Goal: Transaction & Acquisition: Purchase product/service

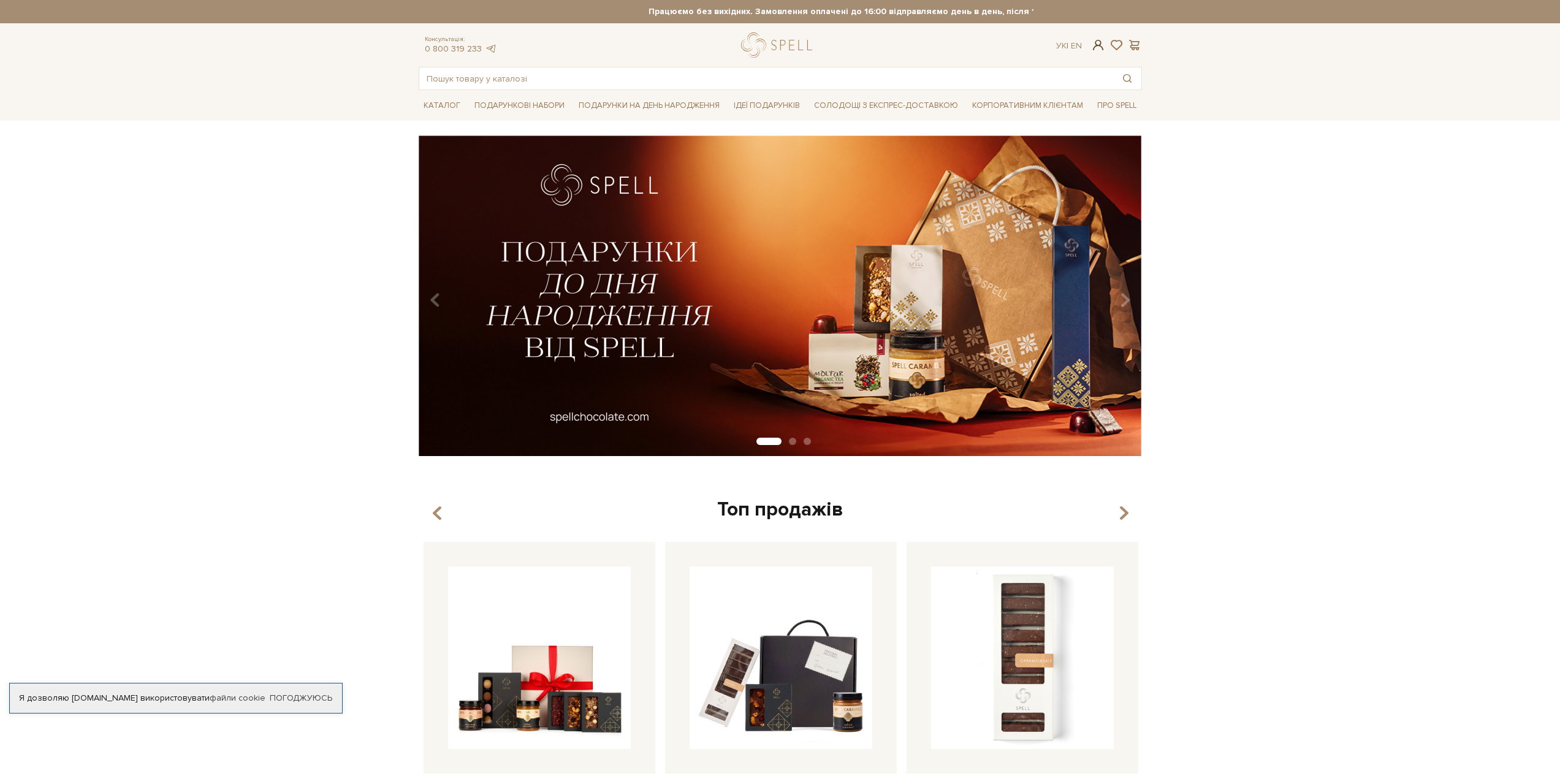
click at [1098, 44] on span at bounding box center [1098, 45] width 15 height 13
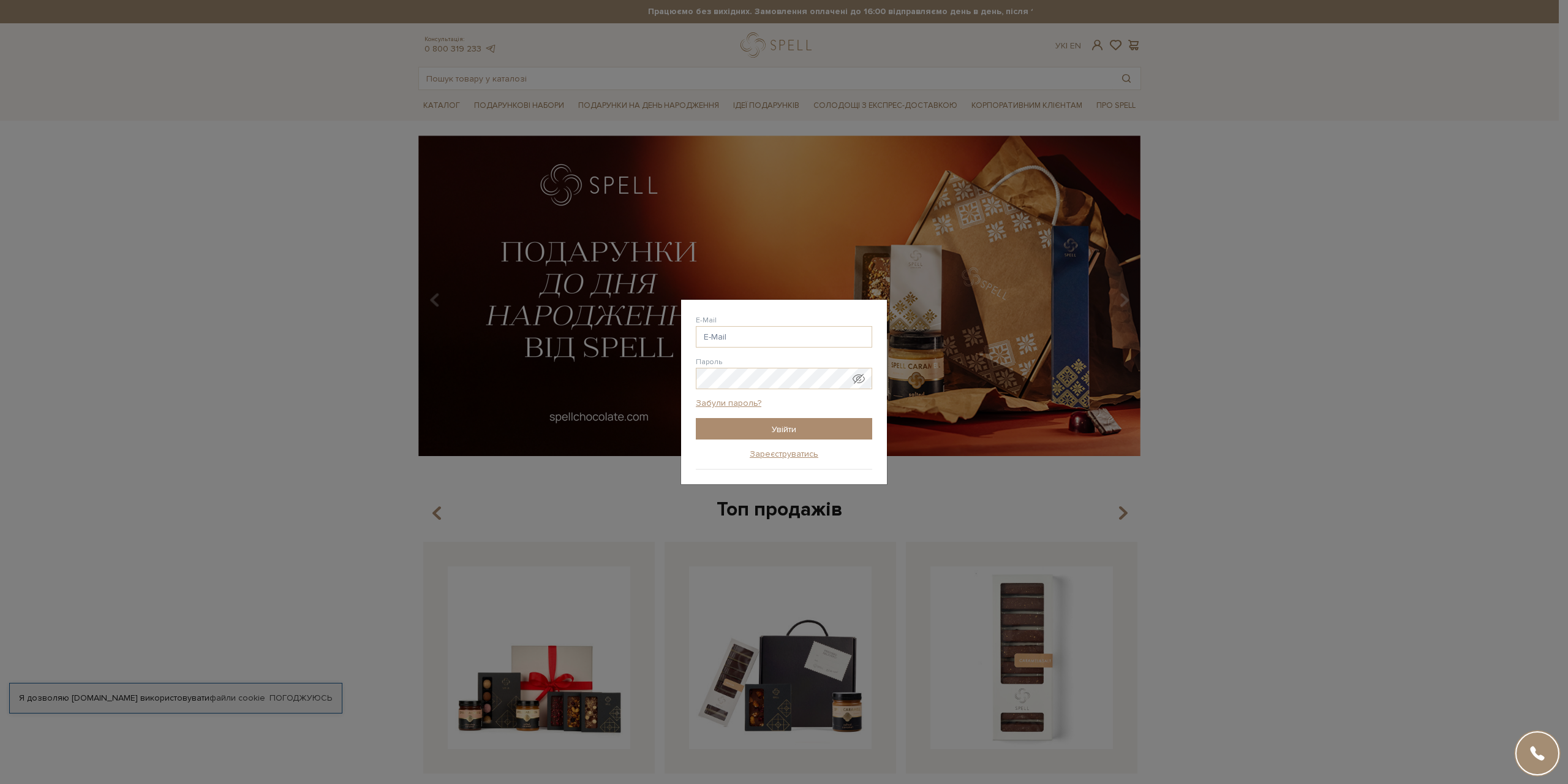
click at [767, 348] on form "E-Mail Пароль Забули пароль? Увійти" at bounding box center [784, 377] width 176 height 126
click at [764, 338] on input "E-Mail" at bounding box center [784, 336] width 176 height 21
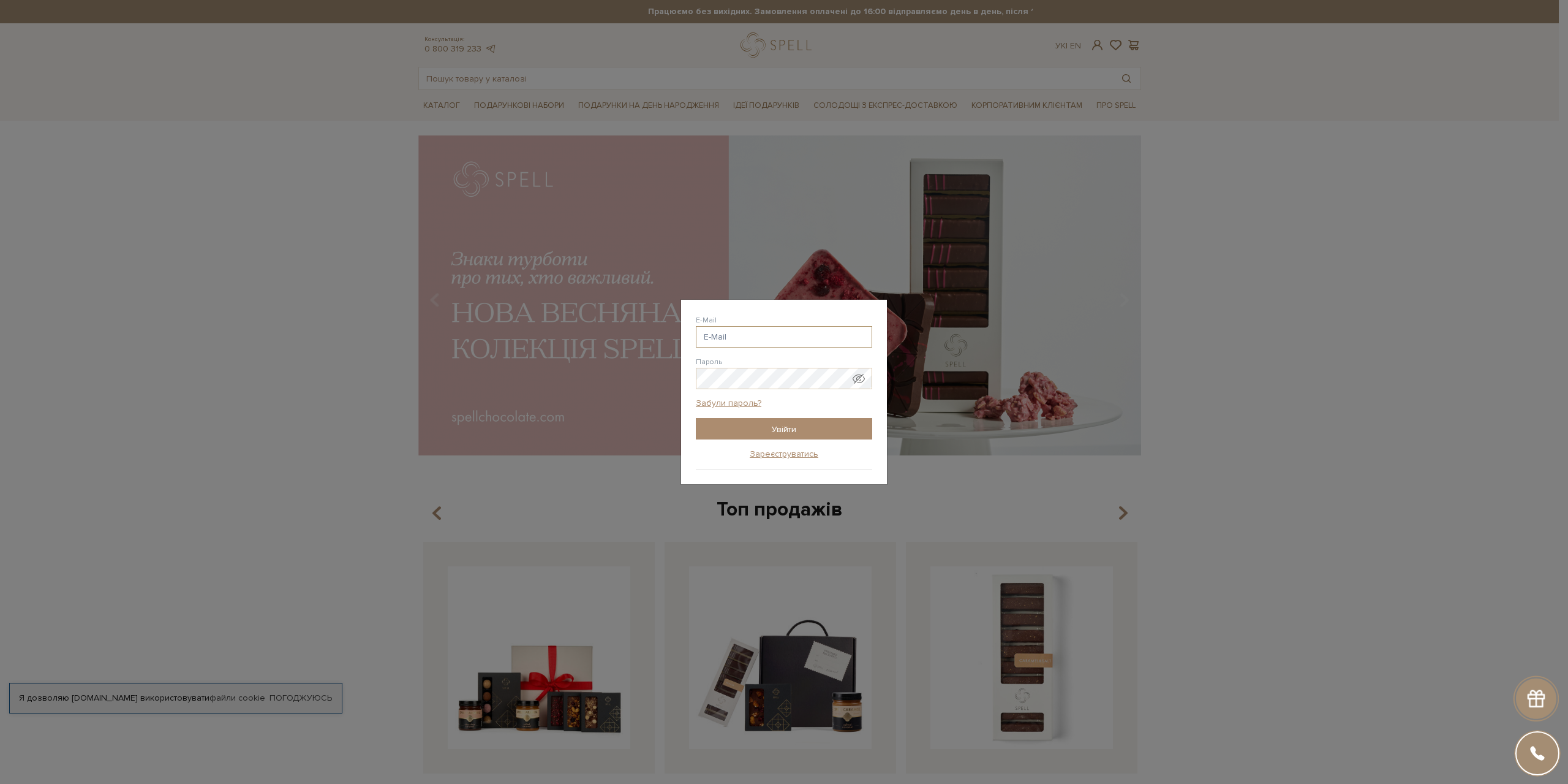
click at [740, 337] on input "E-Mail" at bounding box center [784, 336] width 176 height 21
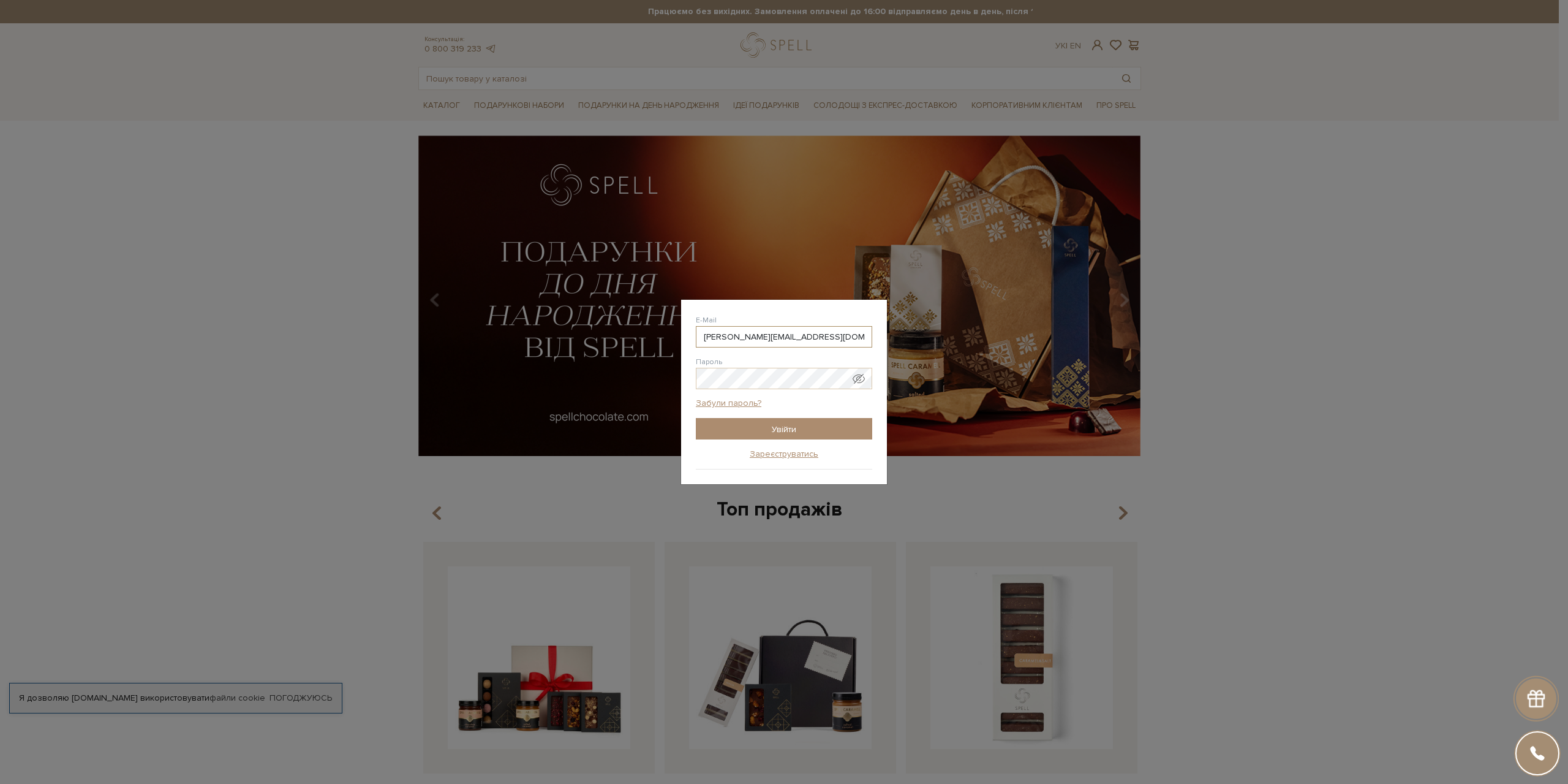
type input "ivanna.korniuk@gmail.com"
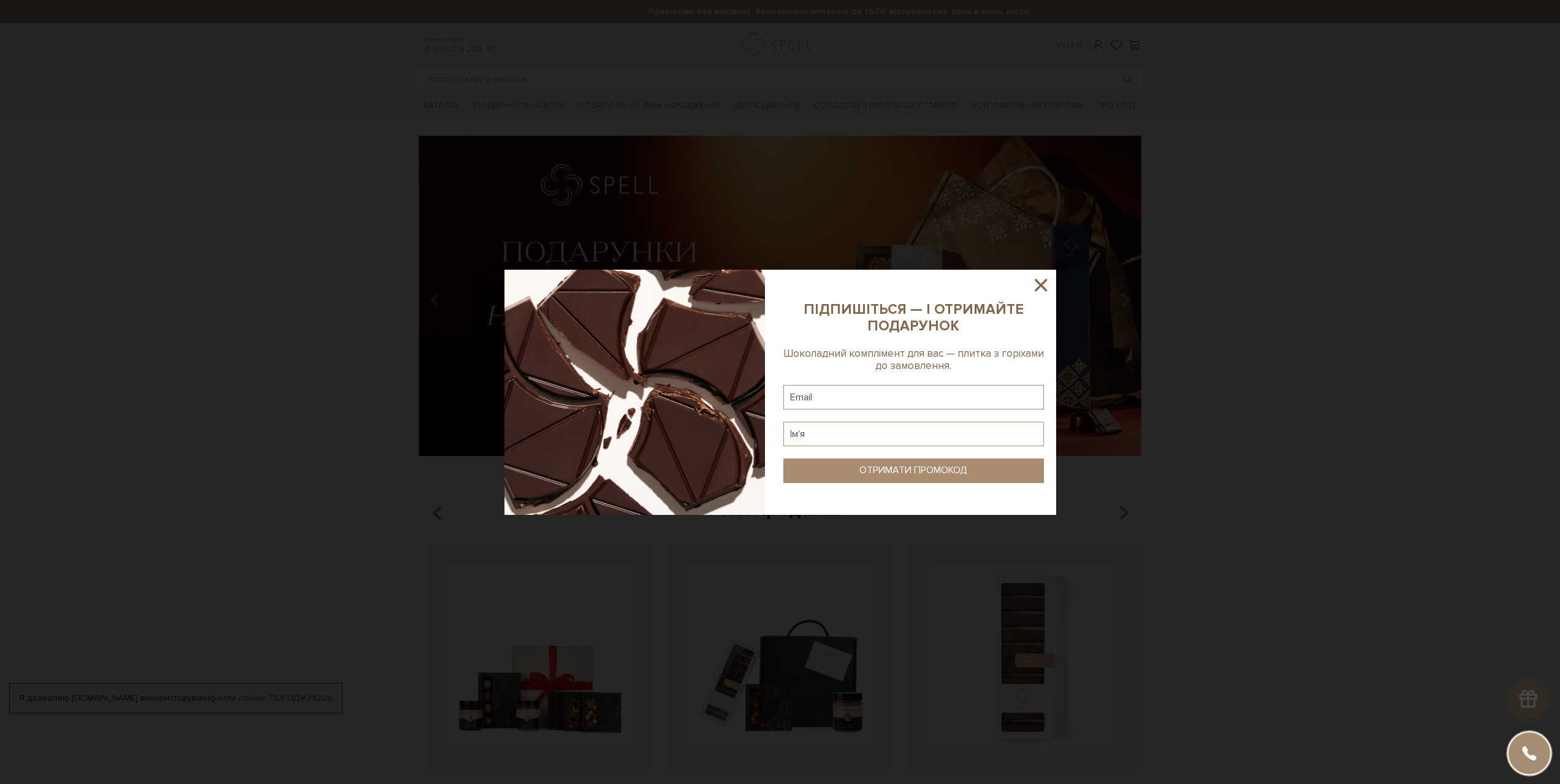
click at [755, 372] on img at bounding box center [635, 392] width 261 height 245
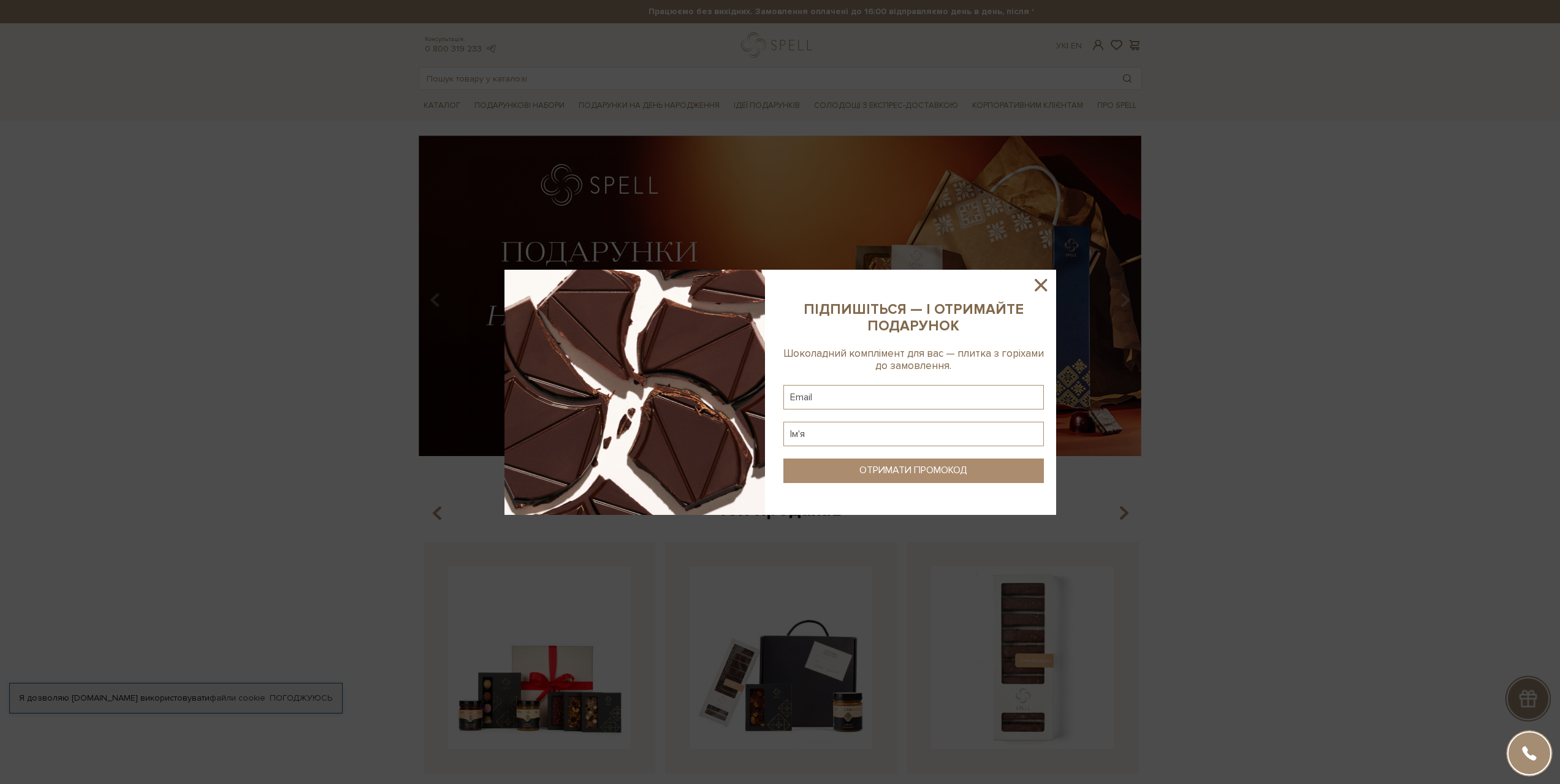
click at [1040, 286] on icon at bounding box center [1041, 284] width 21 height 21
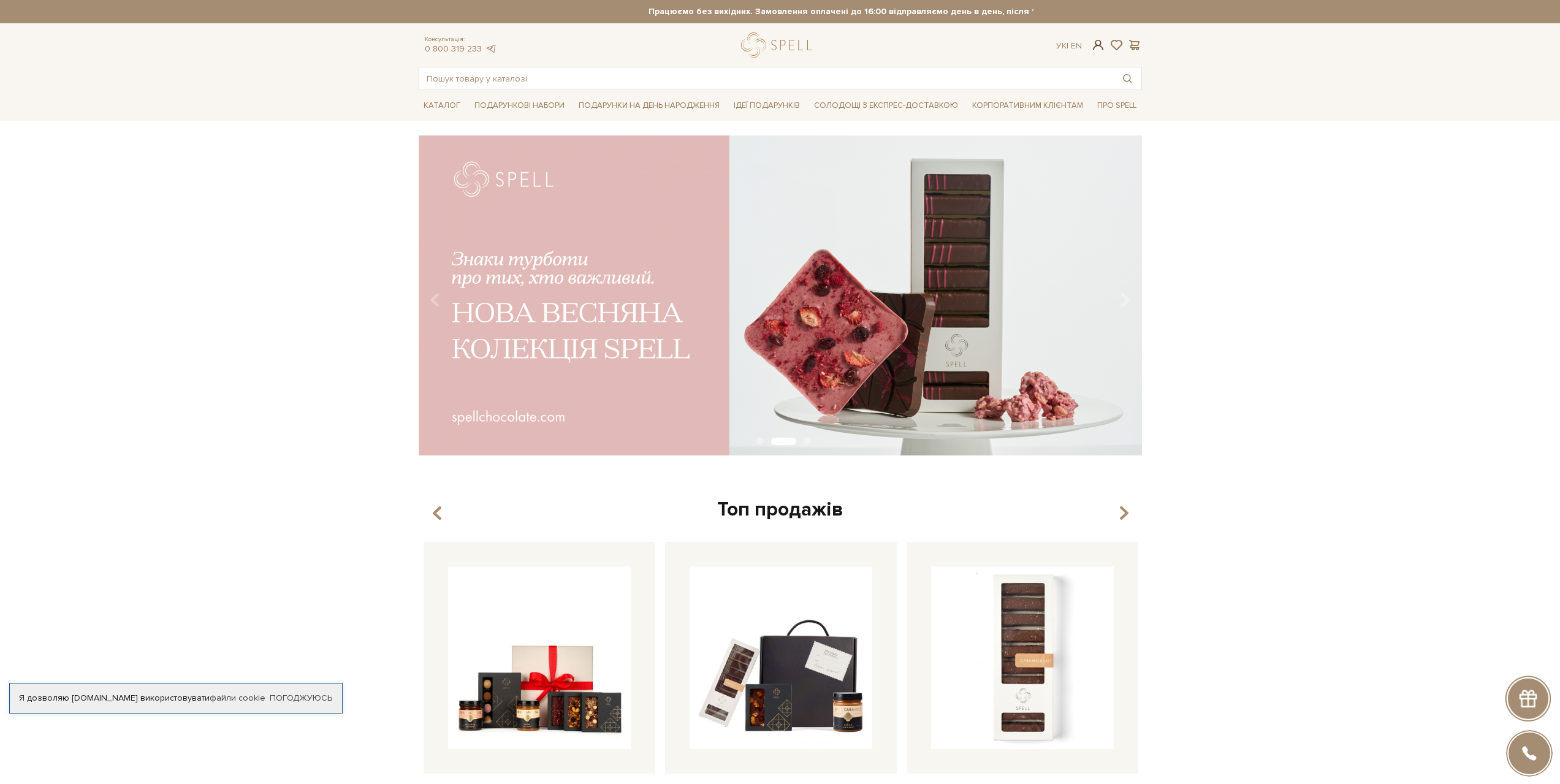
click at [1100, 49] on span at bounding box center [1098, 45] width 15 height 13
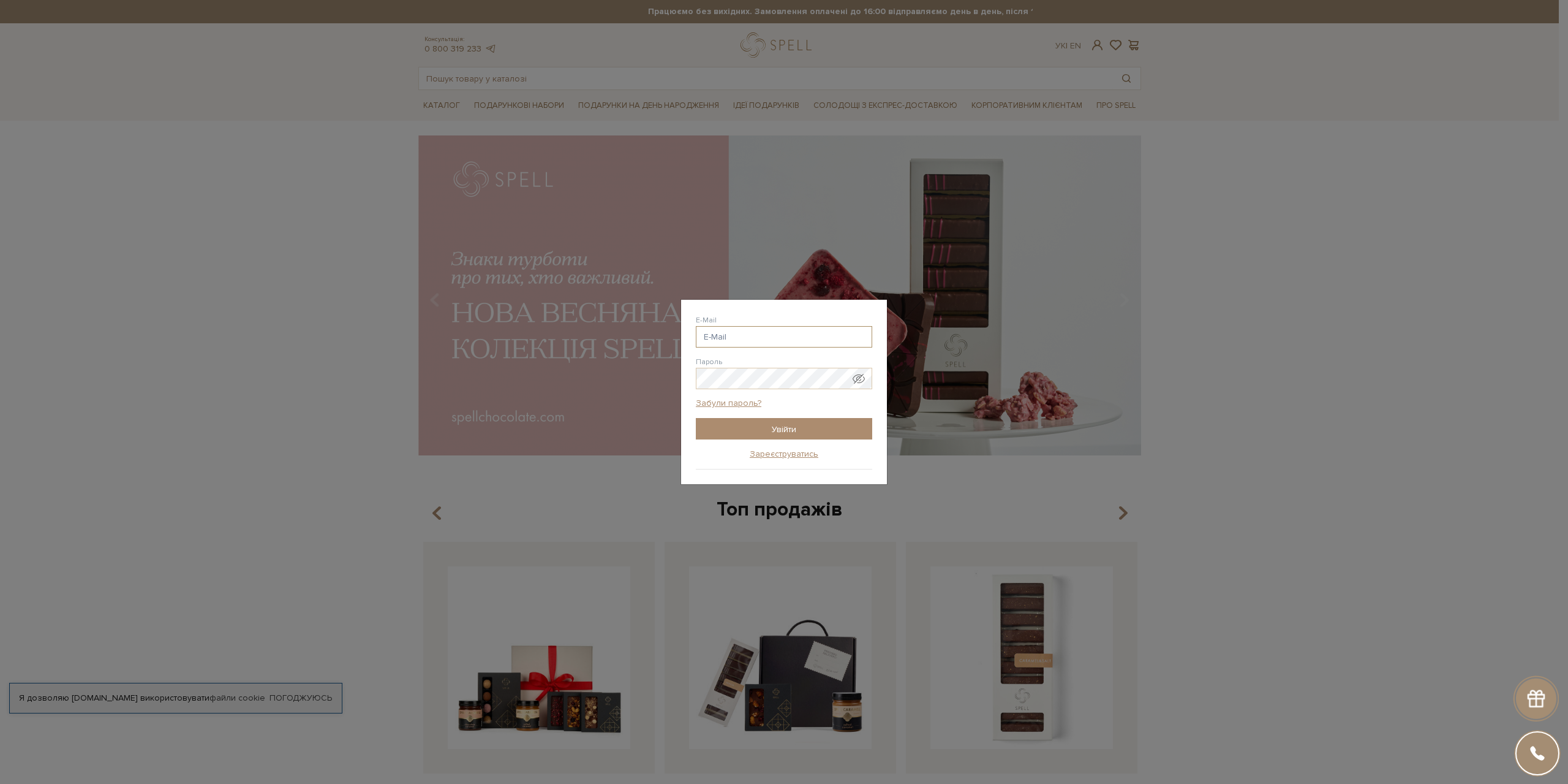
click at [783, 334] on input "E-Mail" at bounding box center [784, 336] width 176 height 21
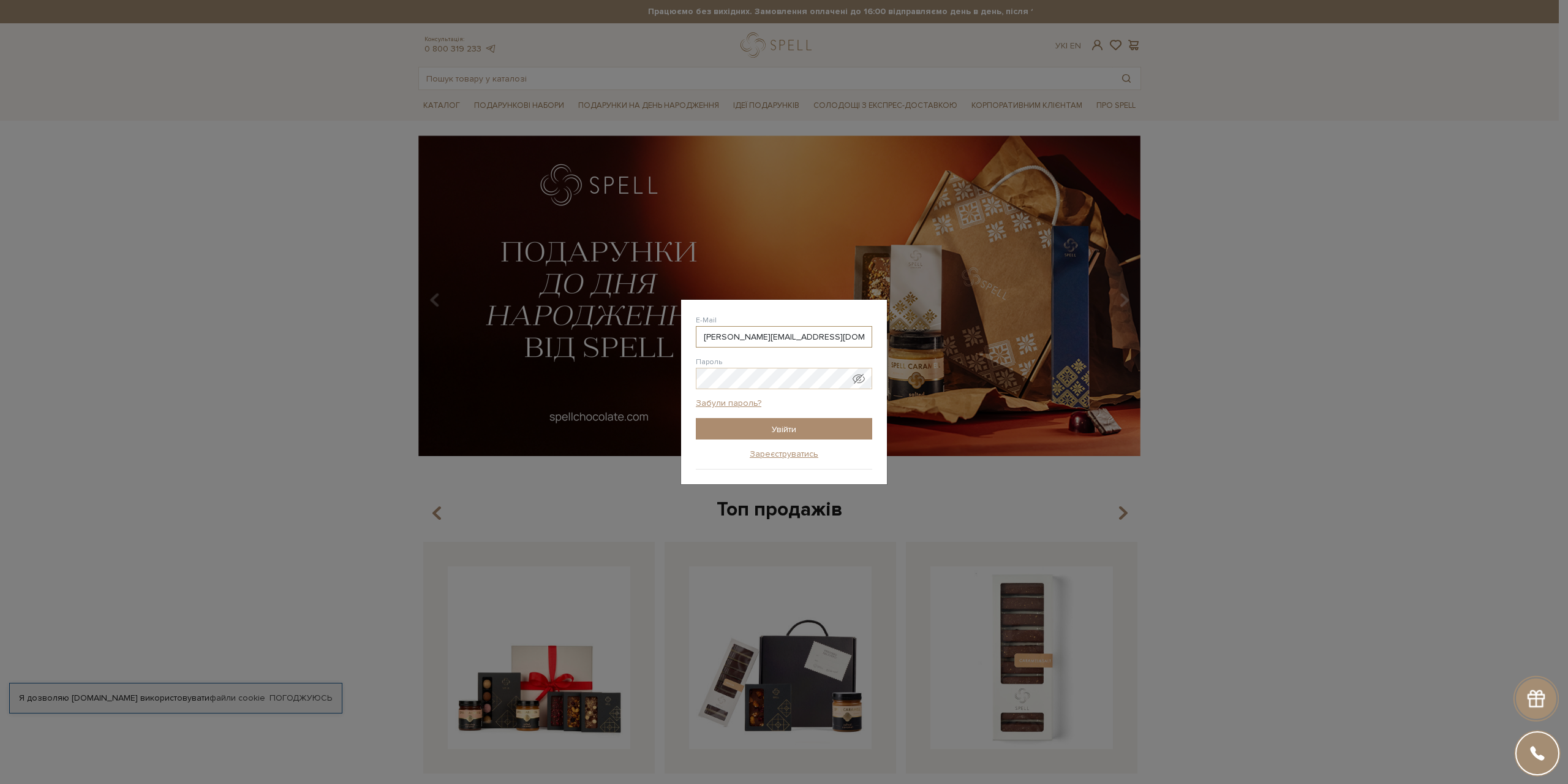
type input "ivanna.korniuk@gmail.com"
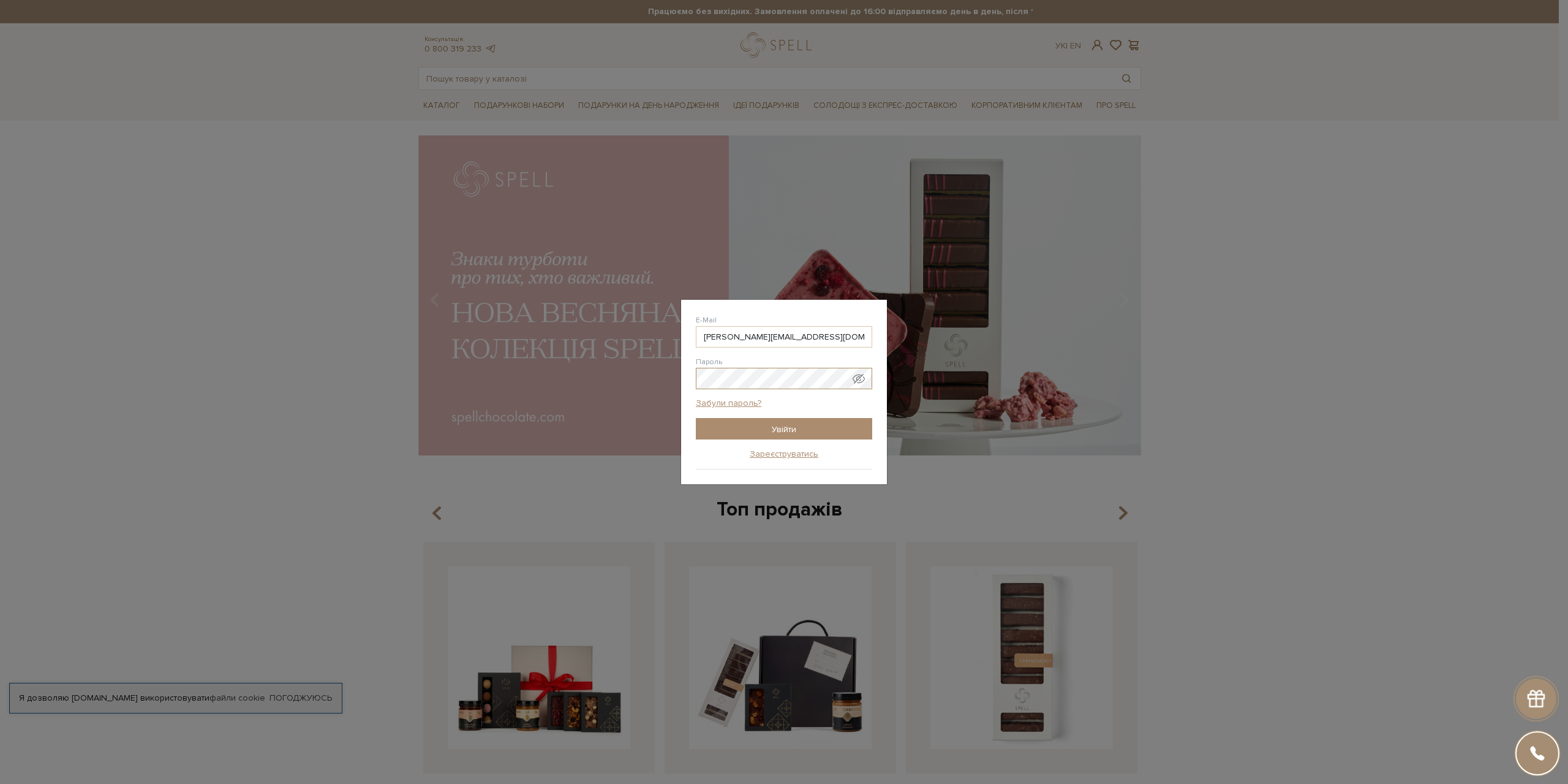
click at [696, 418] on input "Увійти" at bounding box center [784, 428] width 176 height 21
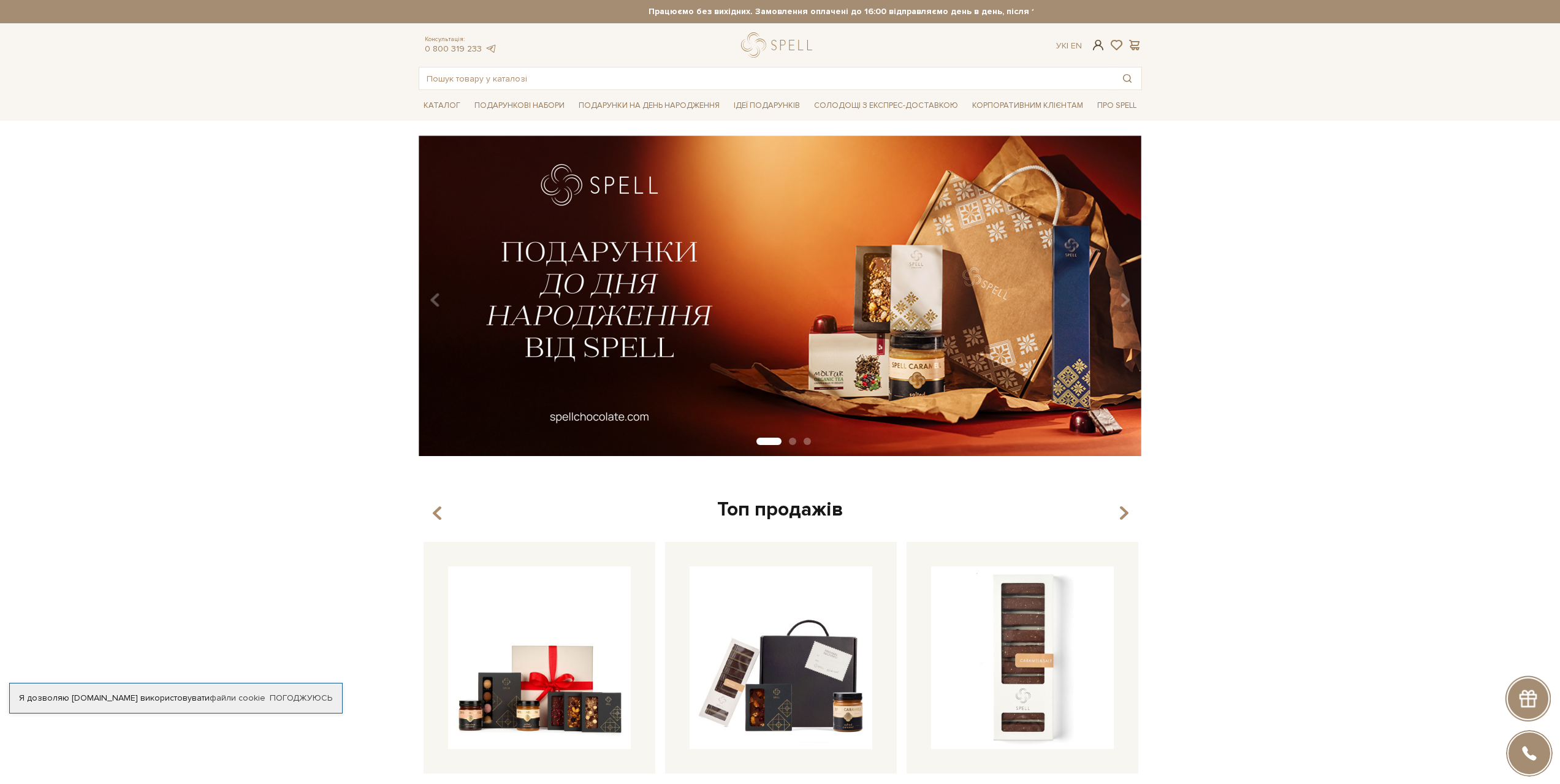
click at [1098, 45] on span at bounding box center [1098, 45] width 15 height 13
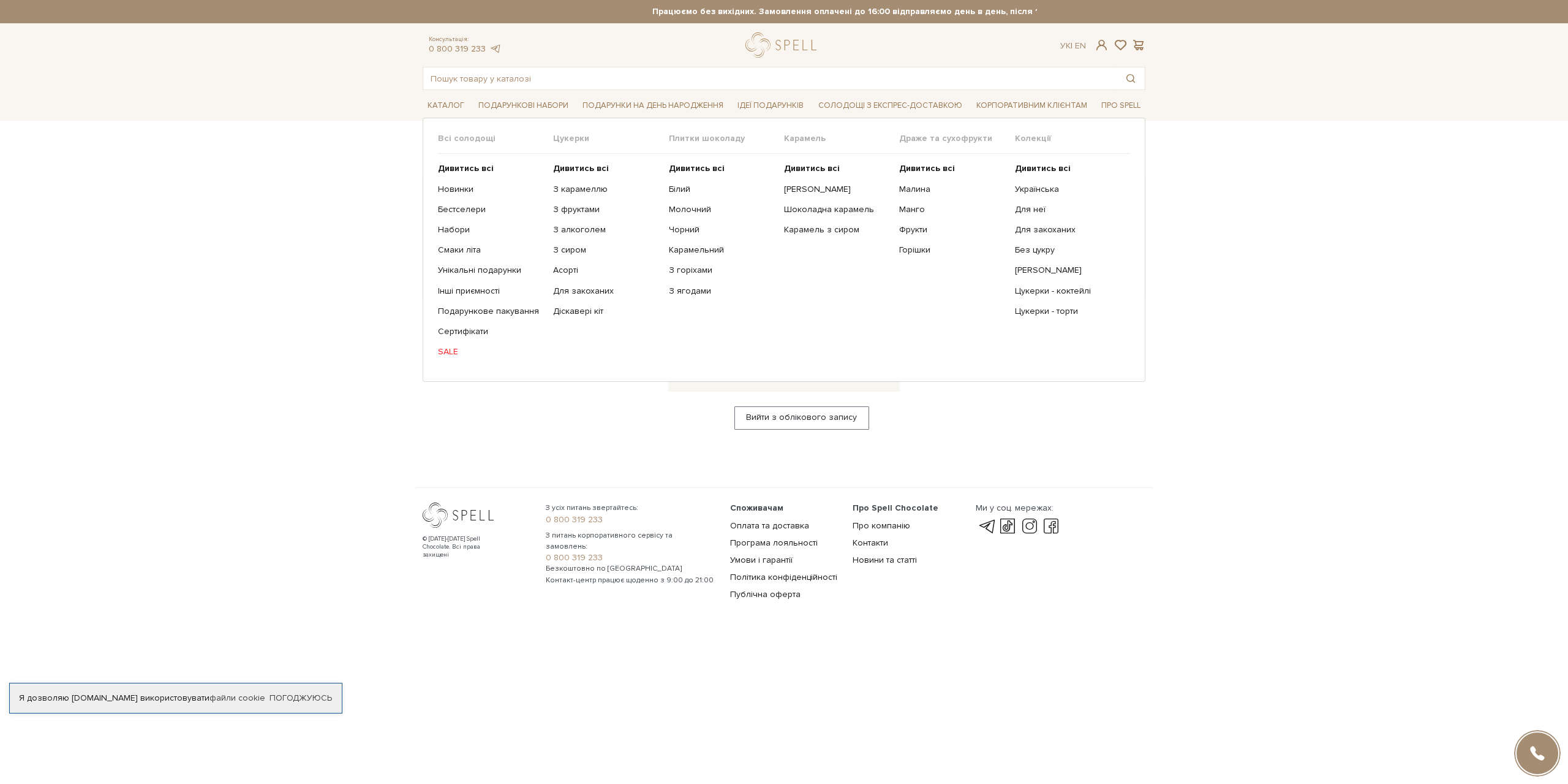
click at [449, 352] on link "SALE" at bounding box center [491, 352] width 106 height 11
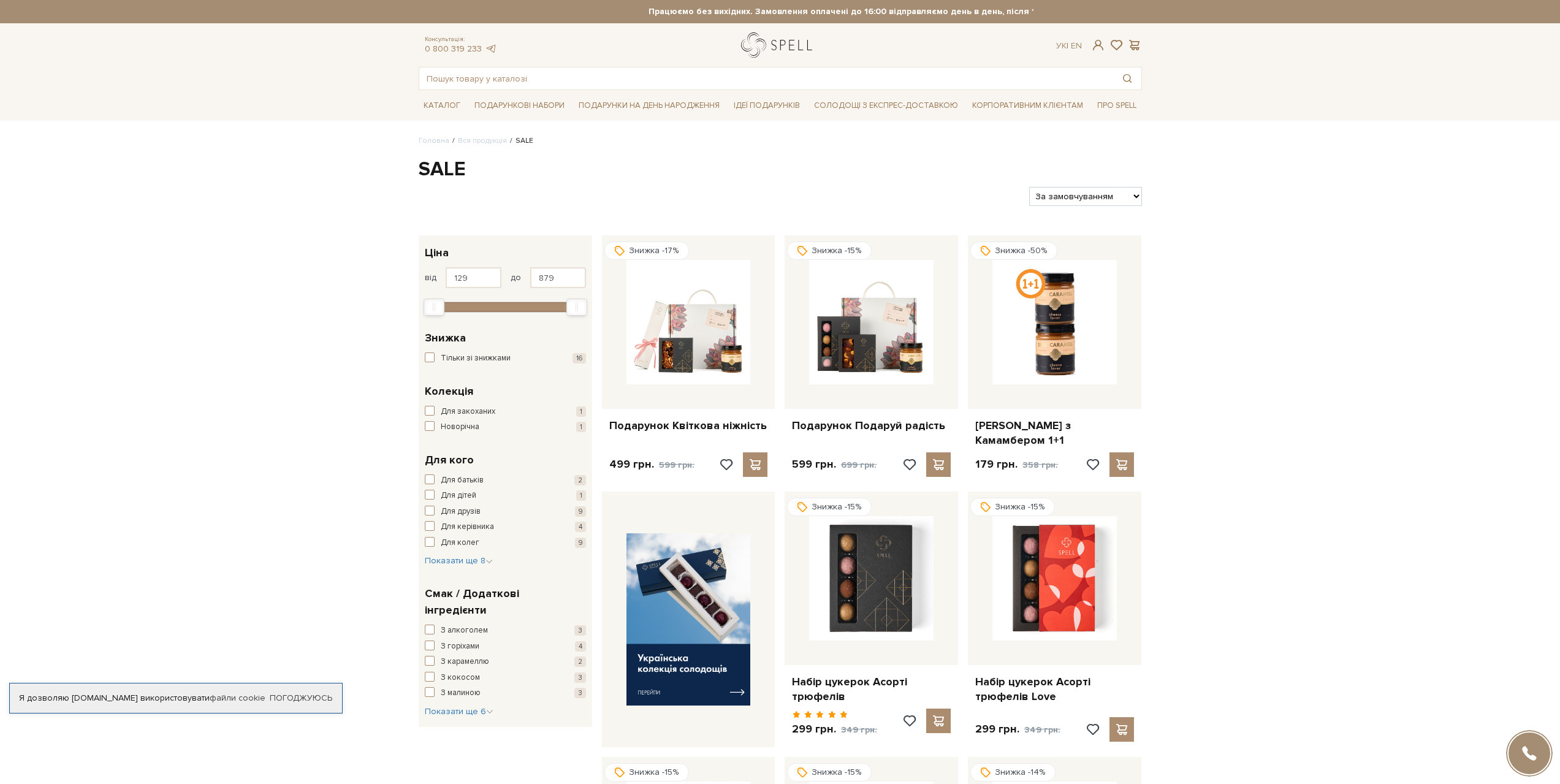
click at [786, 43] on link "logo" at bounding box center [779, 45] width 77 height 25
click at [750, 46] on link "logo" at bounding box center [779, 45] width 77 height 25
click at [750, 45] on link "logo" at bounding box center [779, 45] width 77 height 25
click at [769, 46] on link "logo" at bounding box center [779, 45] width 77 height 25
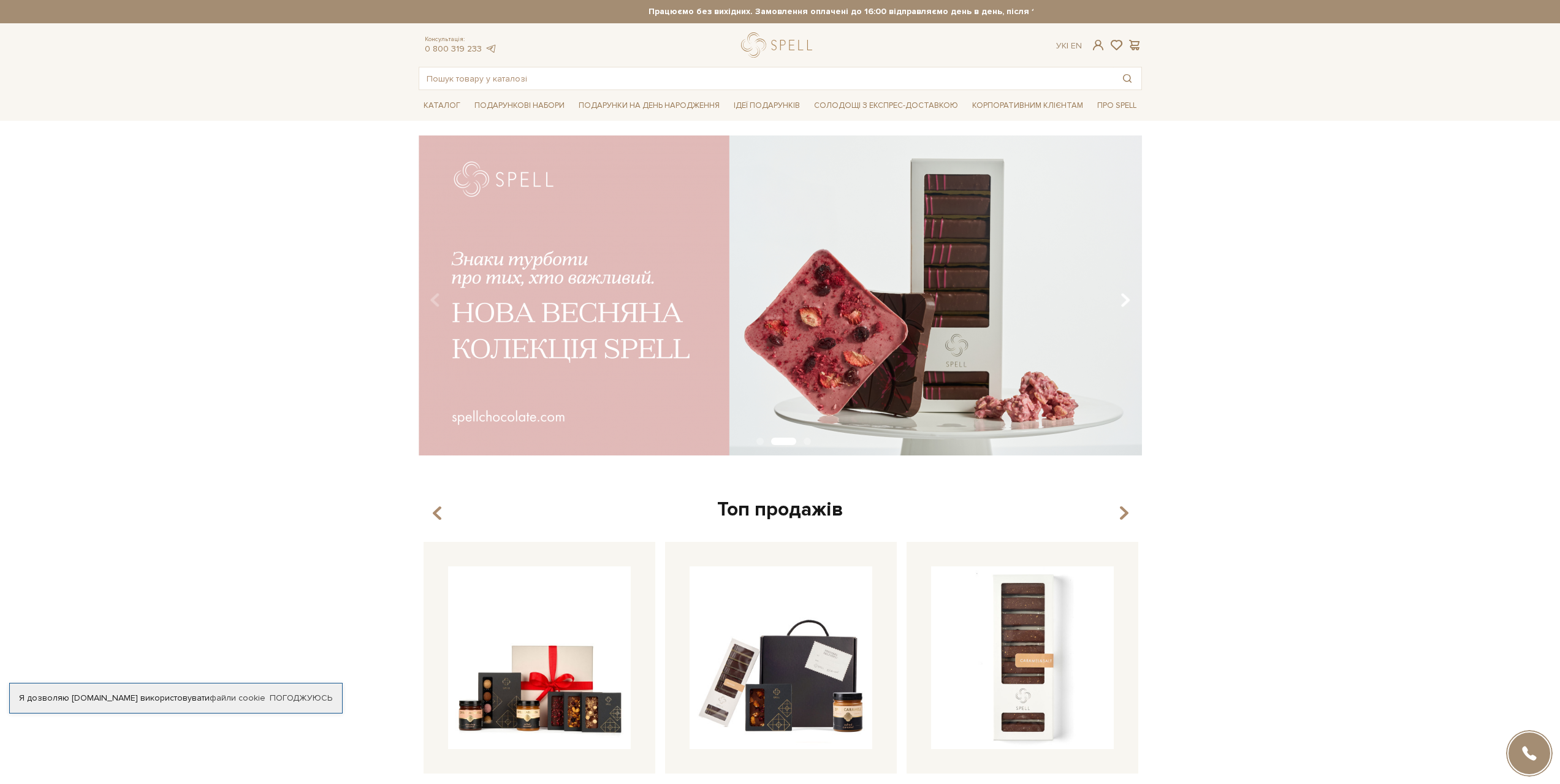
click at [1127, 297] on icon "Carousel Navigation" at bounding box center [1125, 300] width 11 height 21
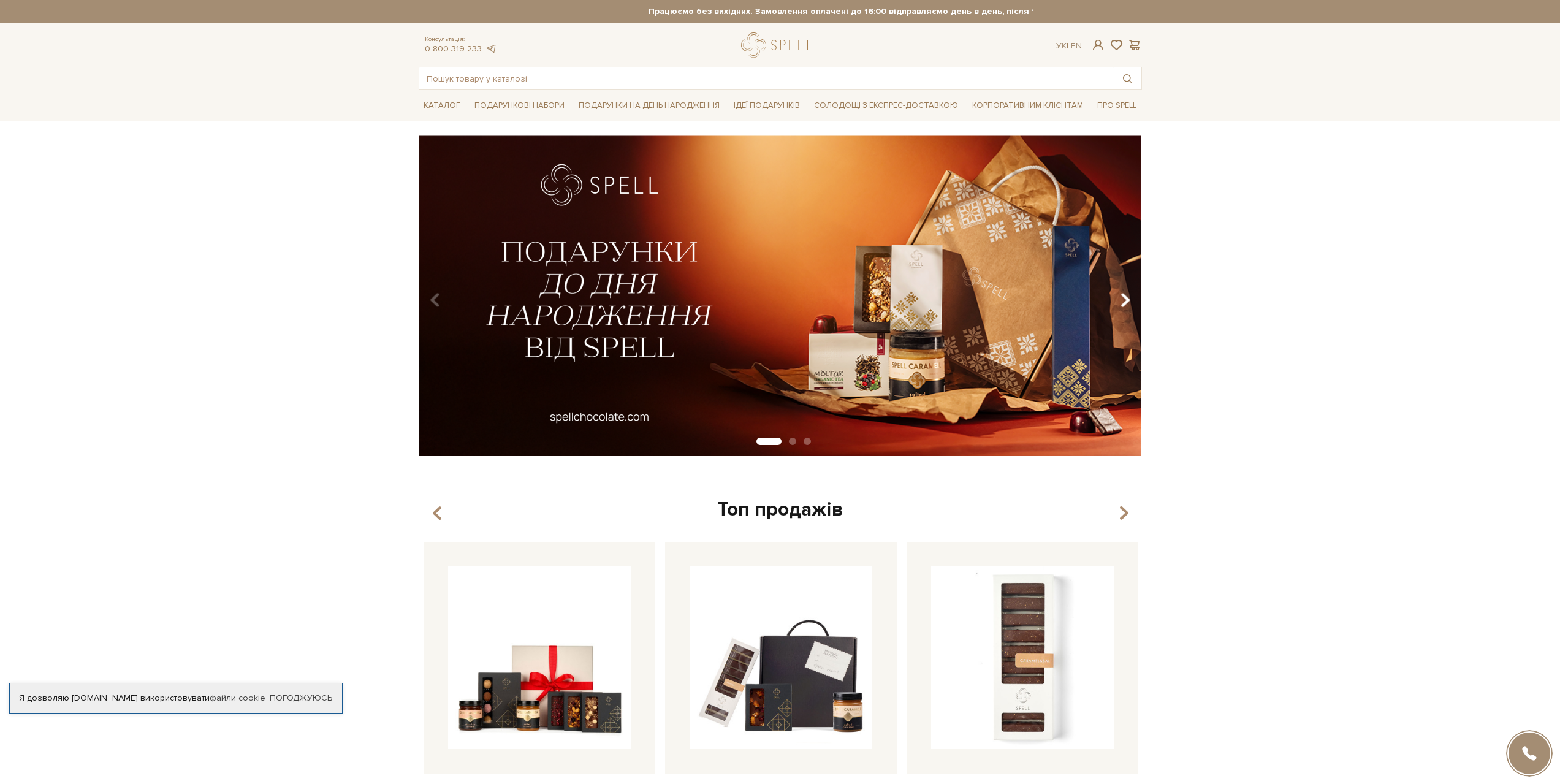
click at [1127, 298] on icon "Carousel Navigation" at bounding box center [1125, 300] width 11 height 21
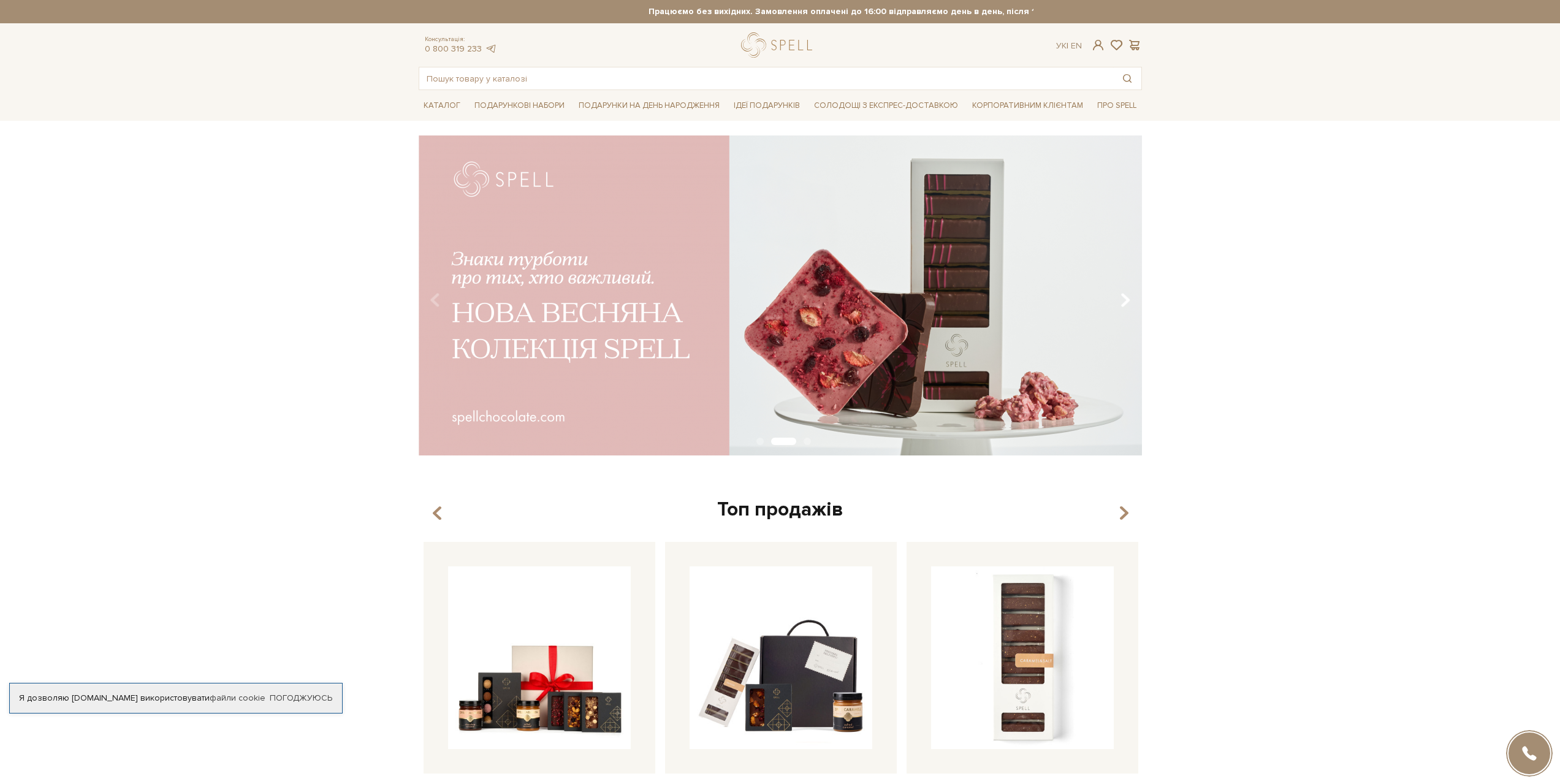
click at [1127, 298] on icon "Carousel Navigation" at bounding box center [1125, 300] width 11 height 21
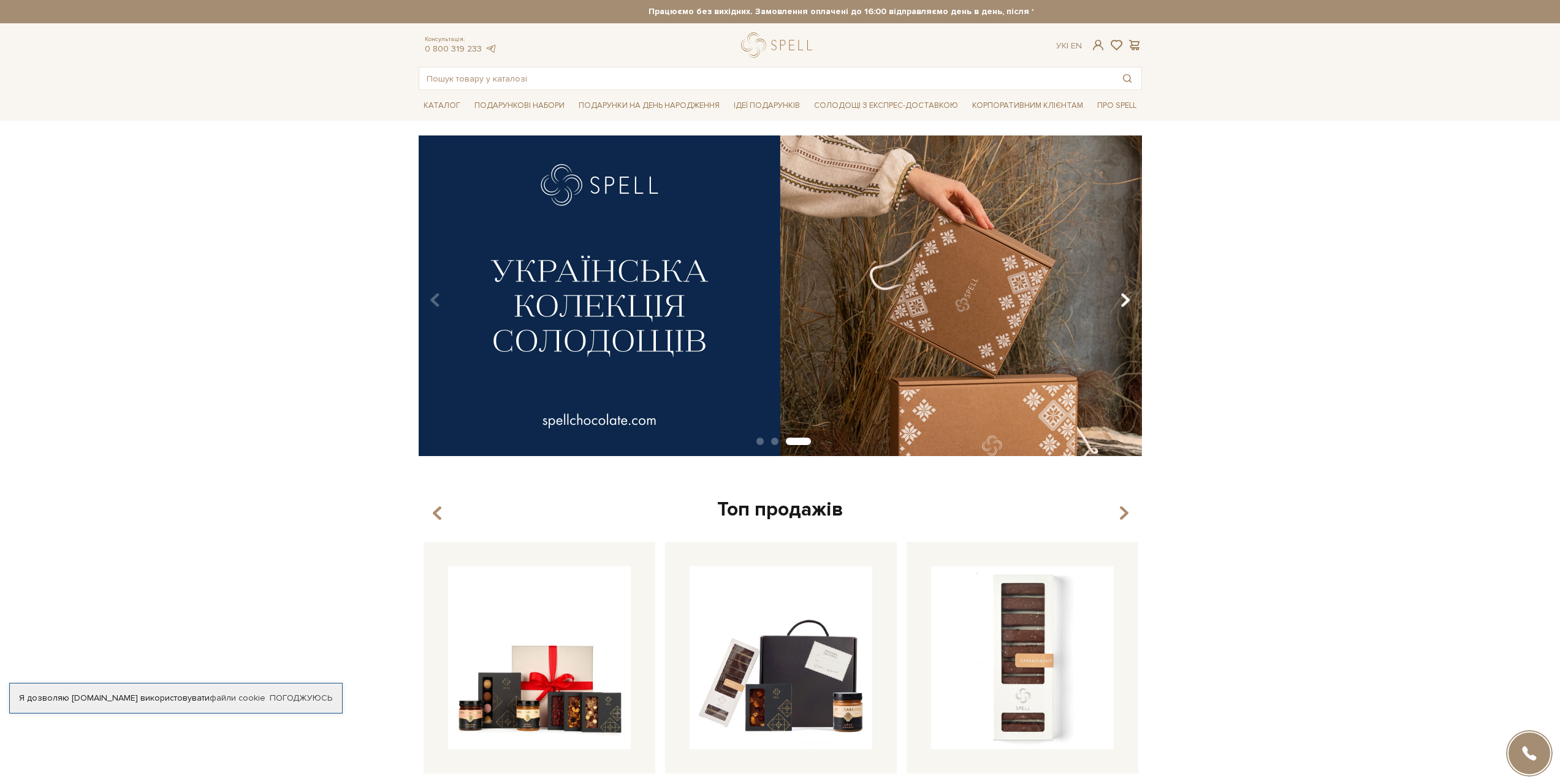
click at [1127, 298] on icon "Carousel Navigation" at bounding box center [1125, 300] width 11 height 21
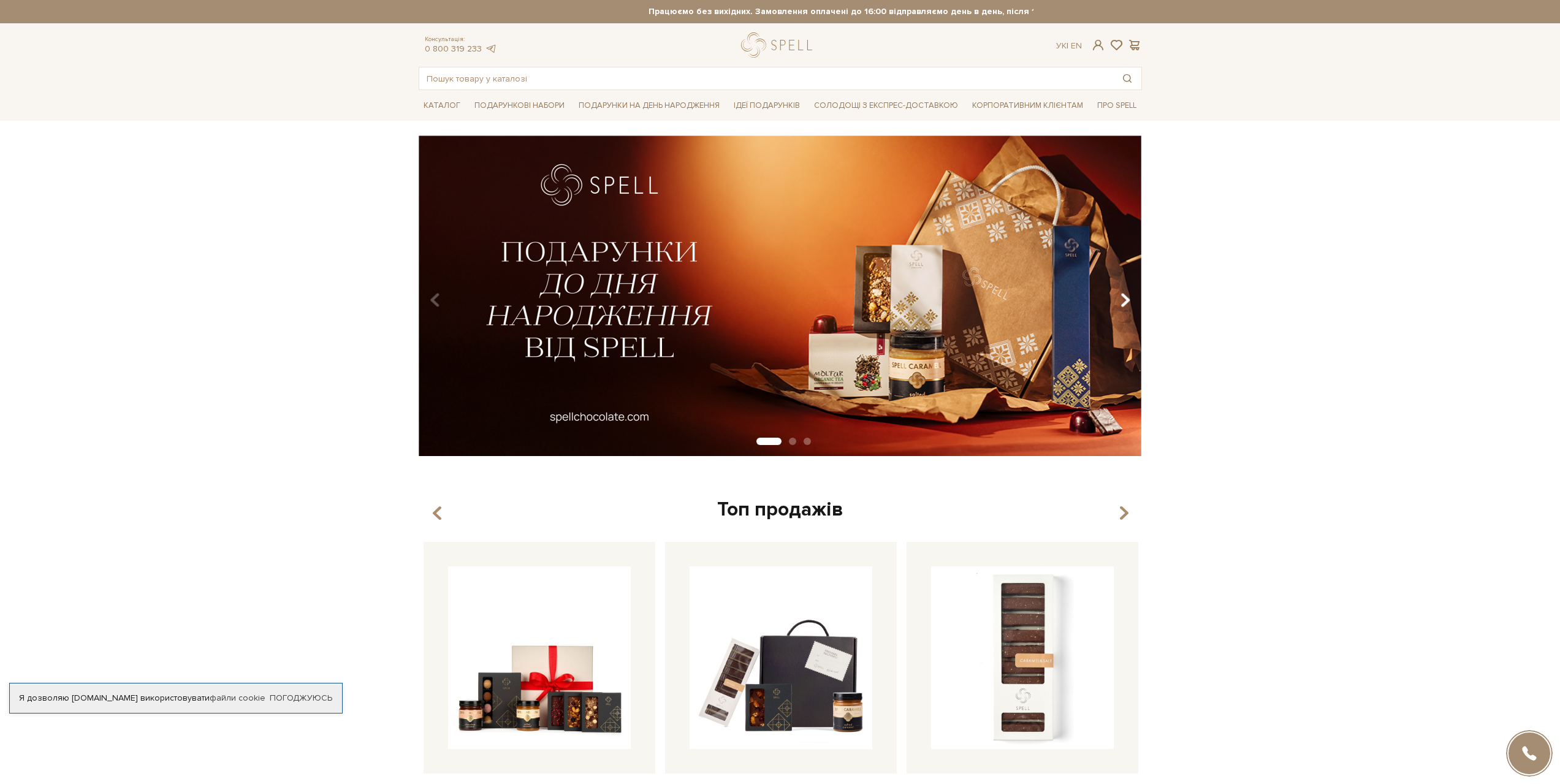
click at [1127, 298] on icon "Carousel Navigation" at bounding box center [1125, 300] width 11 height 21
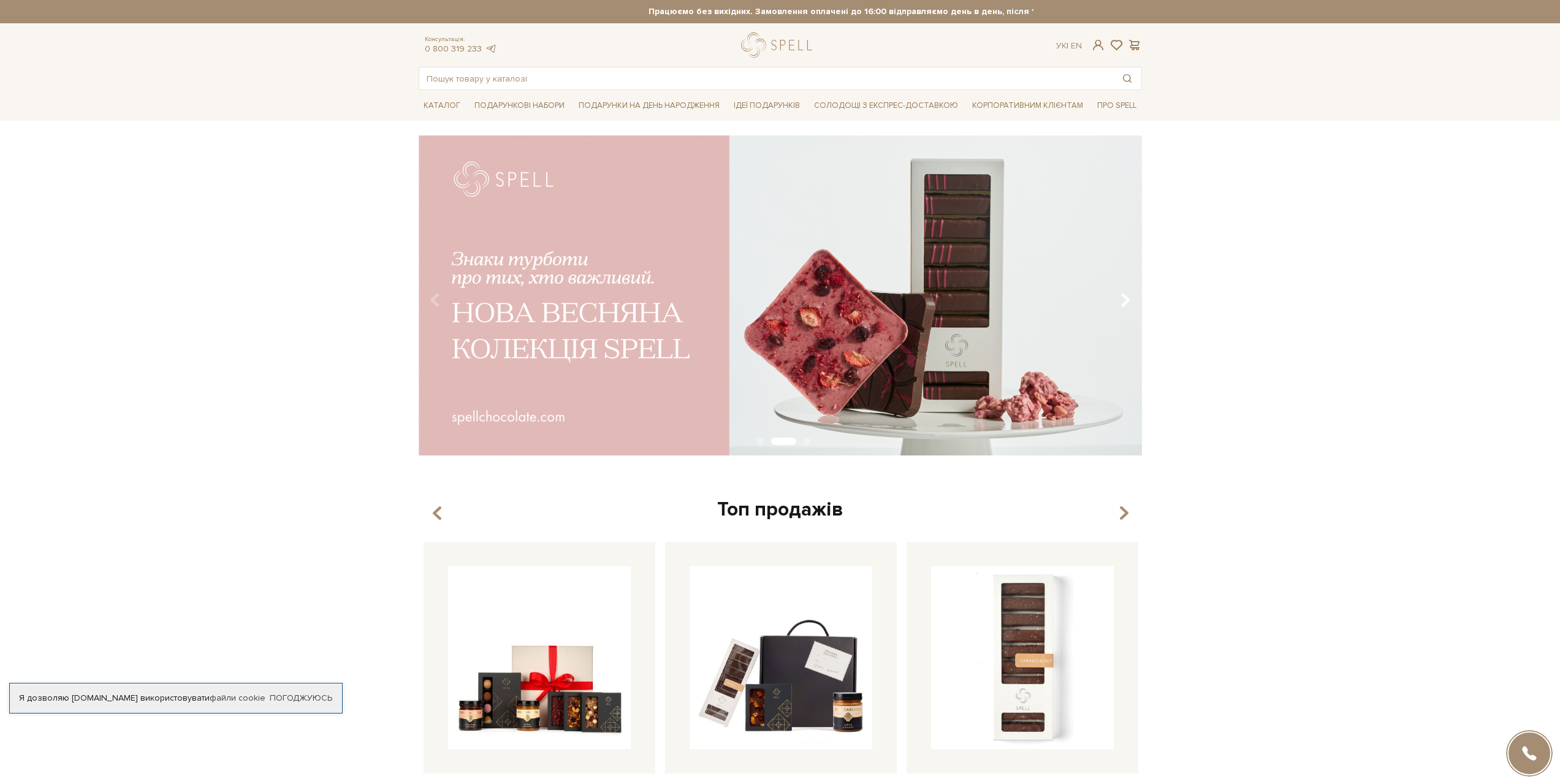
click at [1127, 298] on icon "Carousel Navigation" at bounding box center [1125, 300] width 11 height 21
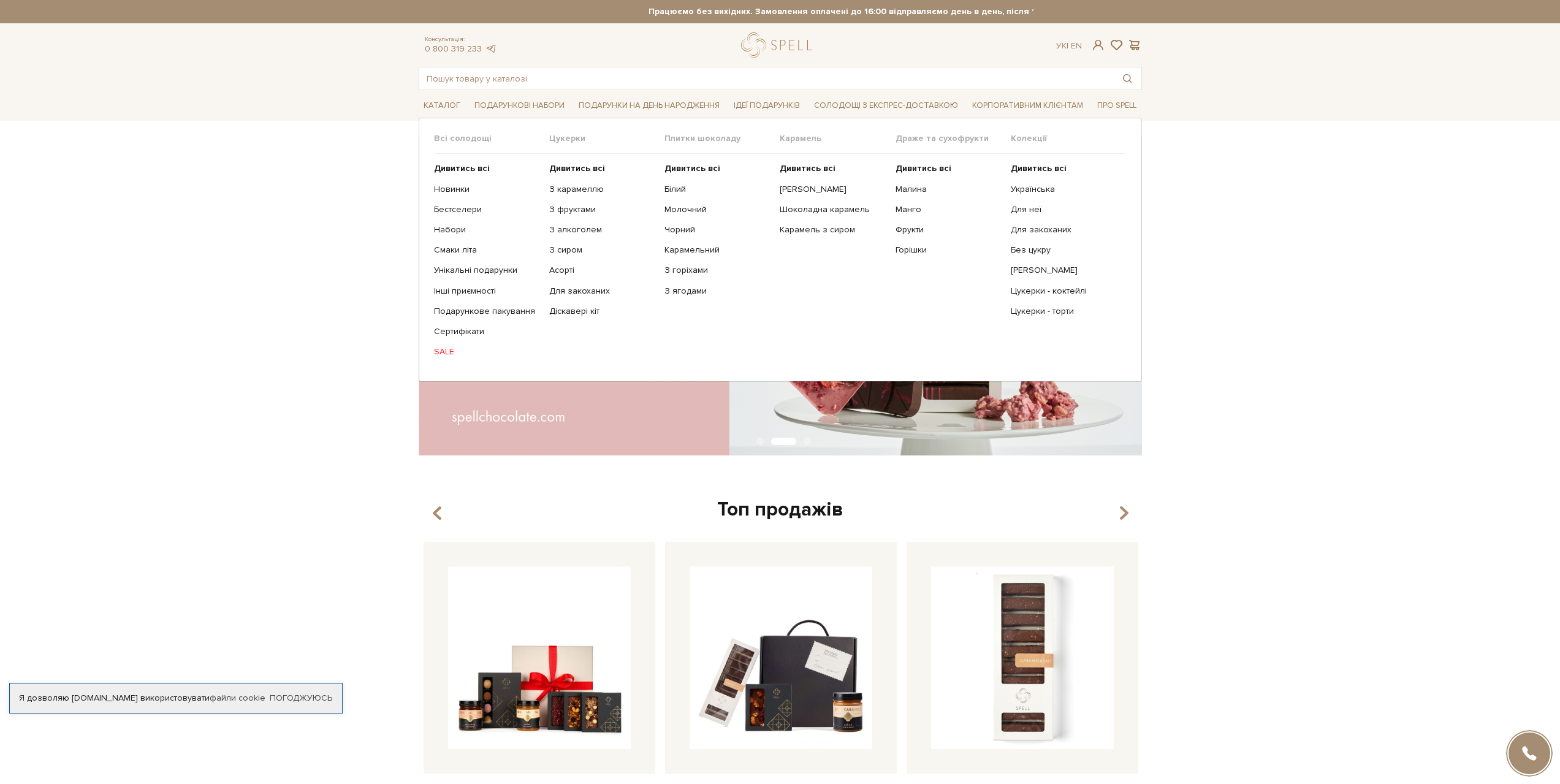
click at [449, 352] on link "SALE" at bounding box center [487, 352] width 106 height 11
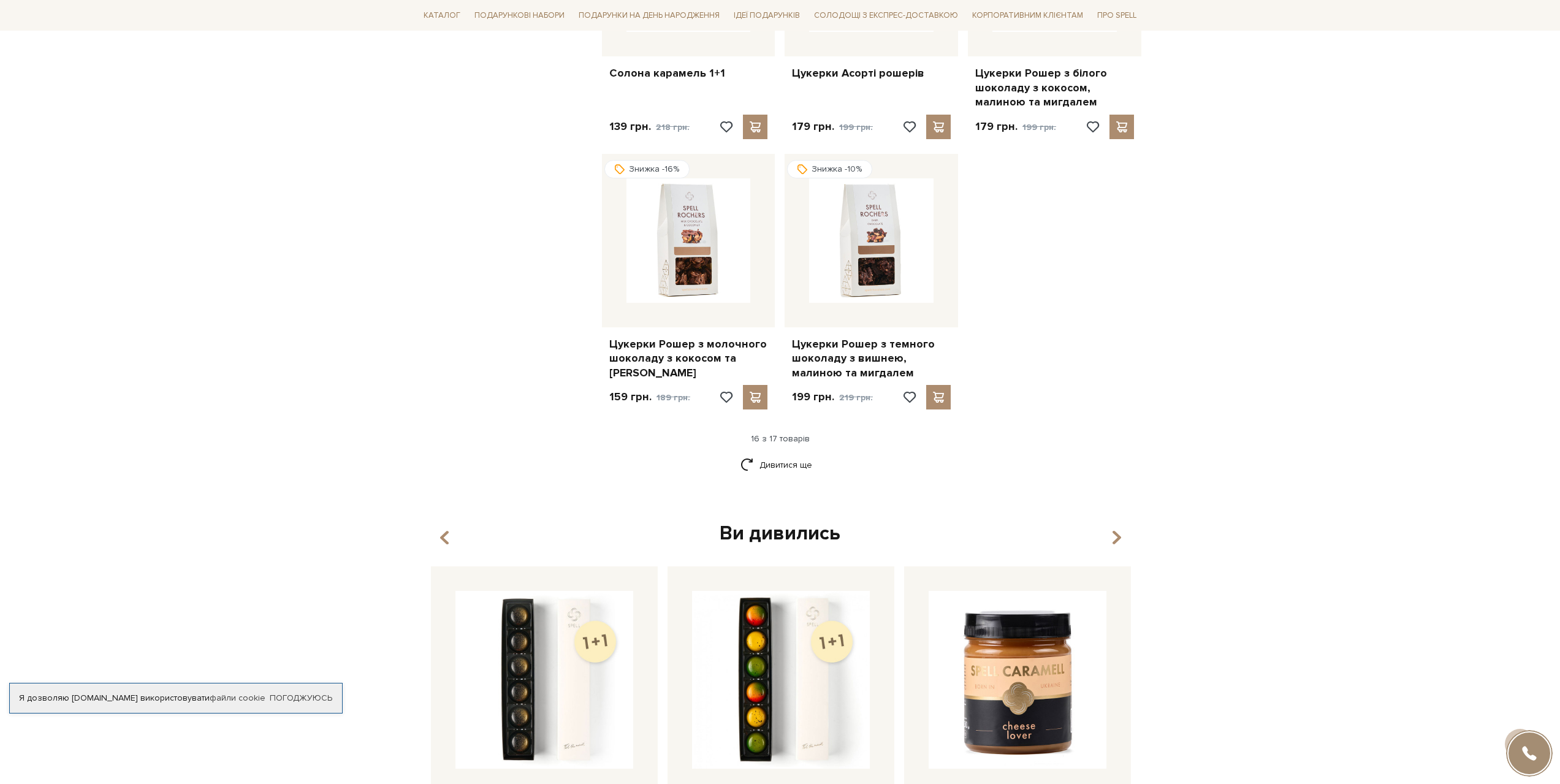
scroll to position [1409, 0]
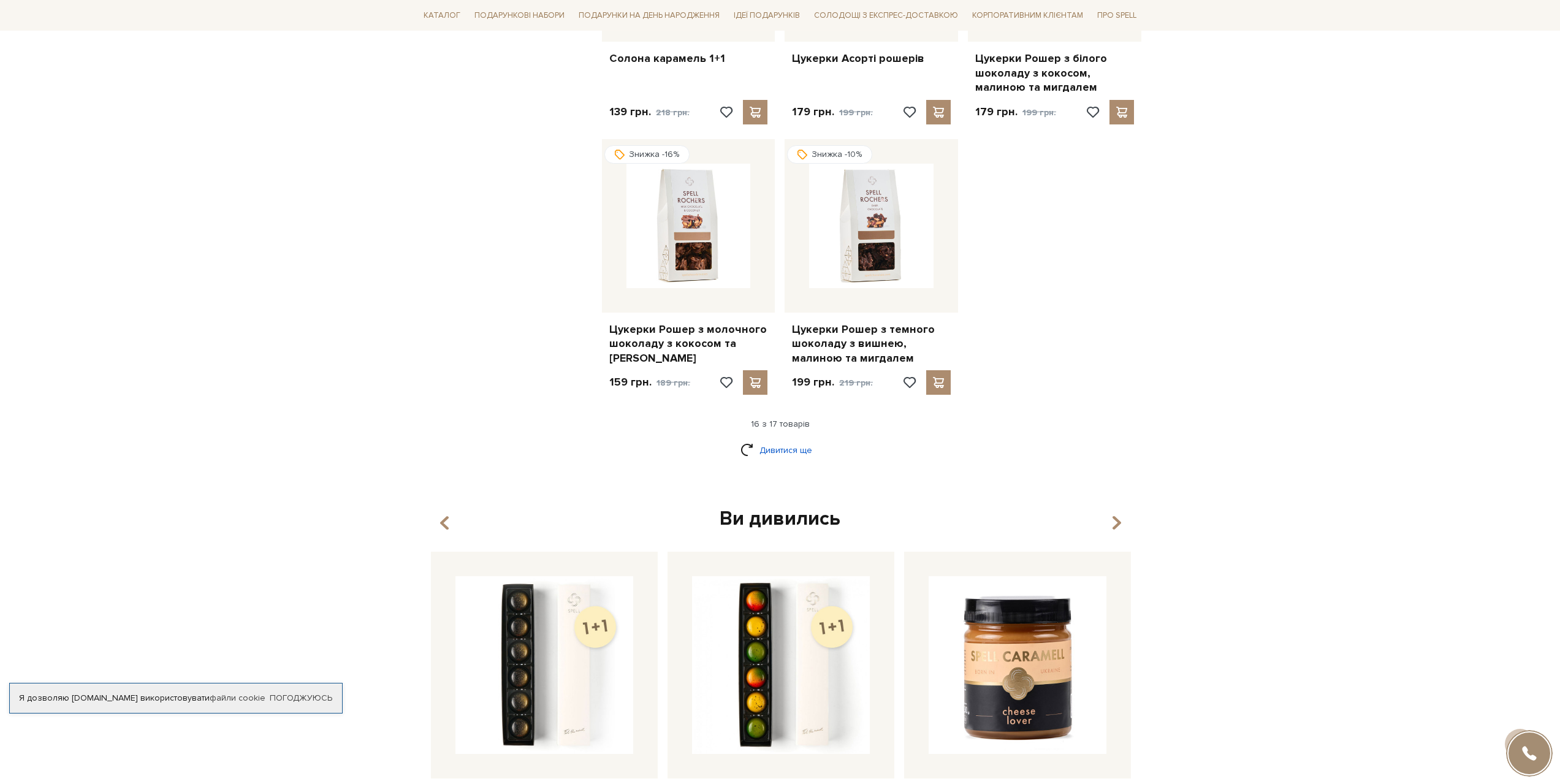
click at [786, 442] on link "Дивитися ще" at bounding box center [780, 450] width 79 height 21
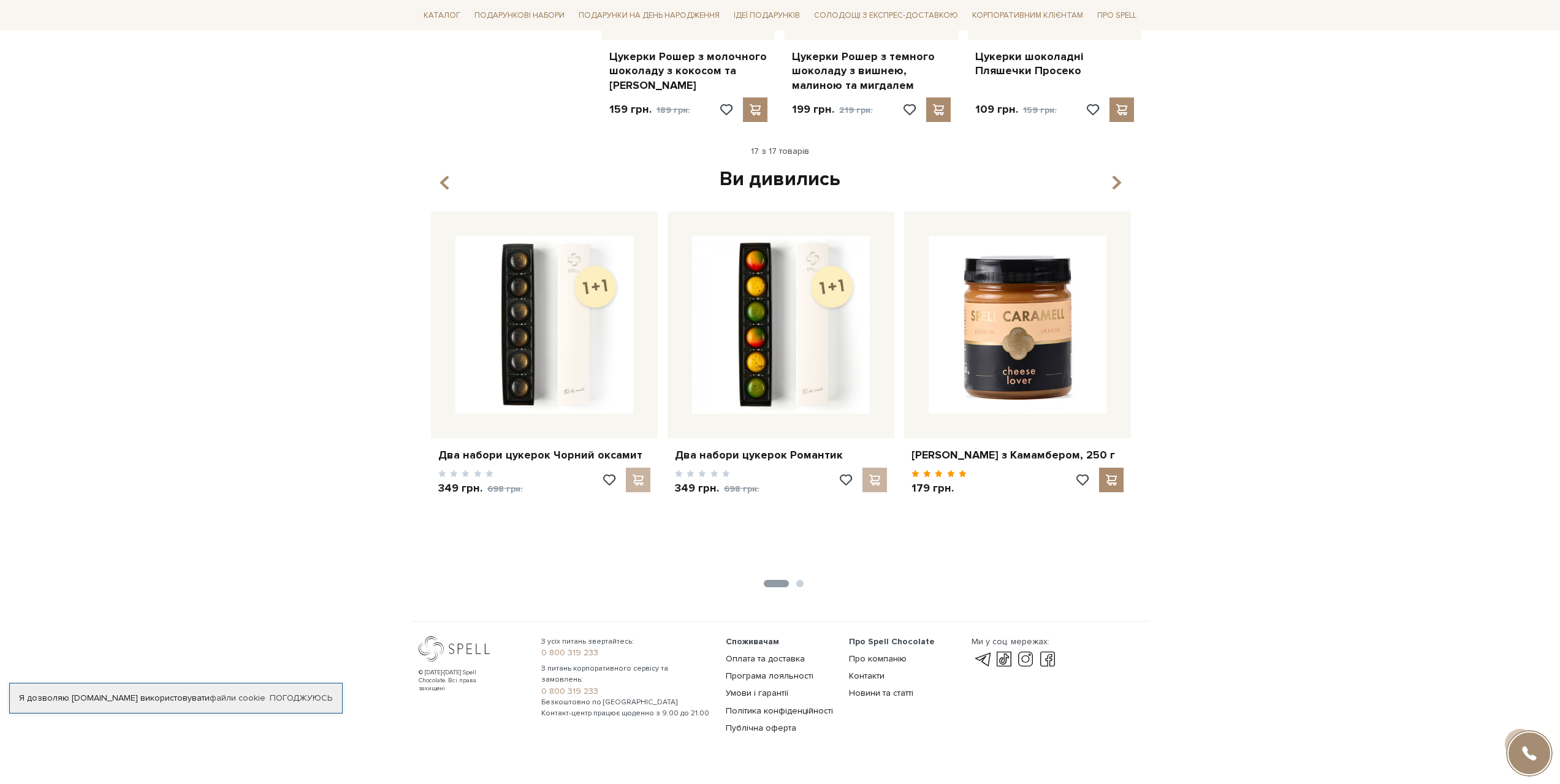
scroll to position [1683, 0]
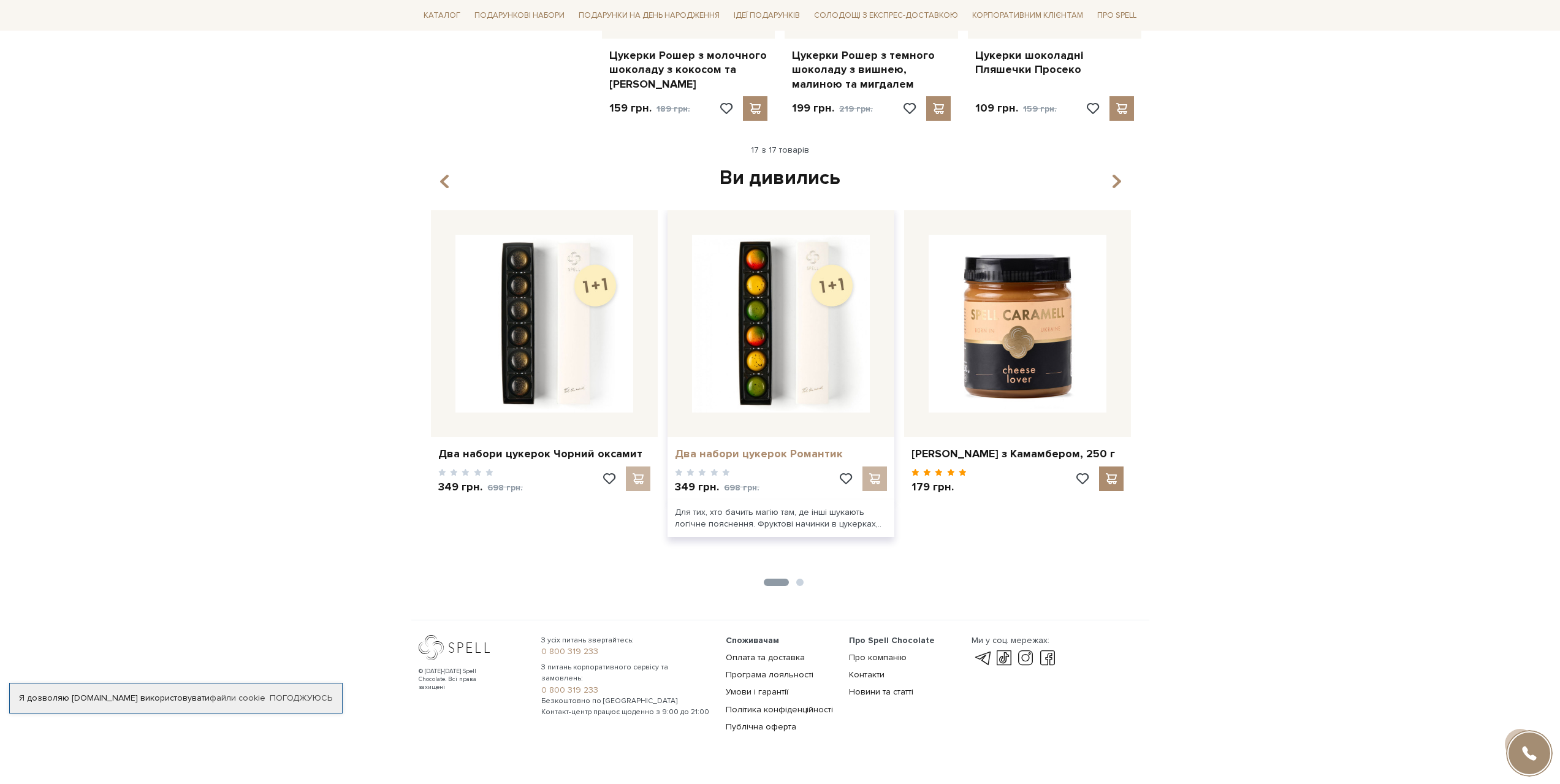
click at [786, 446] on link "Два набори цукерок Романтик" at bounding box center [781, 453] width 212 height 14
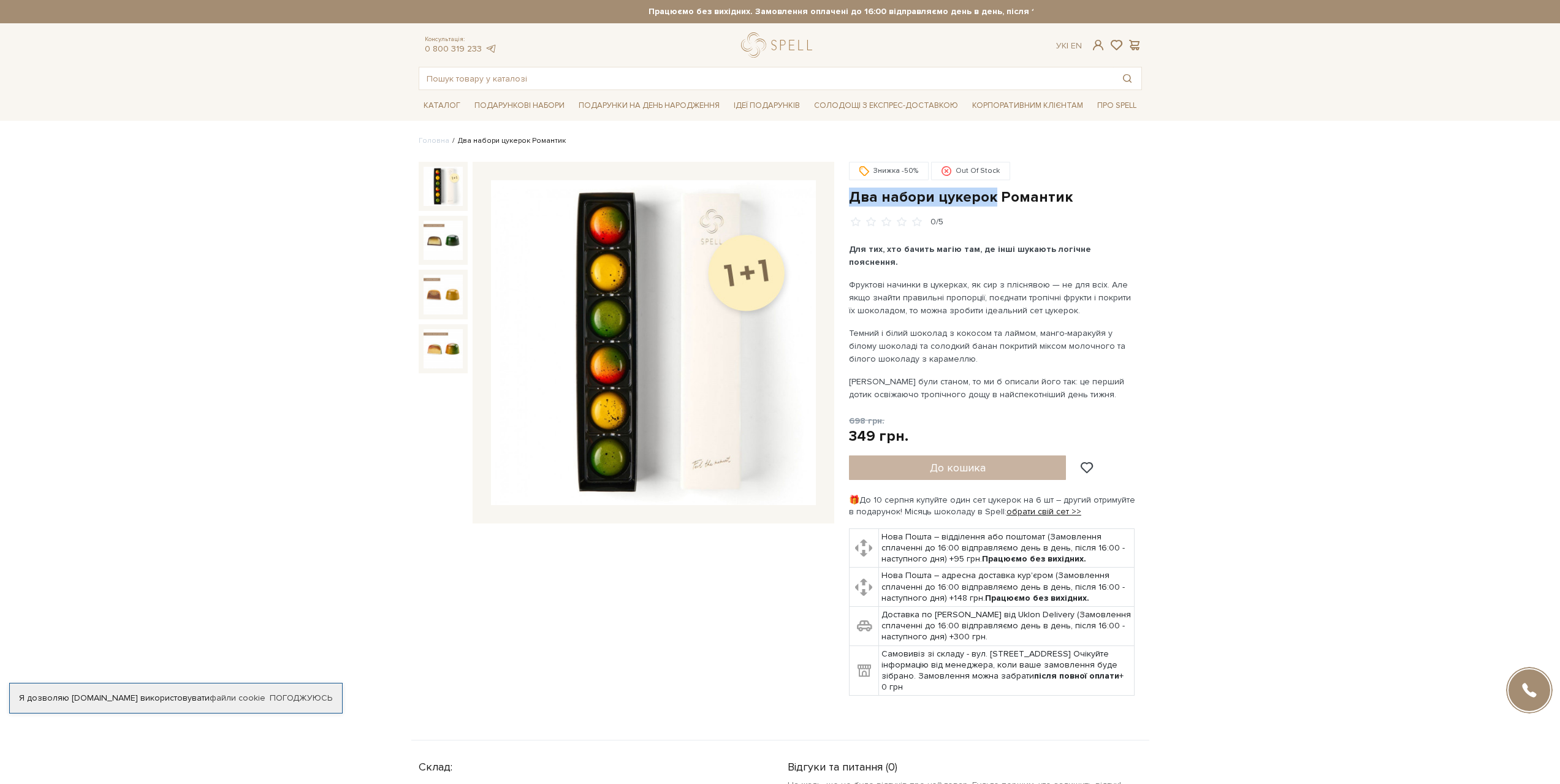
drag, startPoint x: 849, startPoint y: 196, endPoint x: 990, endPoint y: 196, distance: 141.0
click at [990, 196] on h1 "Два набори цукерок Романтик" at bounding box center [995, 197] width 293 height 19
click at [621, 77] on input "text" at bounding box center [766, 78] width 694 height 22
paste input "Два набори цукерок"
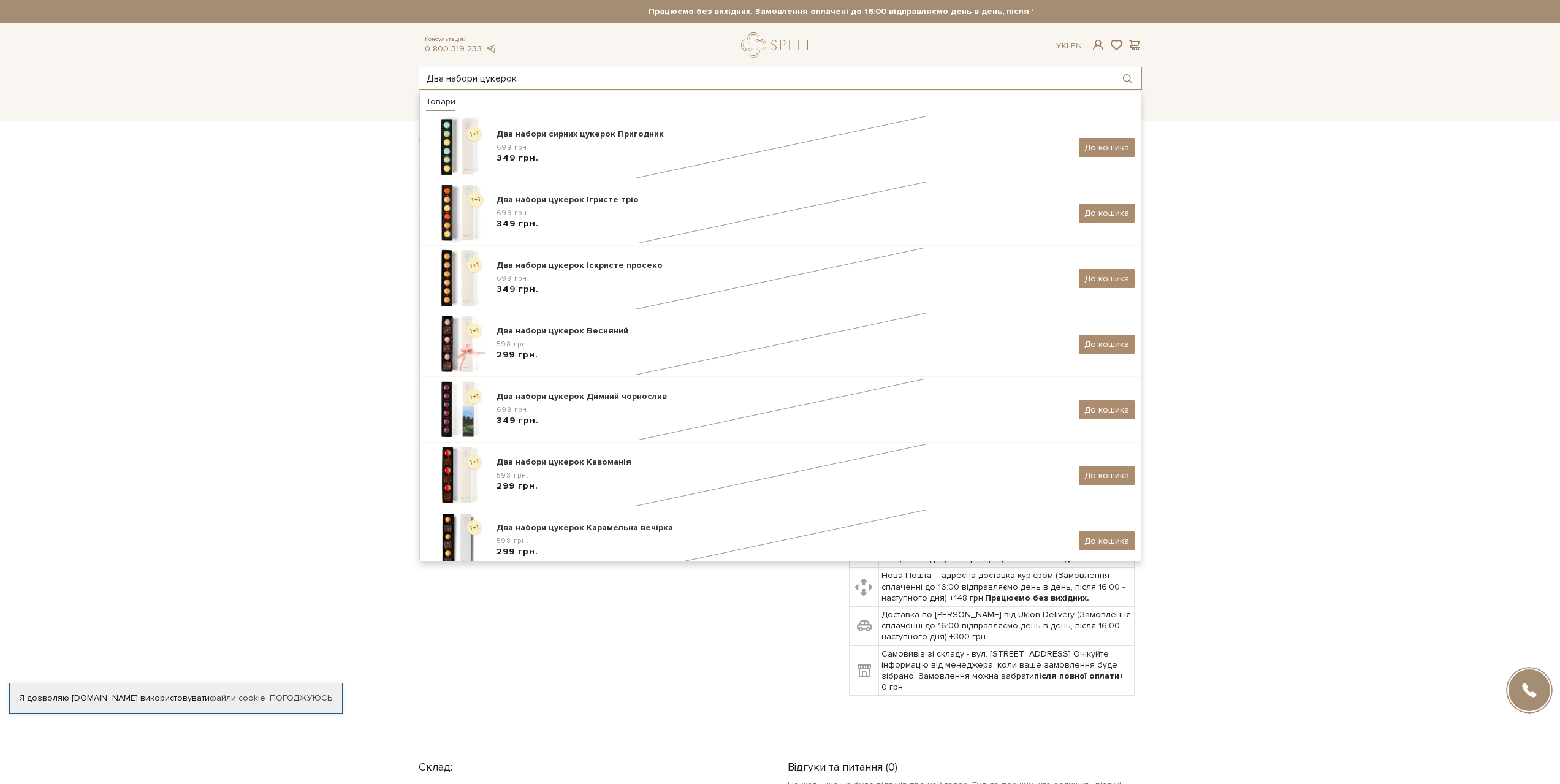
type input "Два набори цукерок"
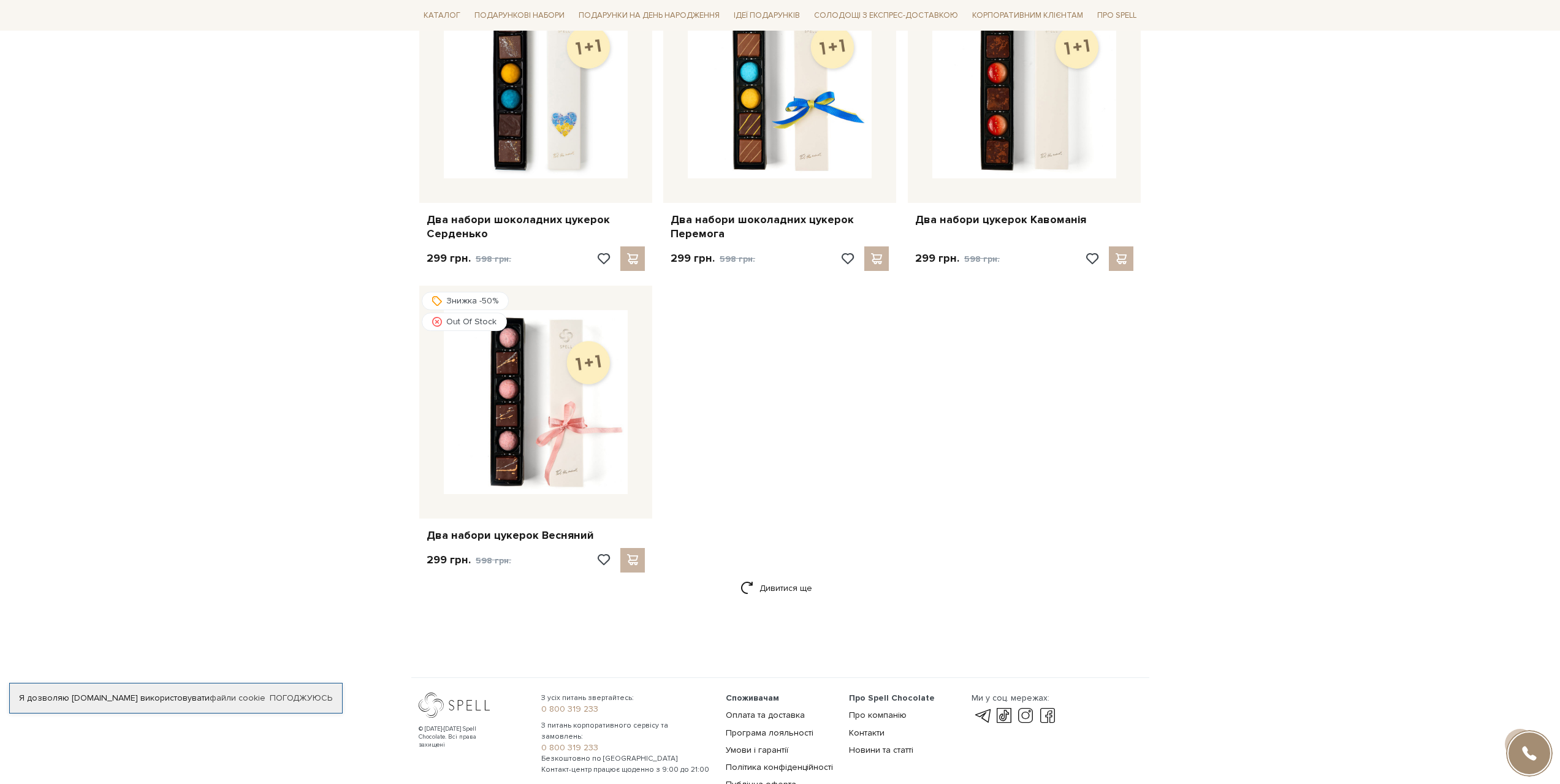
scroll to position [1593, 0]
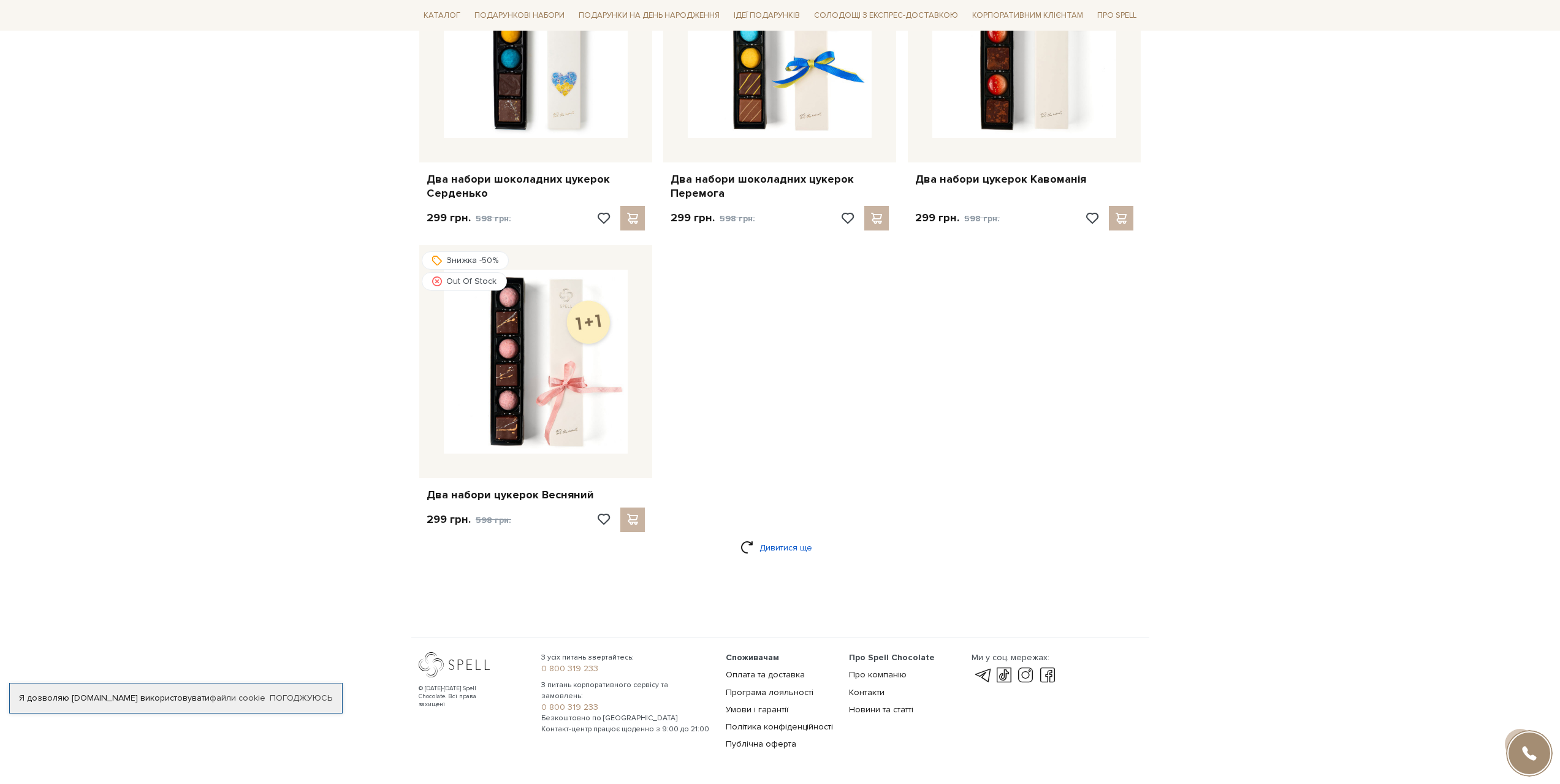
click at [782, 537] on link "Дивитися ще" at bounding box center [780, 548] width 79 height 21
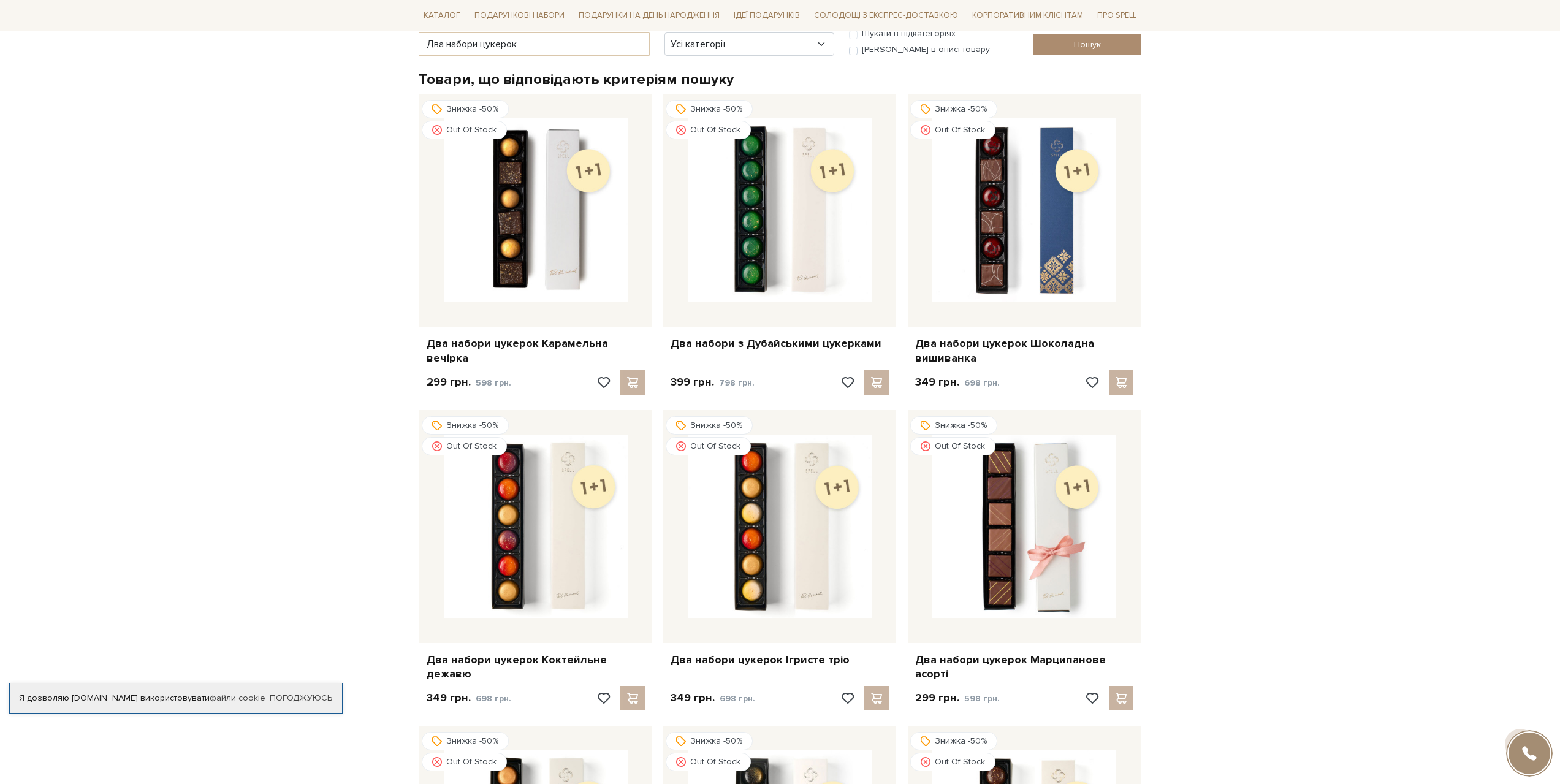
scroll to position [184, 0]
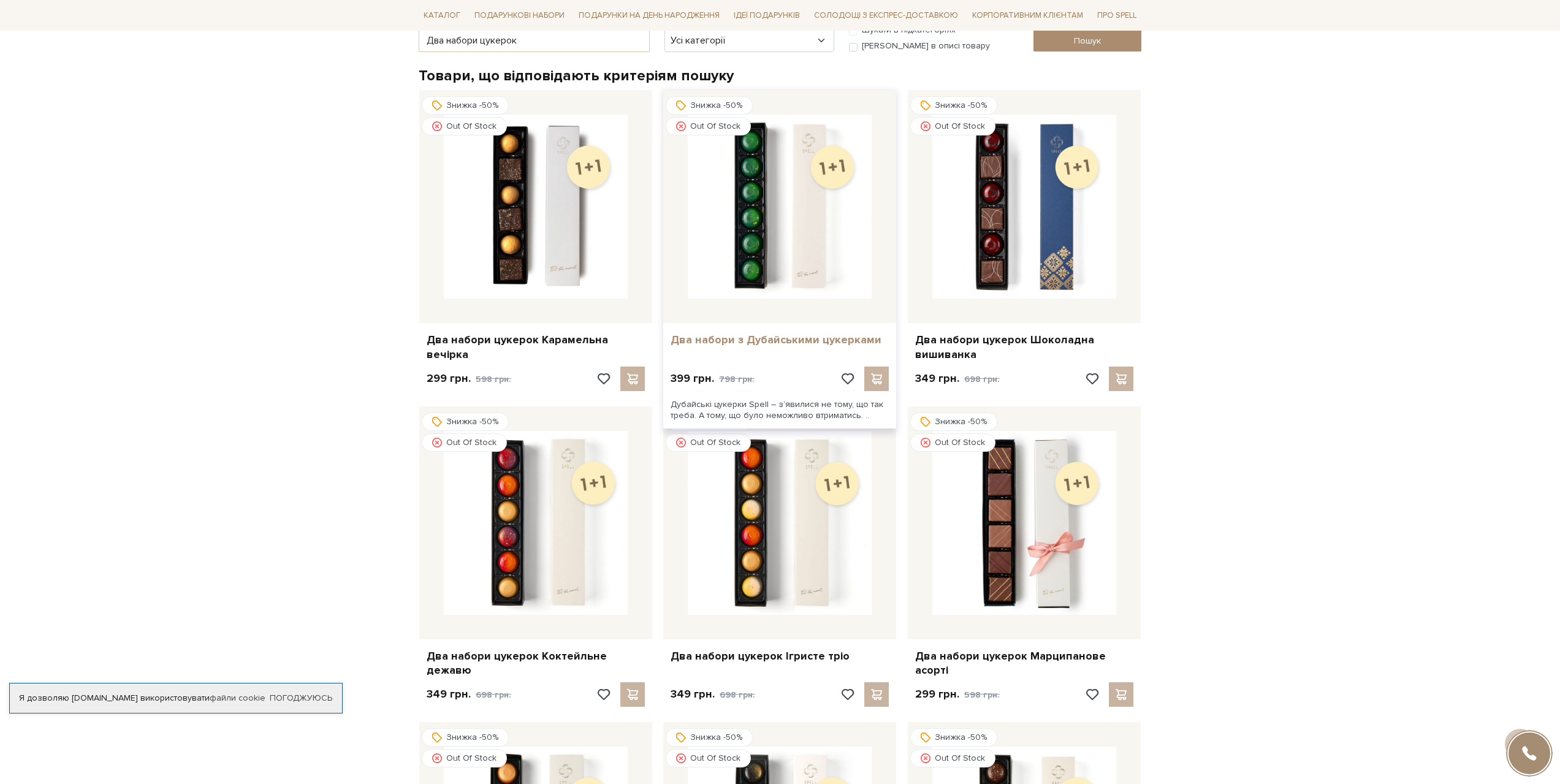
click at [771, 344] on link "Два набори з Дубайськими цукерками" at bounding box center [779, 339] width 218 height 14
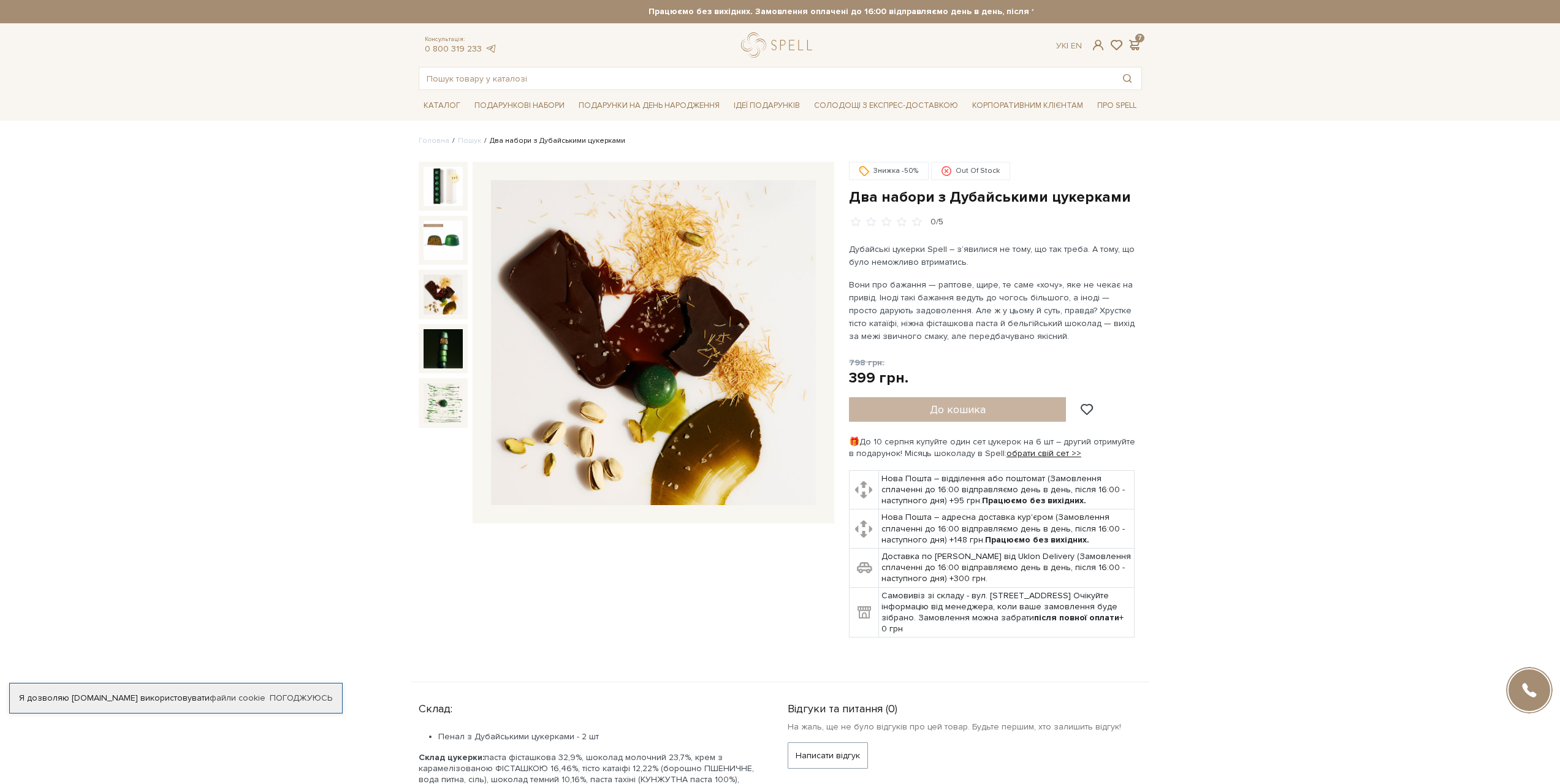
click at [973, 405] on div "До кошика" at bounding box center [978, 409] width 258 height 24
click at [975, 413] on div "До кошика" at bounding box center [978, 409] width 258 height 24
click at [893, 412] on div "До кошика" at bounding box center [978, 409] width 258 height 24
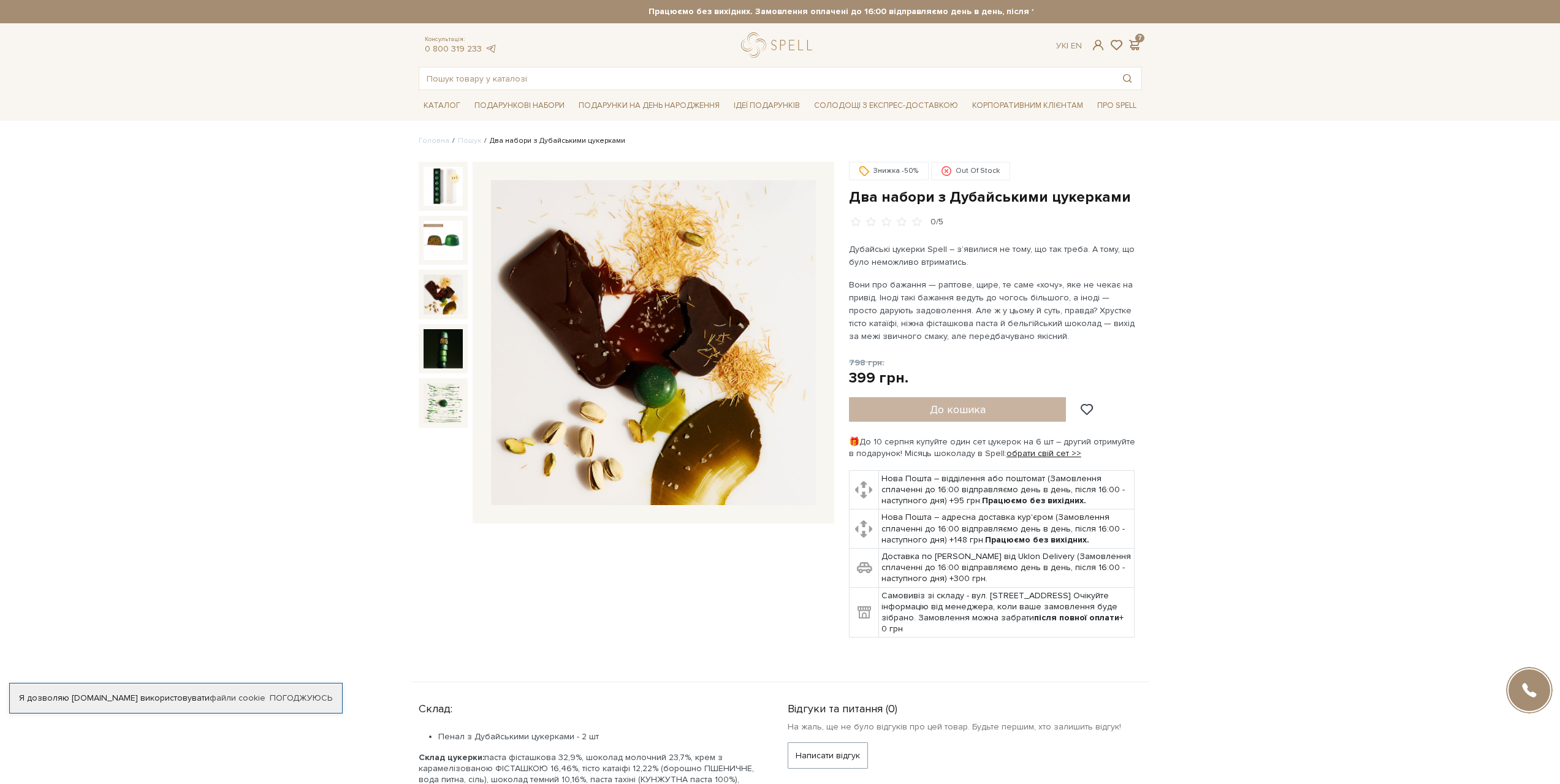
click at [893, 412] on div "До кошика" at bounding box center [978, 409] width 258 height 24
click at [997, 405] on div "До кошика" at bounding box center [978, 409] width 258 height 24
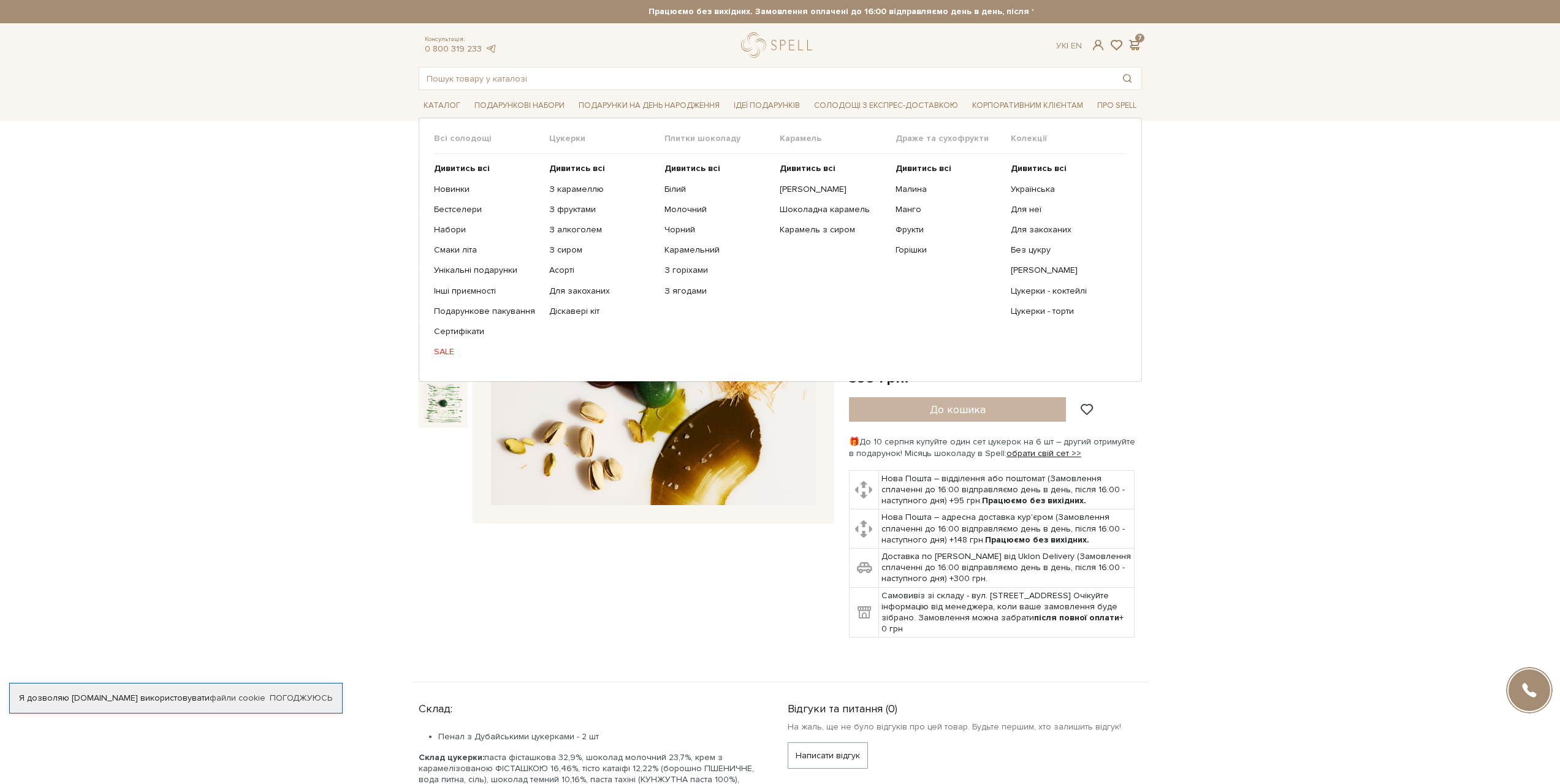
click at [445, 353] on link "SALE" at bounding box center [487, 352] width 106 height 11
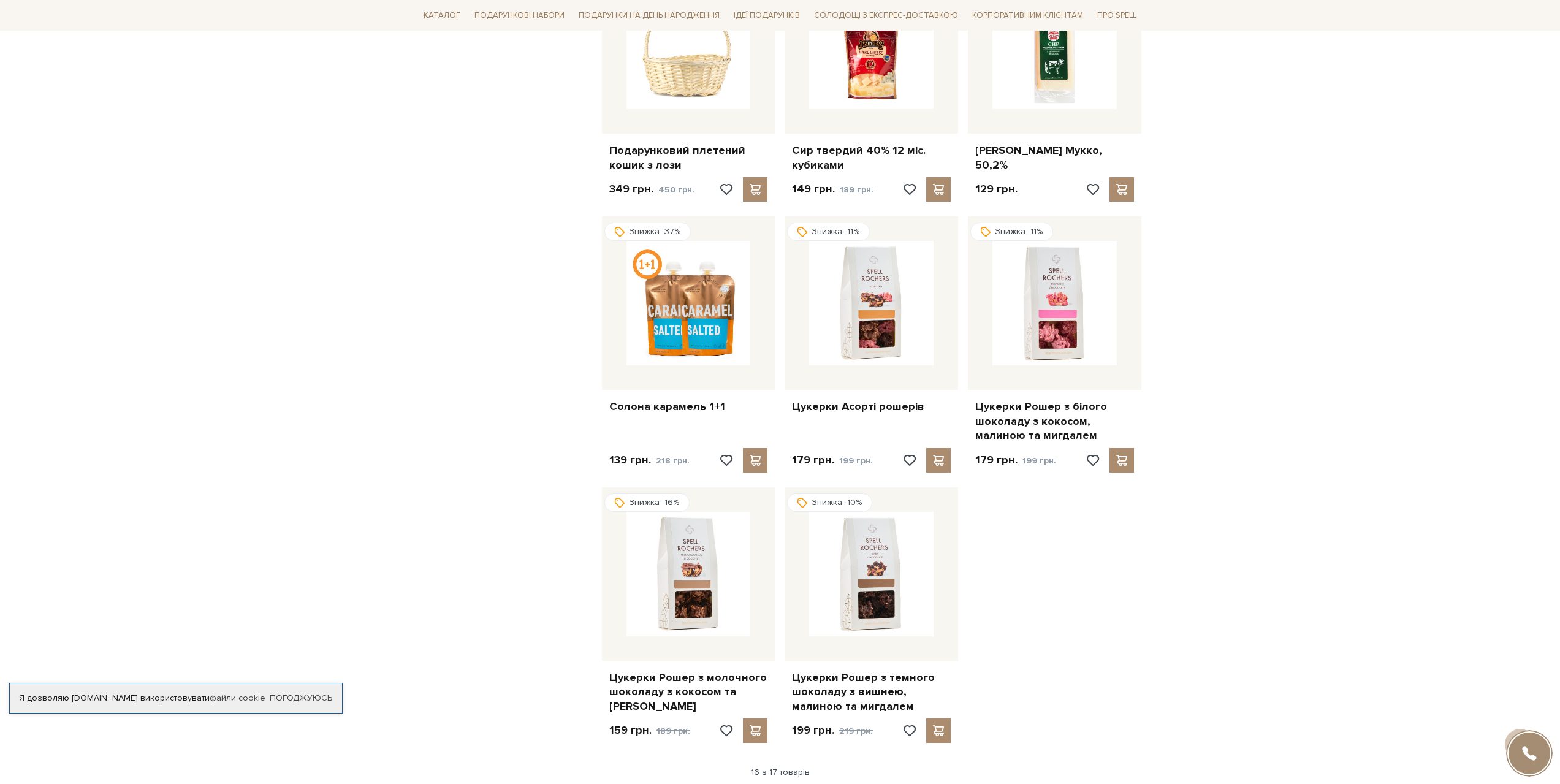
scroll to position [1103, 0]
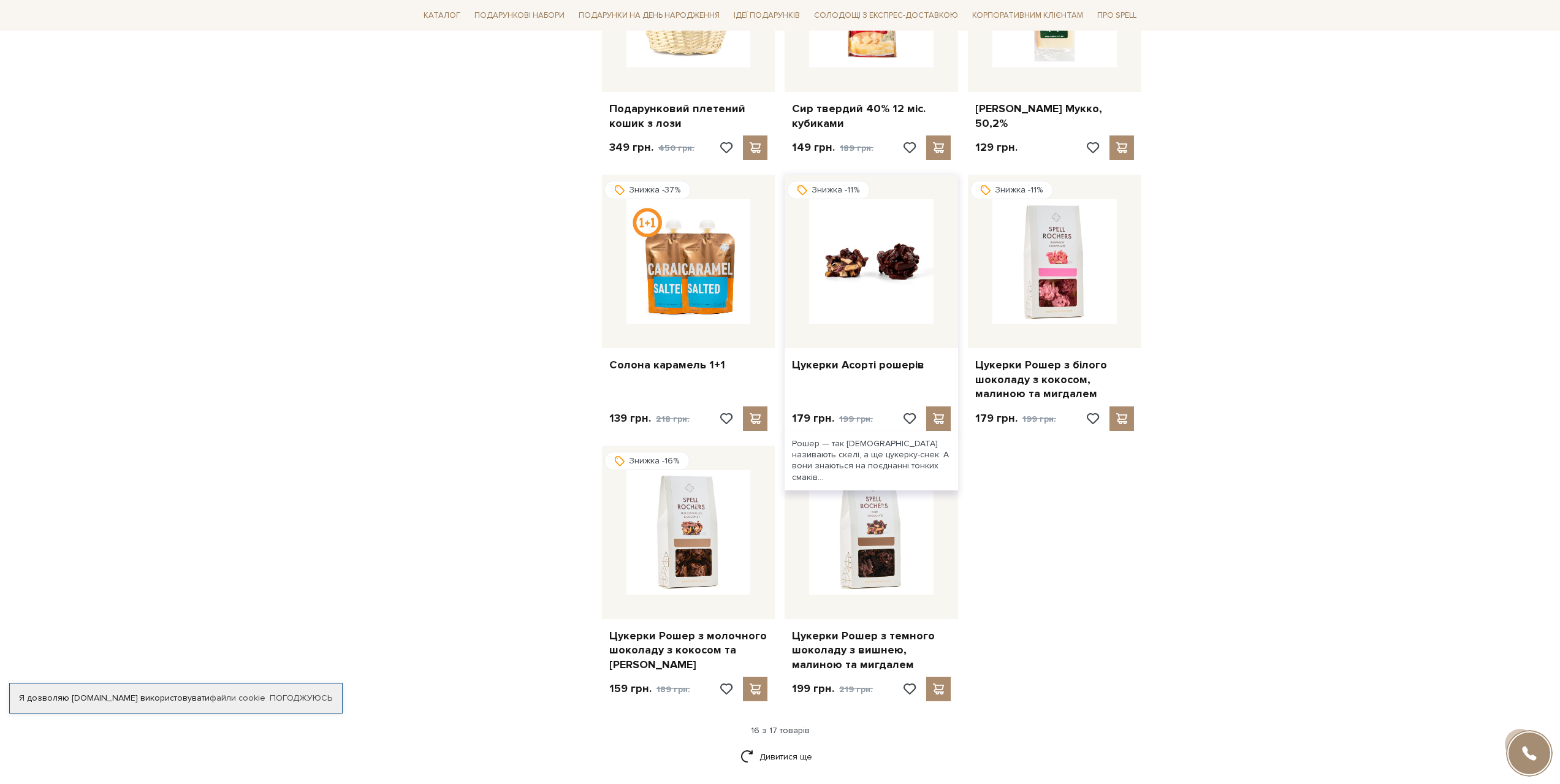
click at [879, 255] on img at bounding box center [871, 261] width 124 height 124
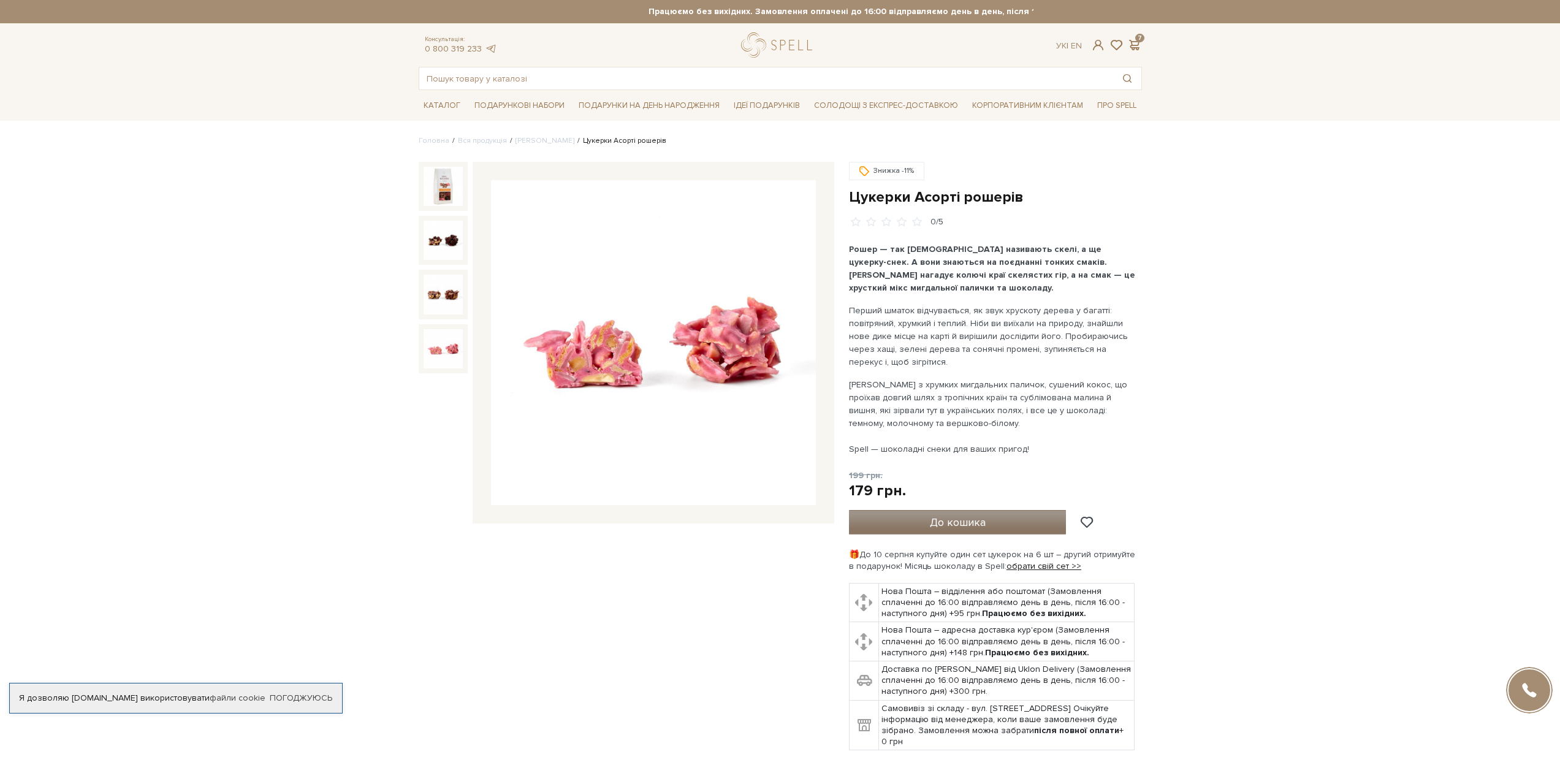
click at [955, 523] on span "До кошика" at bounding box center [958, 522] width 56 height 14
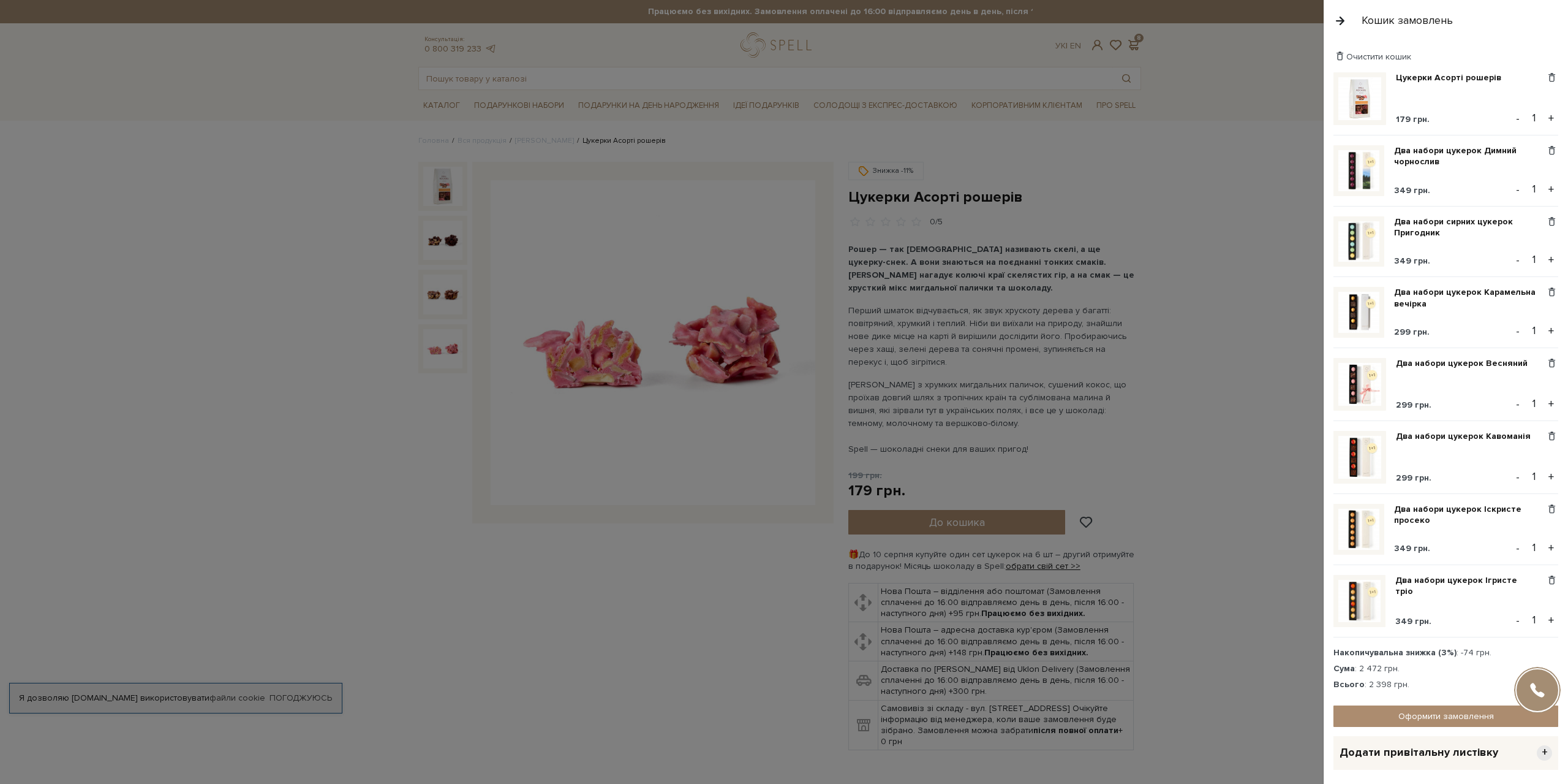
click at [526, 84] on div at bounding box center [784, 392] width 1568 height 784
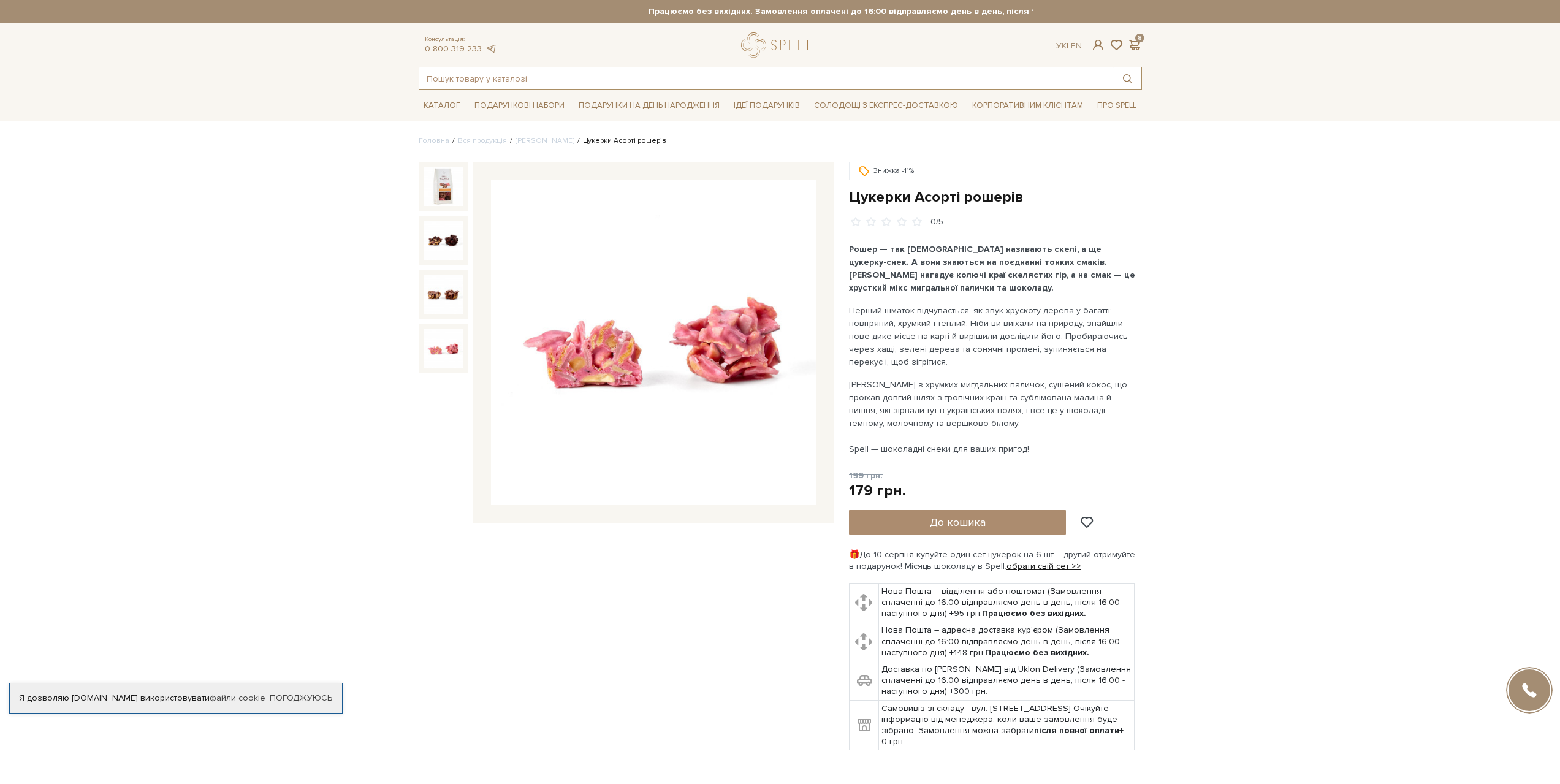
click at [529, 79] on input "text" at bounding box center [766, 78] width 694 height 22
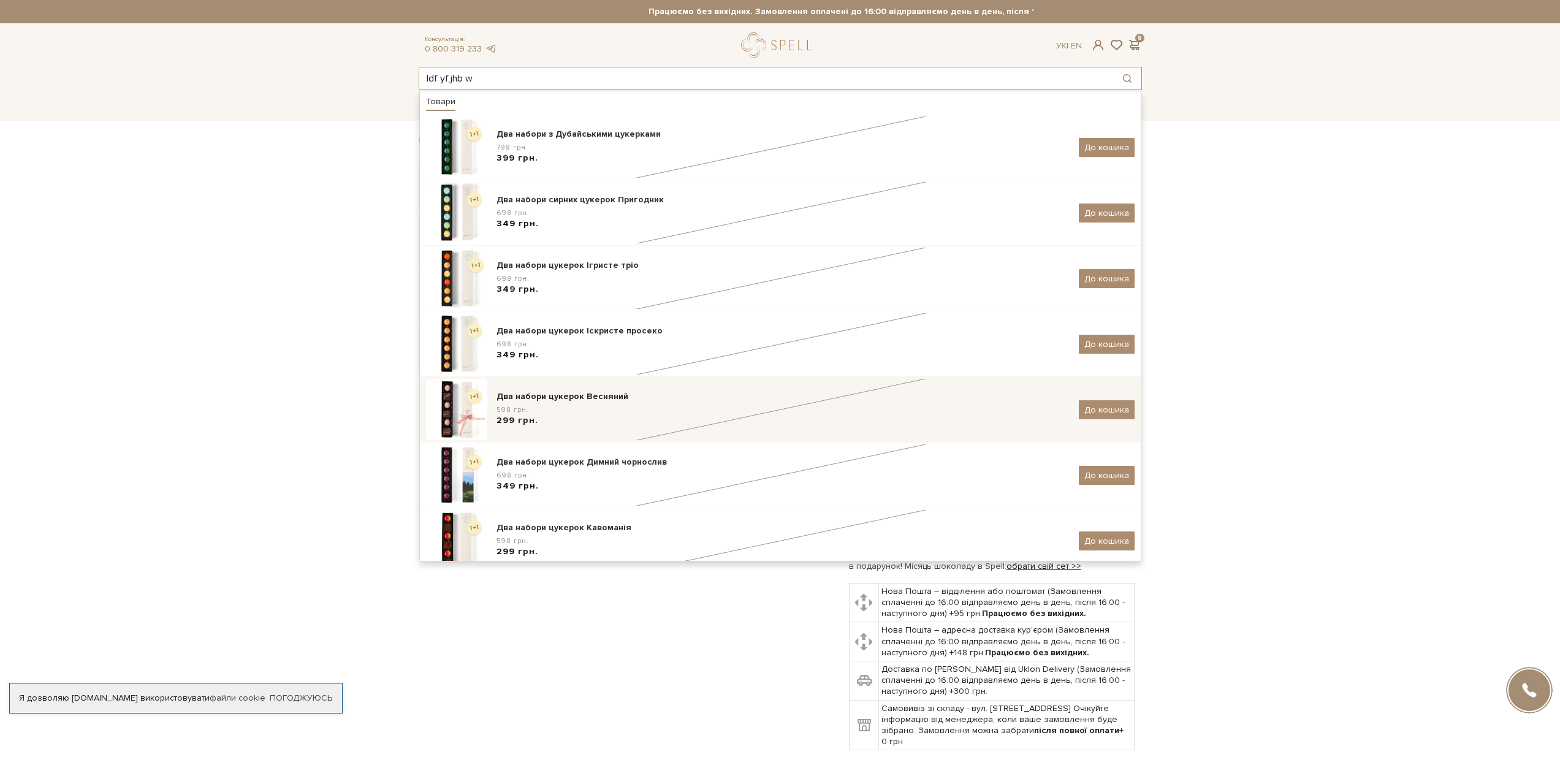
type input "ldf yf,jhb w"
click at [600, 403] on div "Два набори цукерок Весняний" at bounding box center [783, 396] width 573 height 13
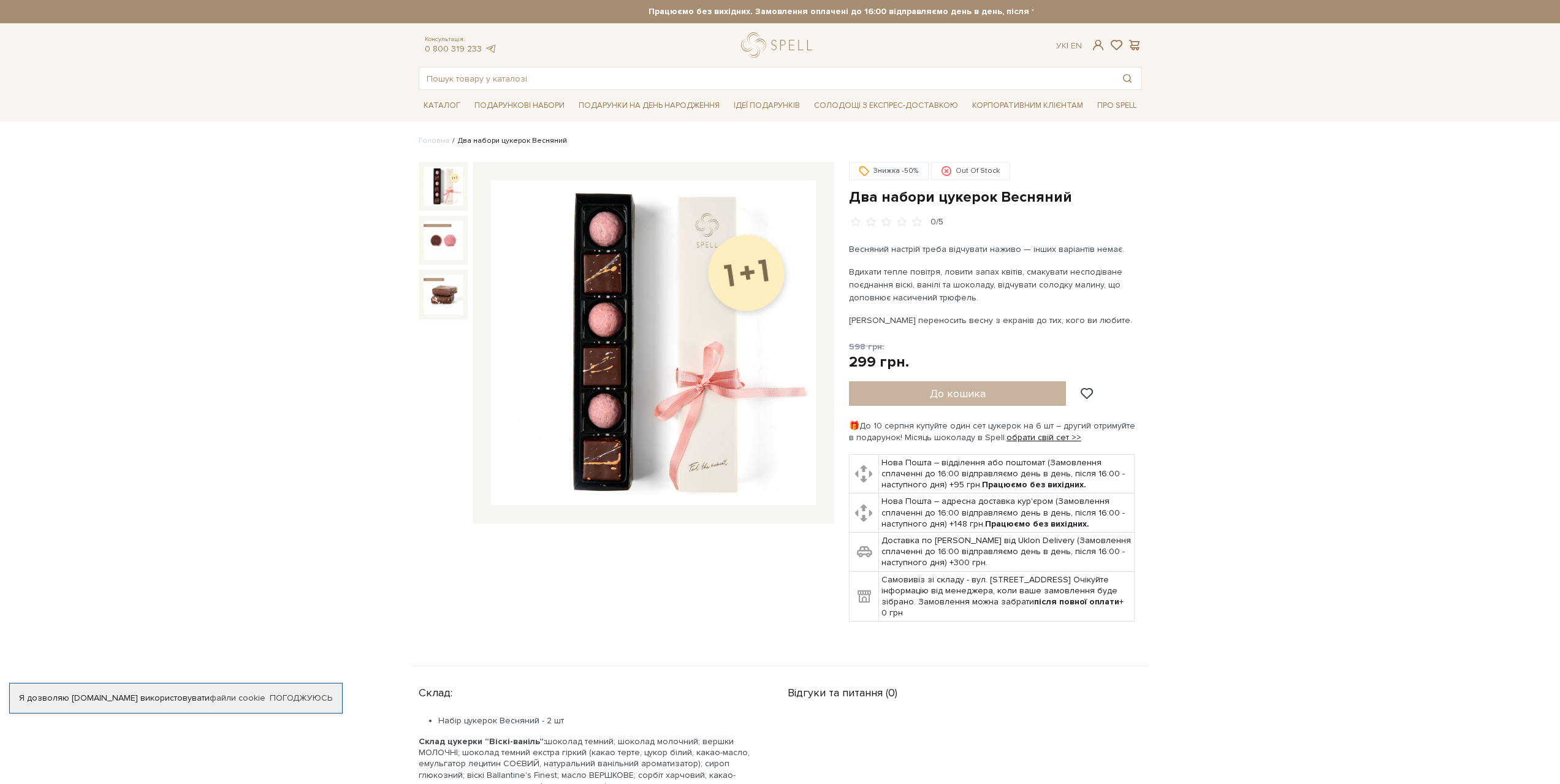
click at [959, 396] on div "До кошика" at bounding box center [978, 393] width 258 height 24
click at [959, 393] on div "До кошика" at bounding box center [978, 393] width 258 height 24
click at [972, 391] on div "До кошика" at bounding box center [978, 393] width 258 height 24
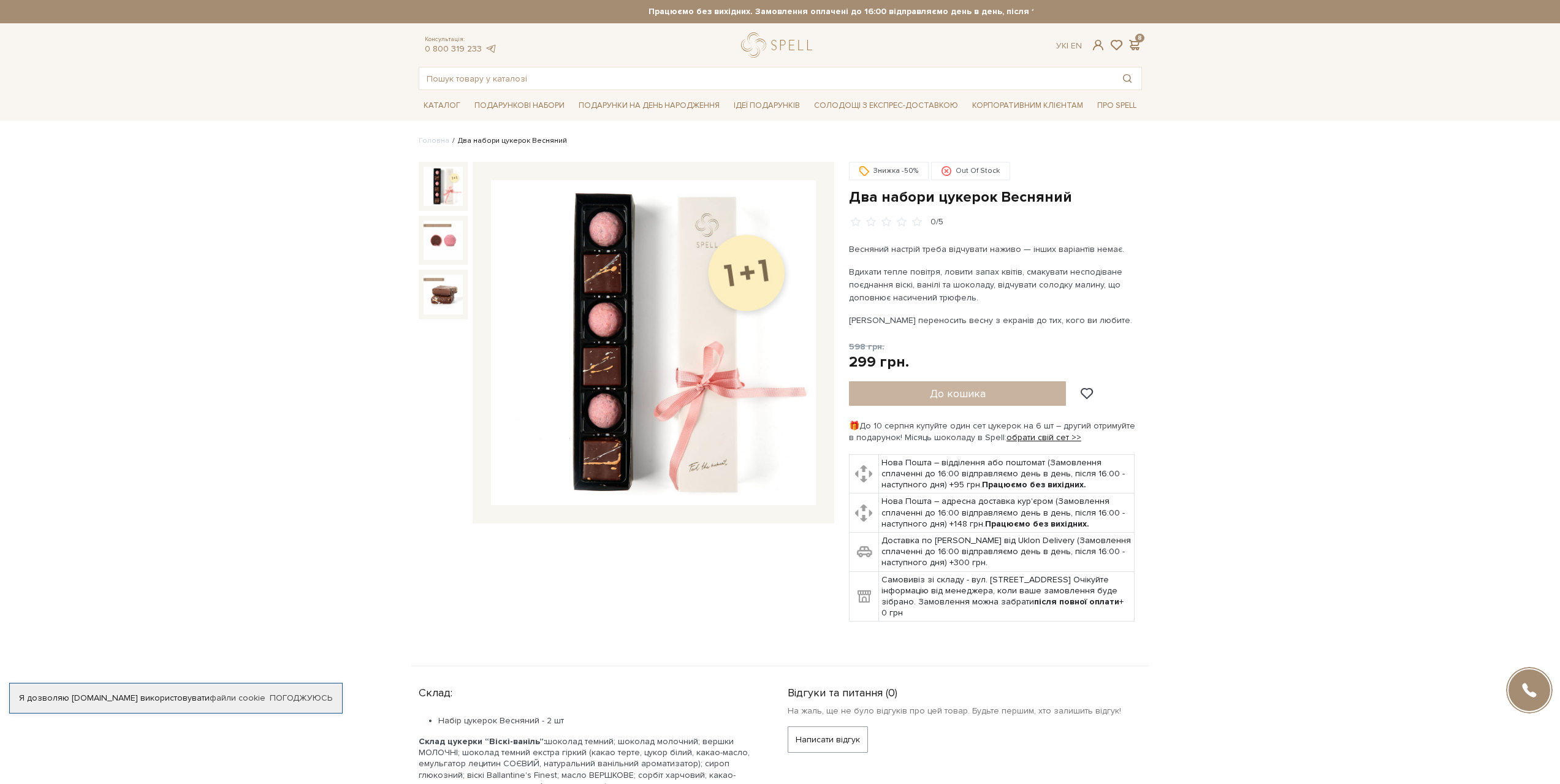
click at [972, 391] on div "До кошика" at bounding box center [978, 393] width 258 height 24
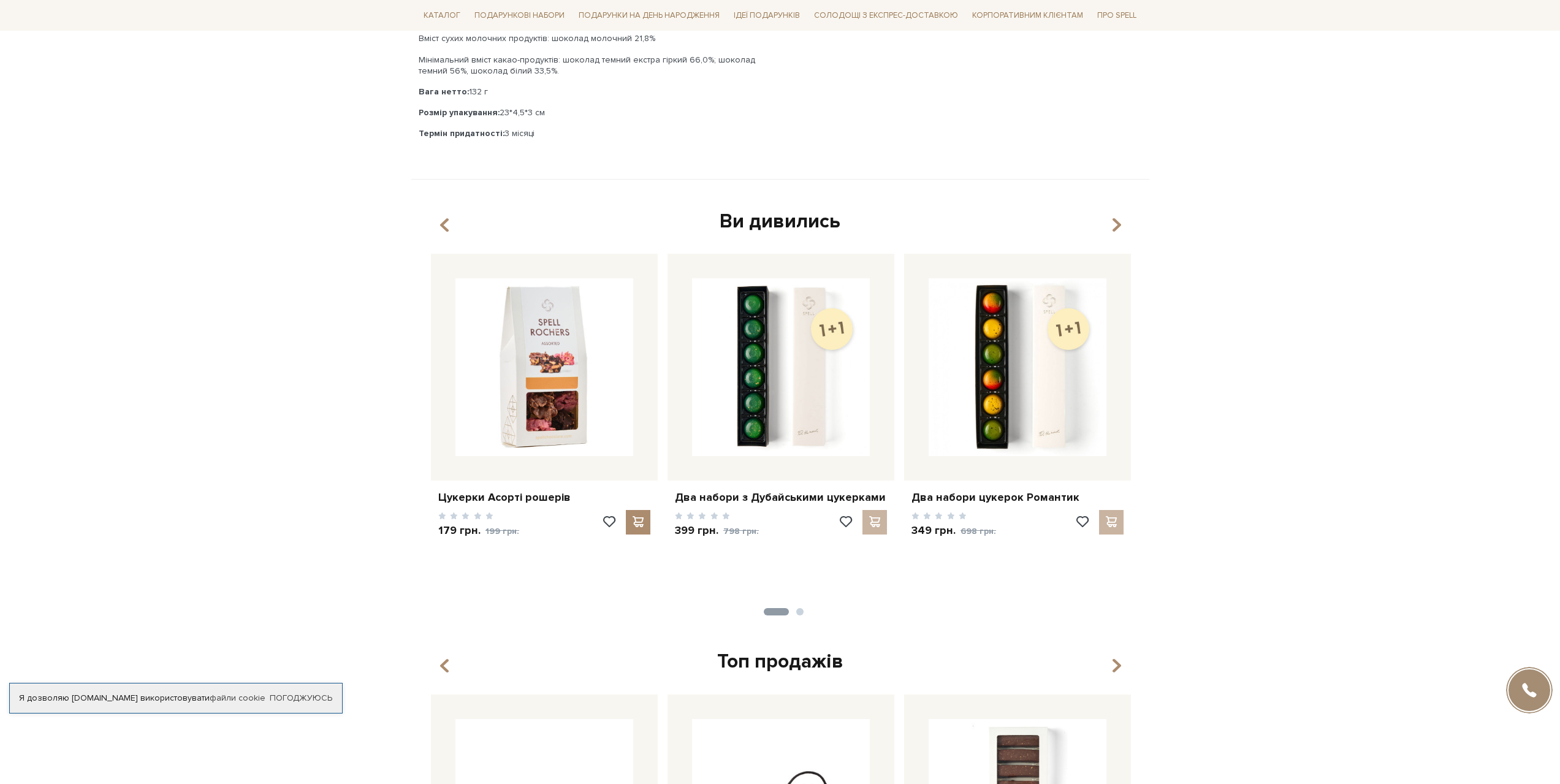
scroll to position [858, 0]
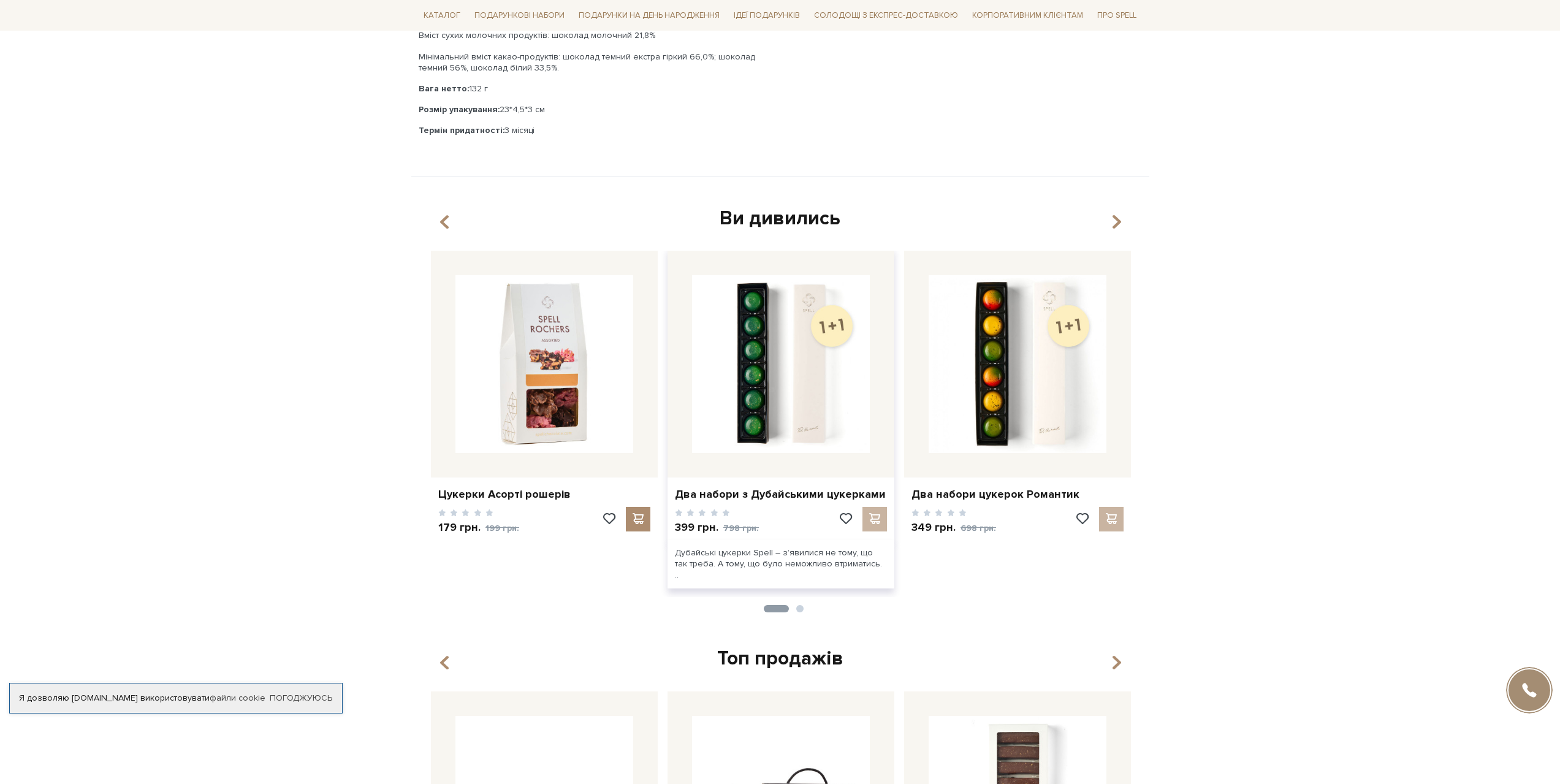
click at [876, 520] on div at bounding box center [863, 524] width 49 height 34
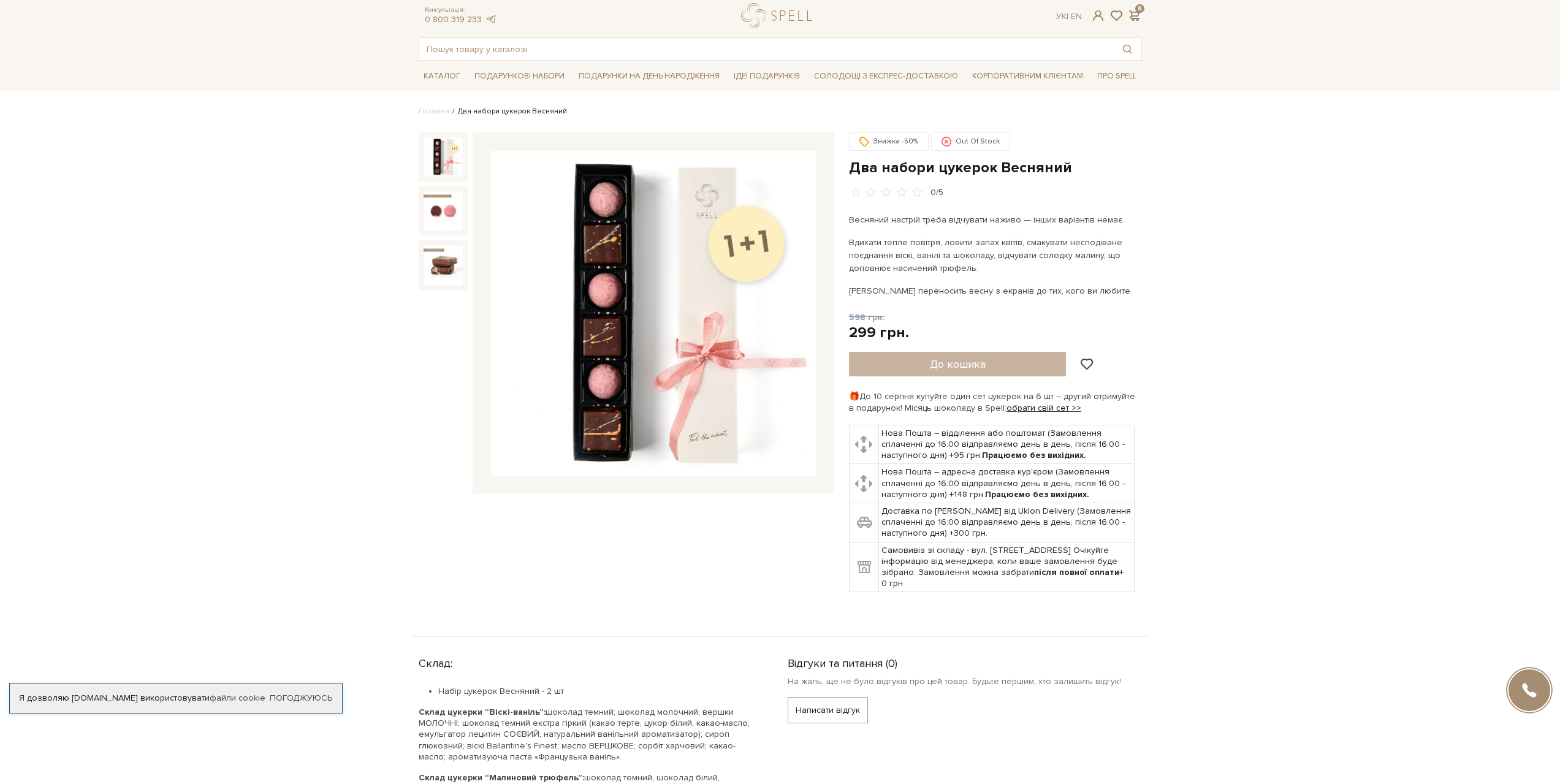
scroll to position [0, 0]
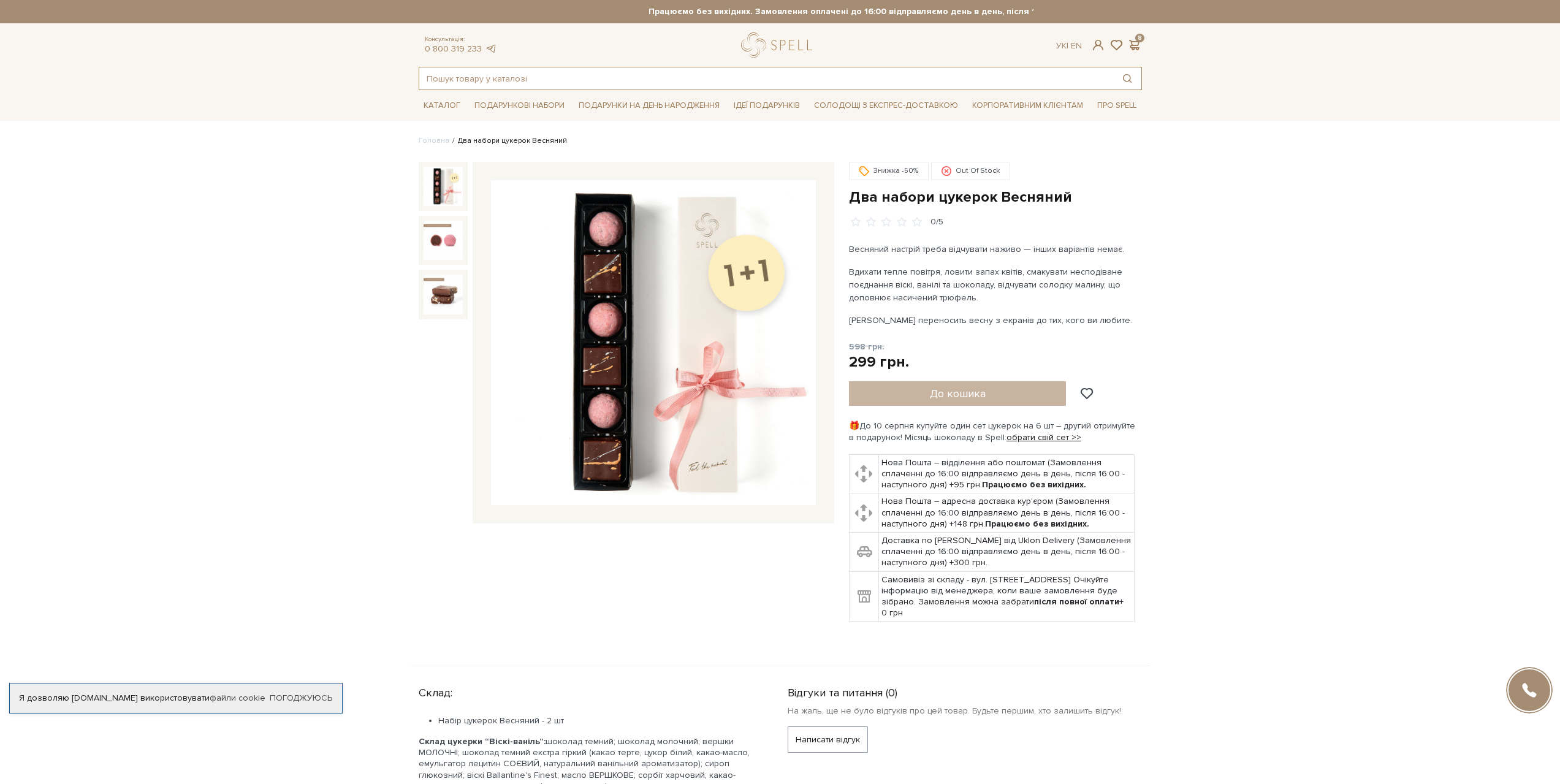
click at [509, 81] on input "text" at bounding box center [766, 78] width 694 height 22
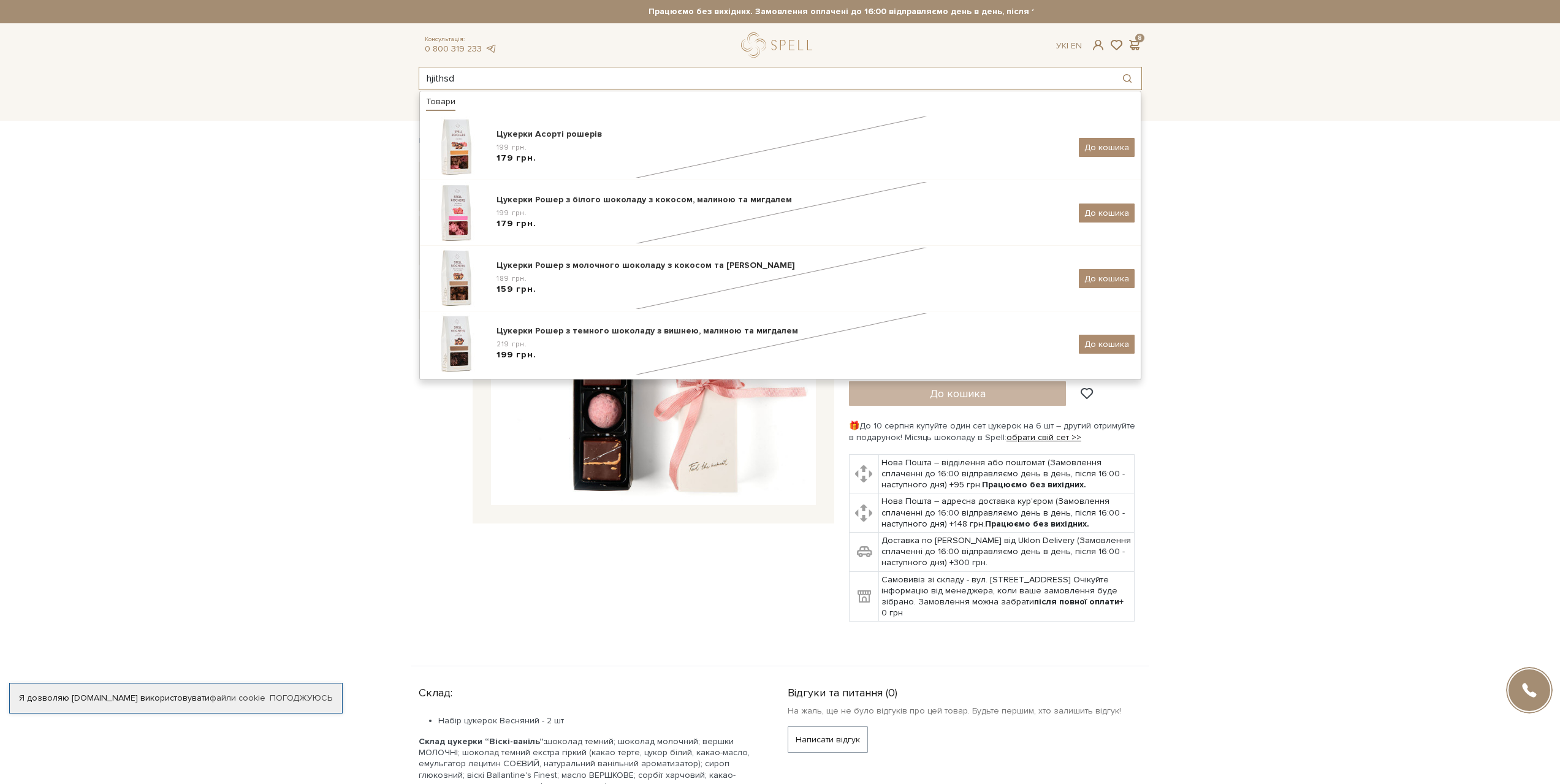
type input "hjithsd"
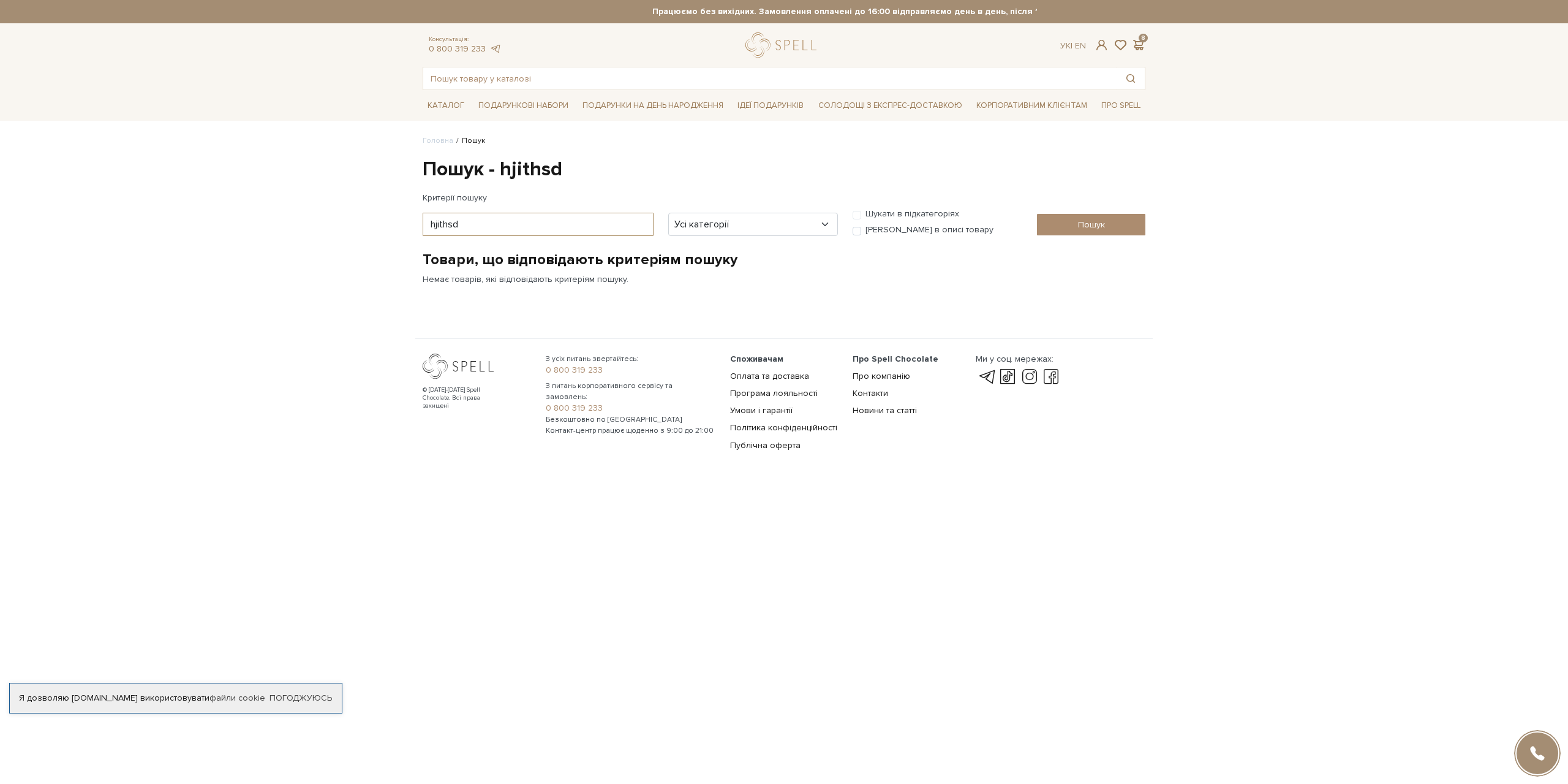
drag, startPoint x: 465, startPoint y: 226, endPoint x: 374, endPoint y: 228, distance: 91.0
click at [374, 228] on body "Подарункові набори SALE Корпоративним клієнтам Доставка і оплата Консультація: …" at bounding box center [784, 234] width 1568 height 470
type input "рошерів"
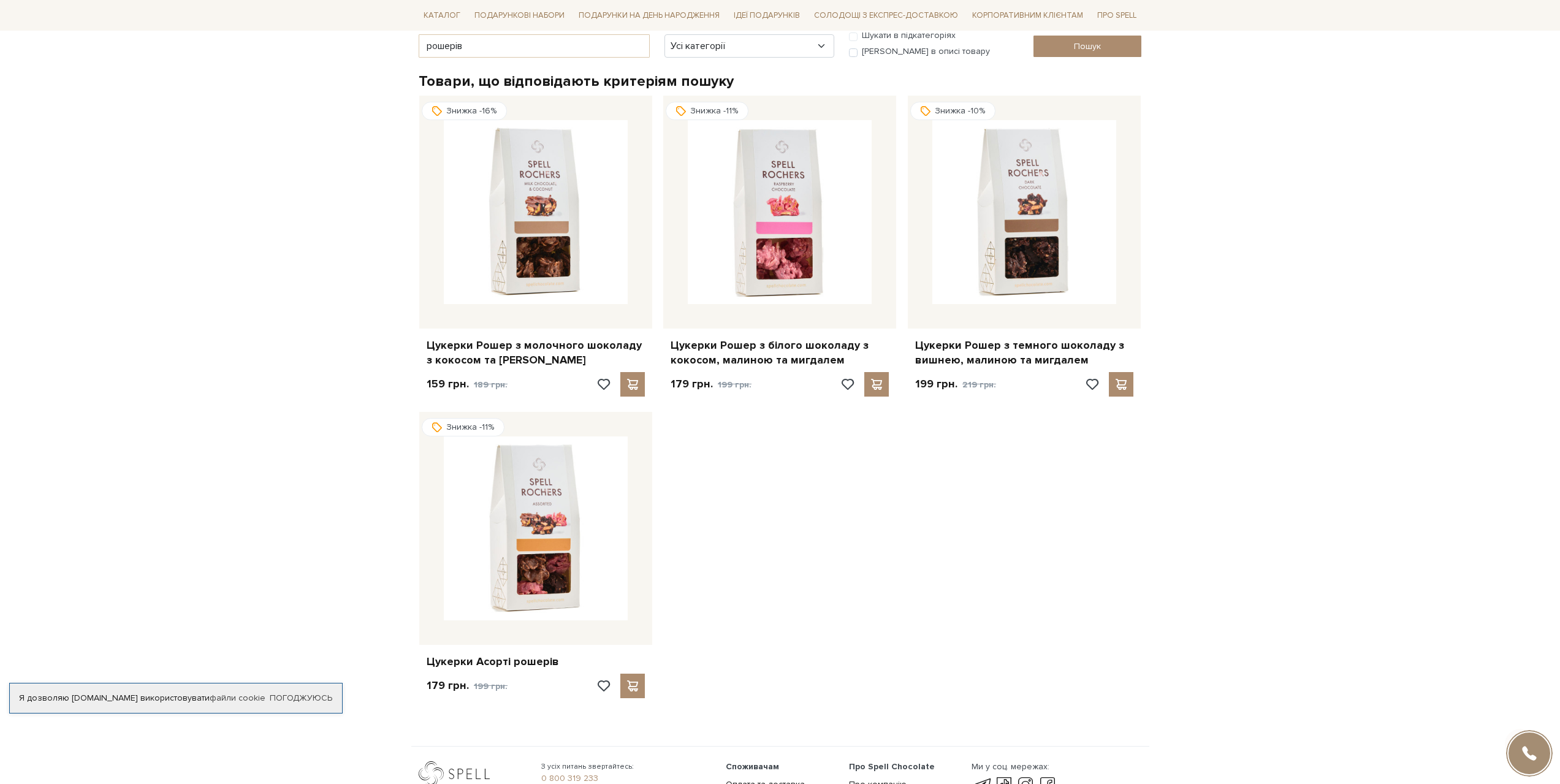
scroll to position [184, 0]
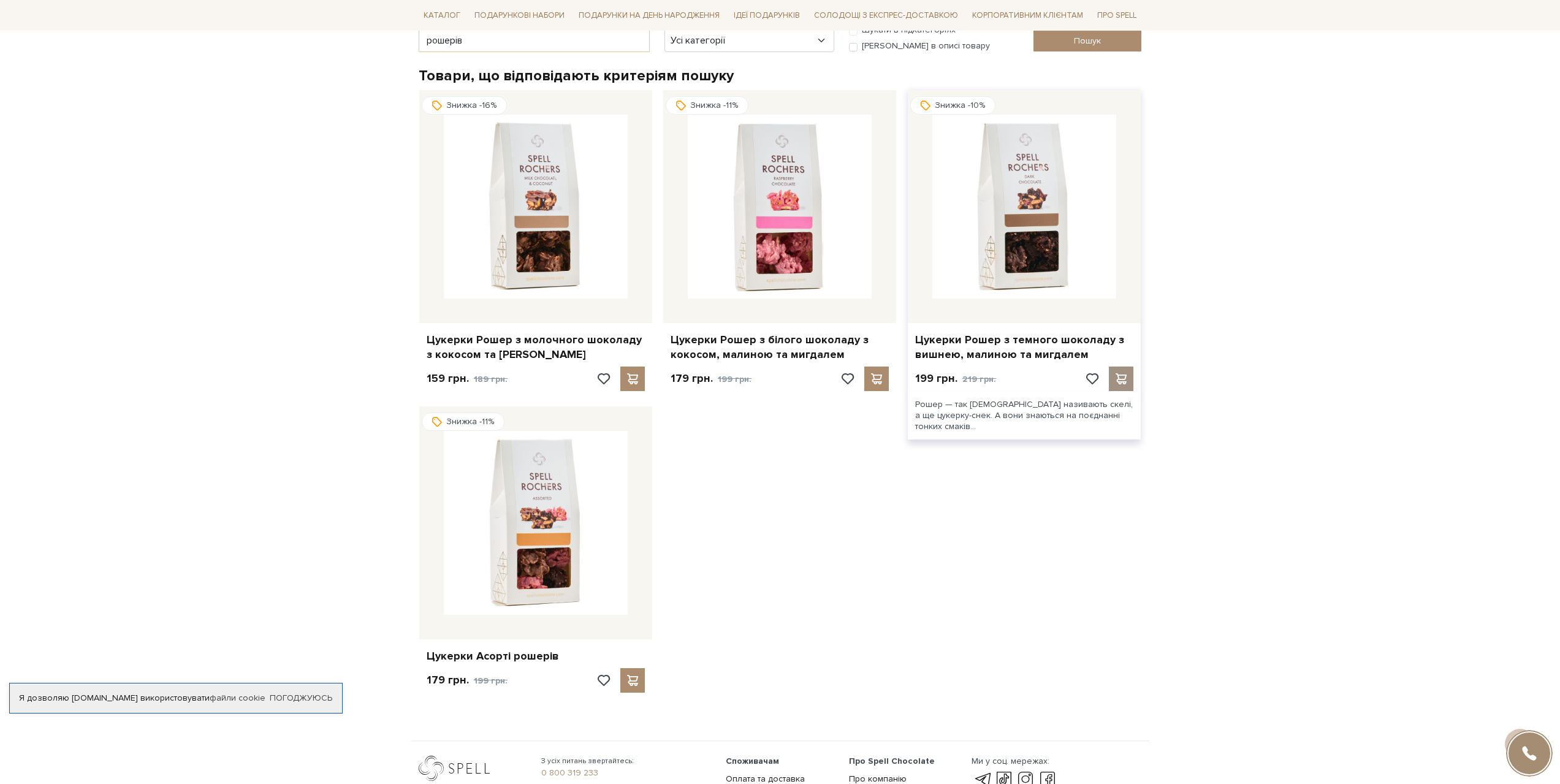
click at [1125, 378] on span at bounding box center [1122, 379] width 16 height 11
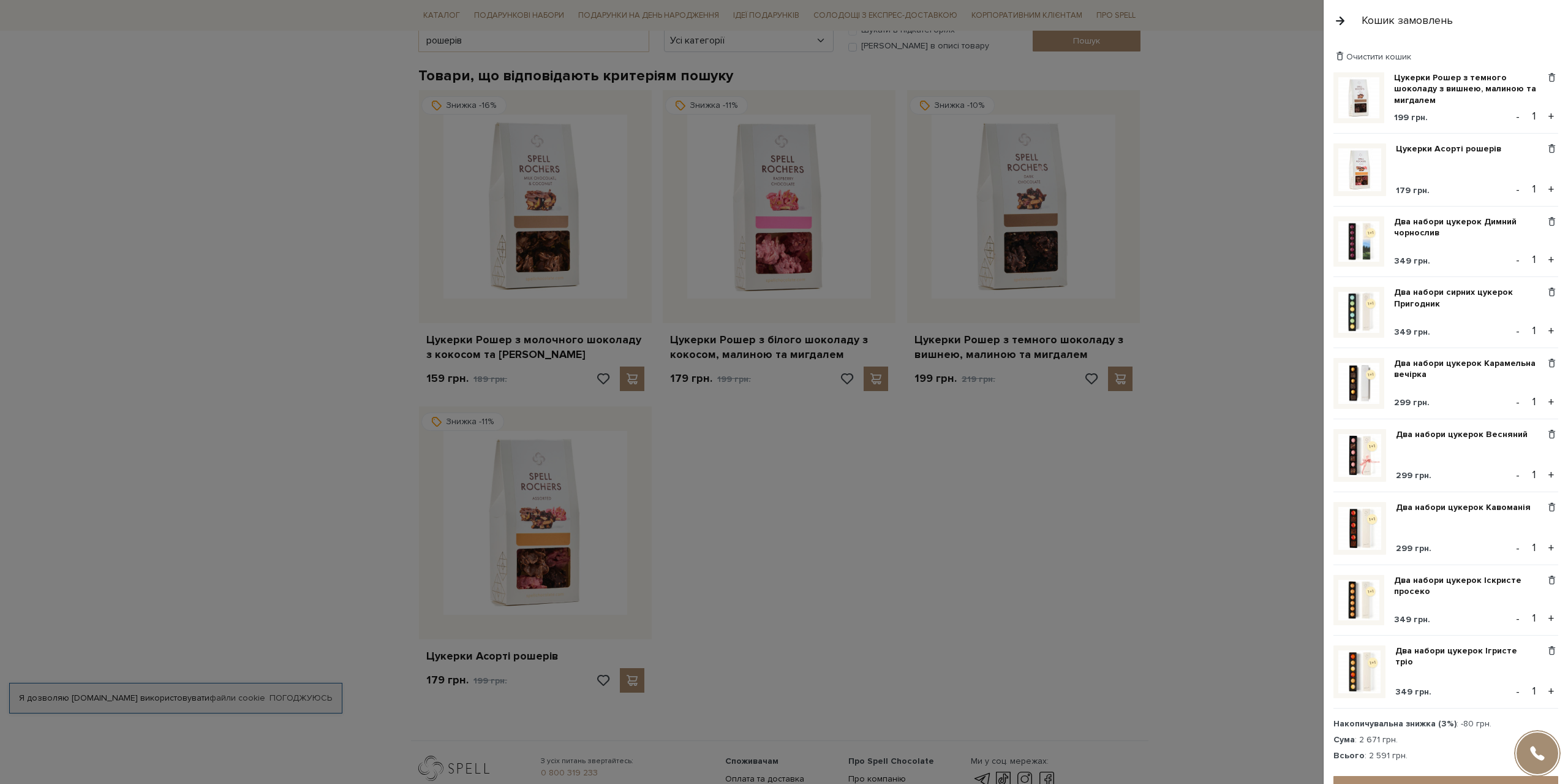
click at [781, 486] on div at bounding box center [784, 392] width 1568 height 784
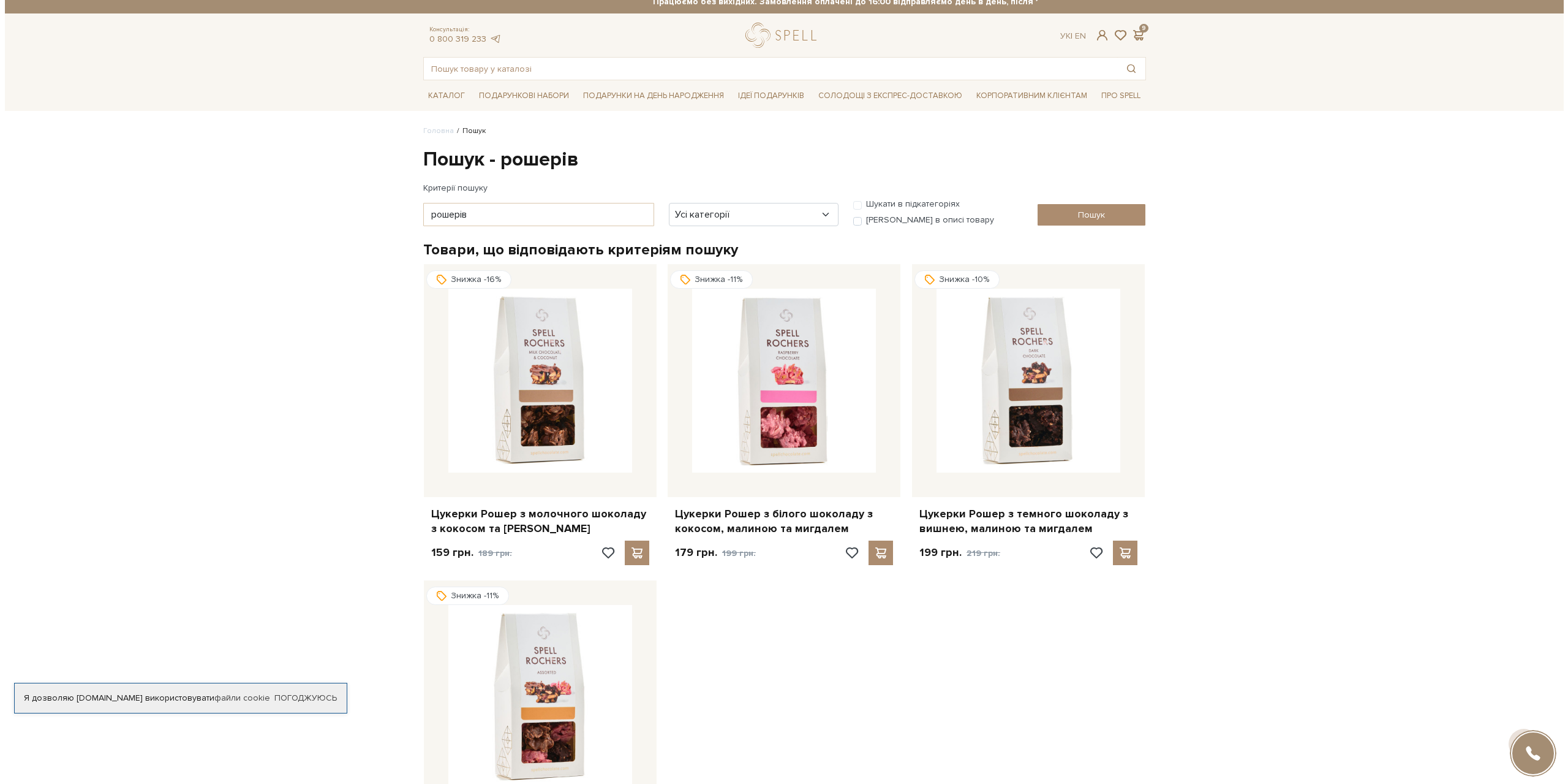
scroll to position [0, 0]
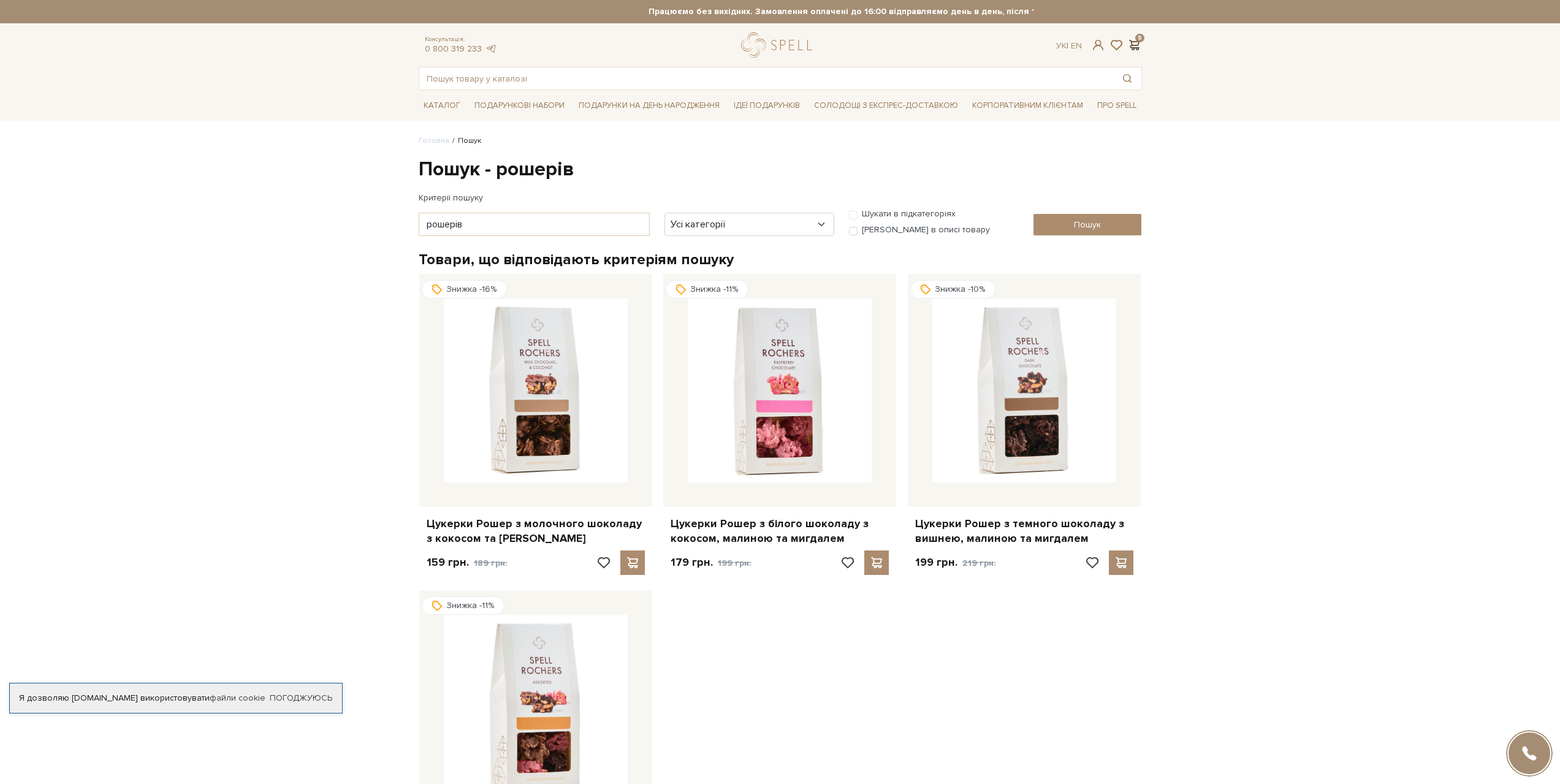
click at [1133, 46] on span at bounding box center [1135, 45] width 15 height 13
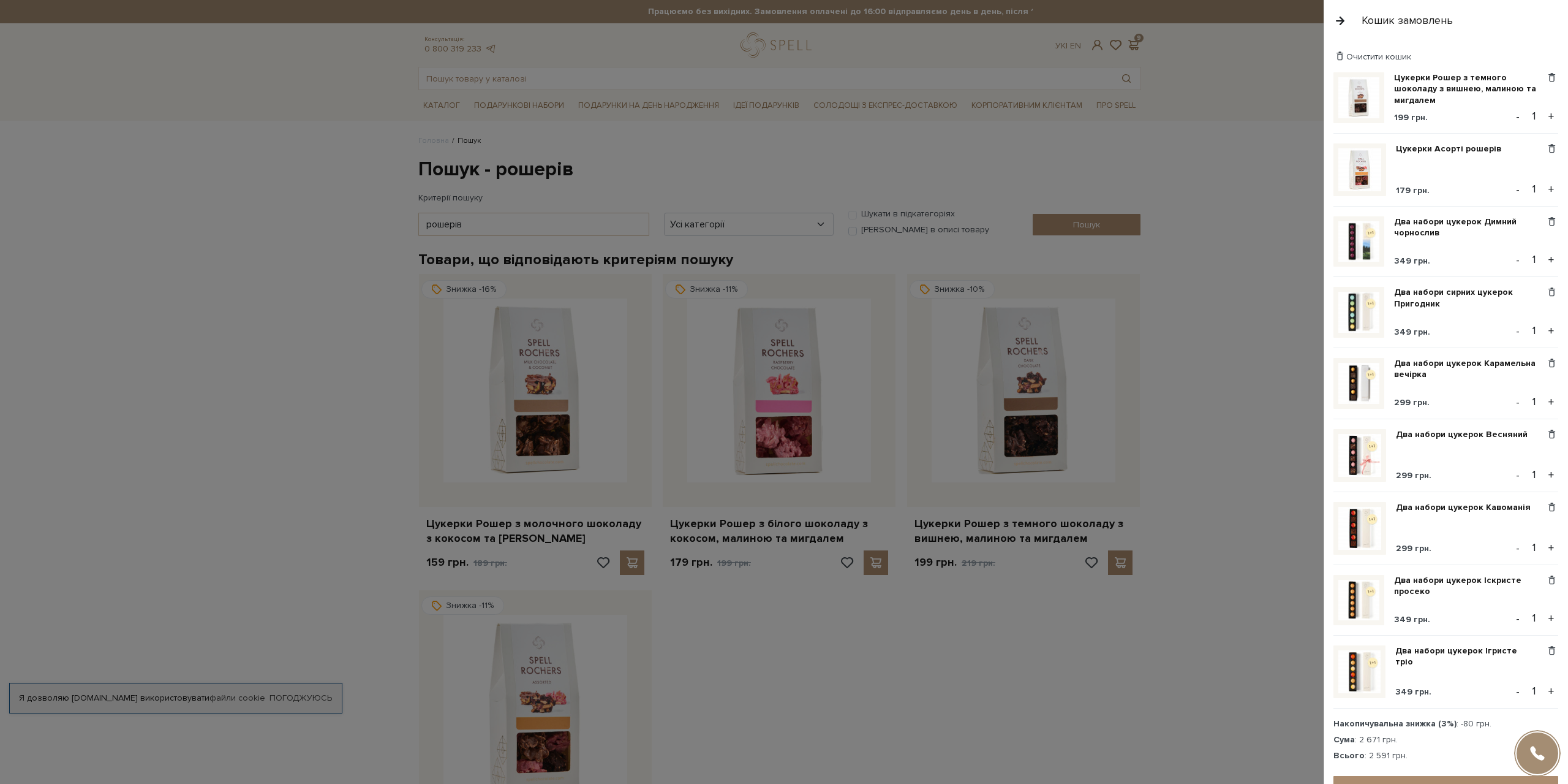
scroll to position [109, 0]
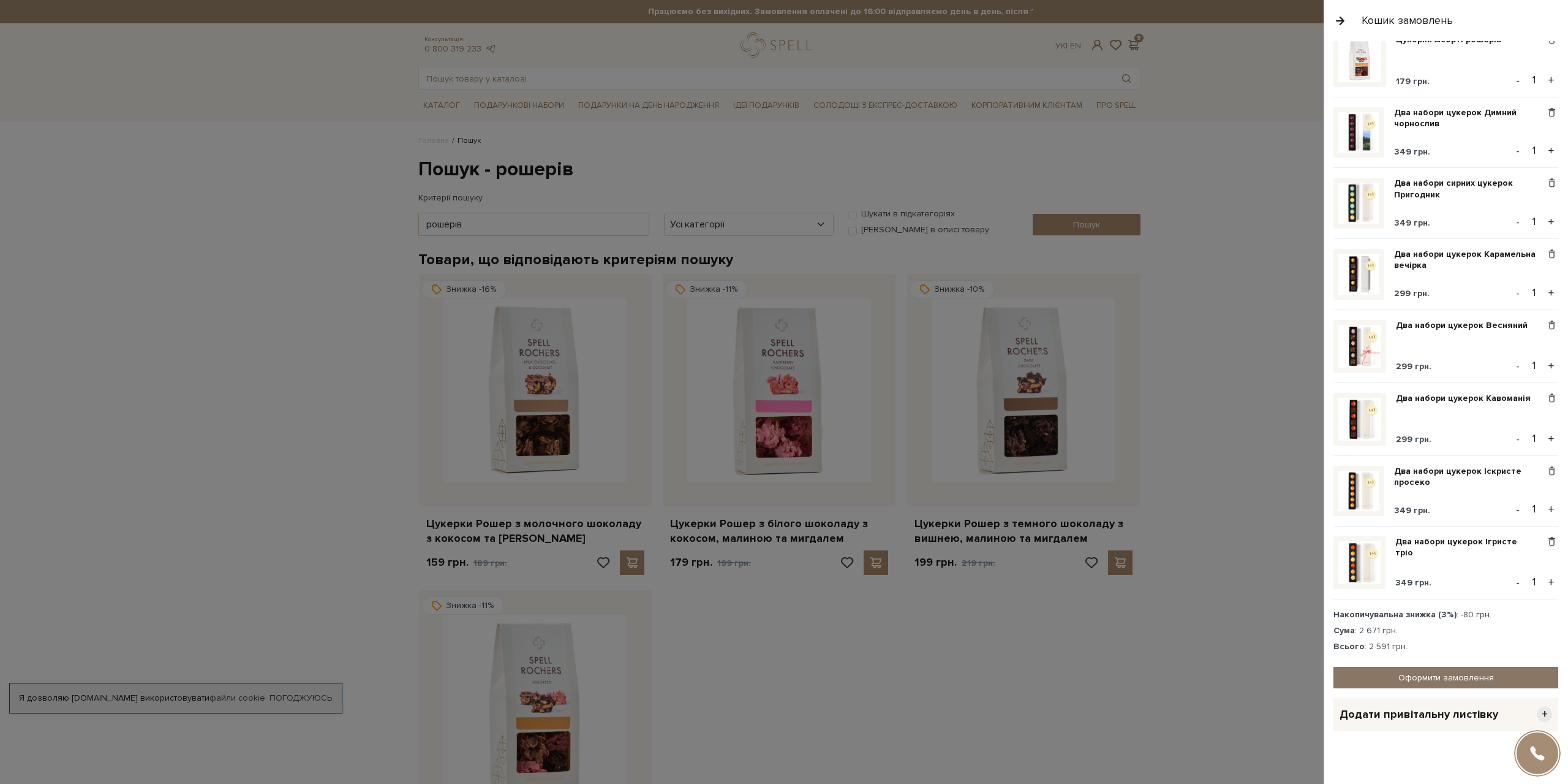
click at [1452, 670] on link "Оформити замовлення" at bounding box center [1446, 677] width 225 height 21
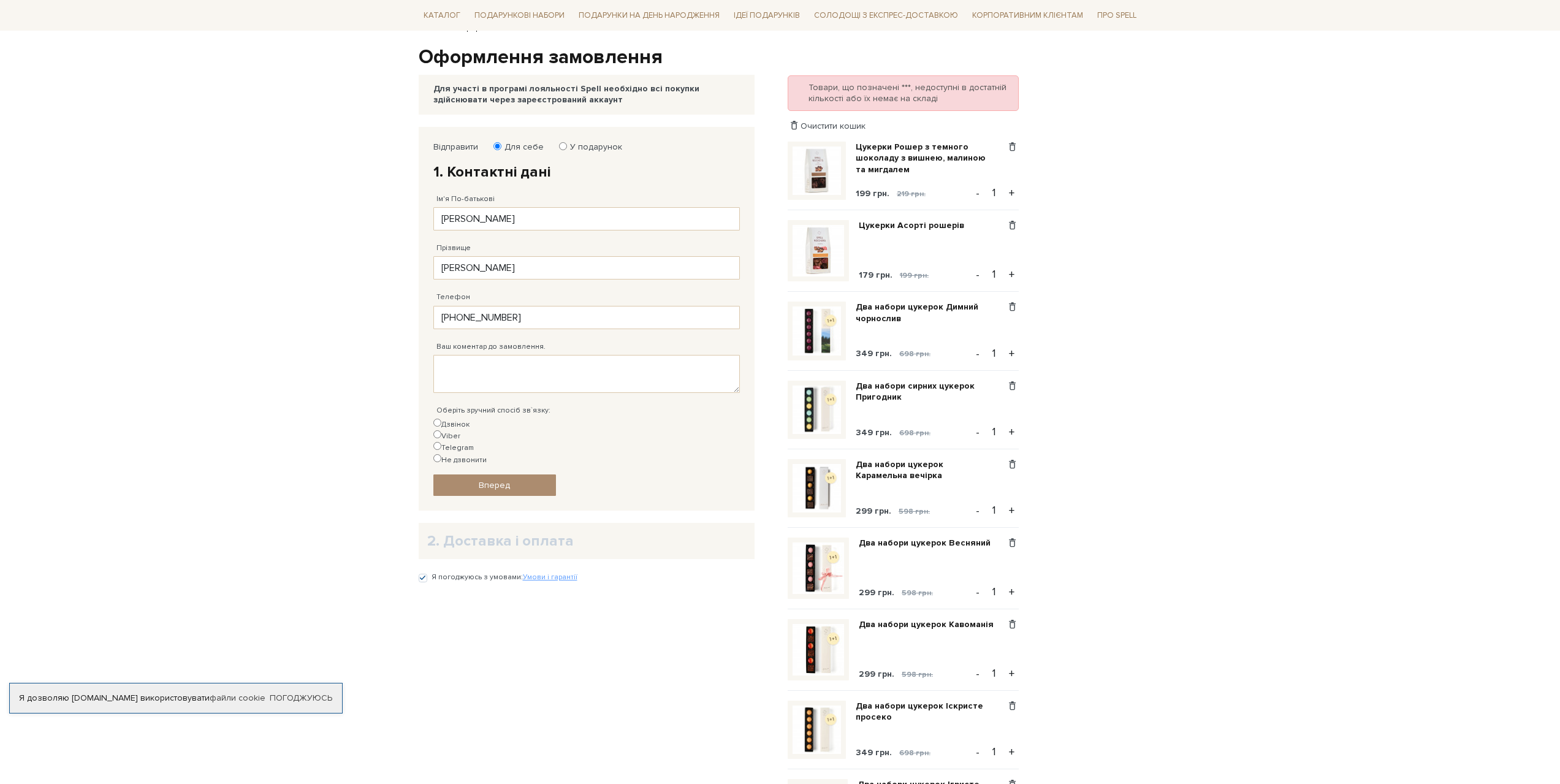
scroll to position [123, 0]
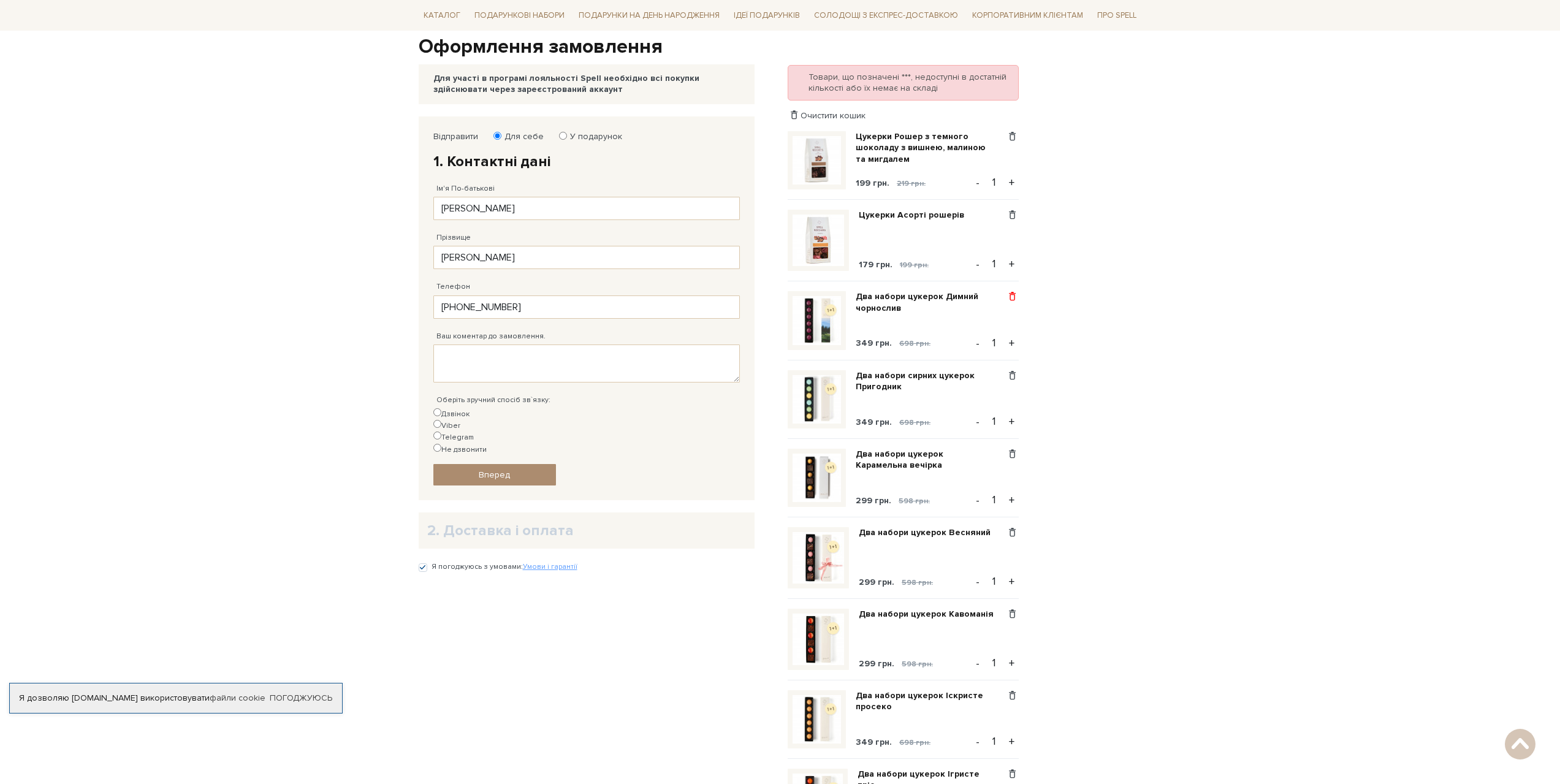
click at [1015, 296] on span at bounding box center [1012, 297] width 13 height 11
click at [968, 315] on link "Видалити" at bounding box center [970, 316] width 97 height 16
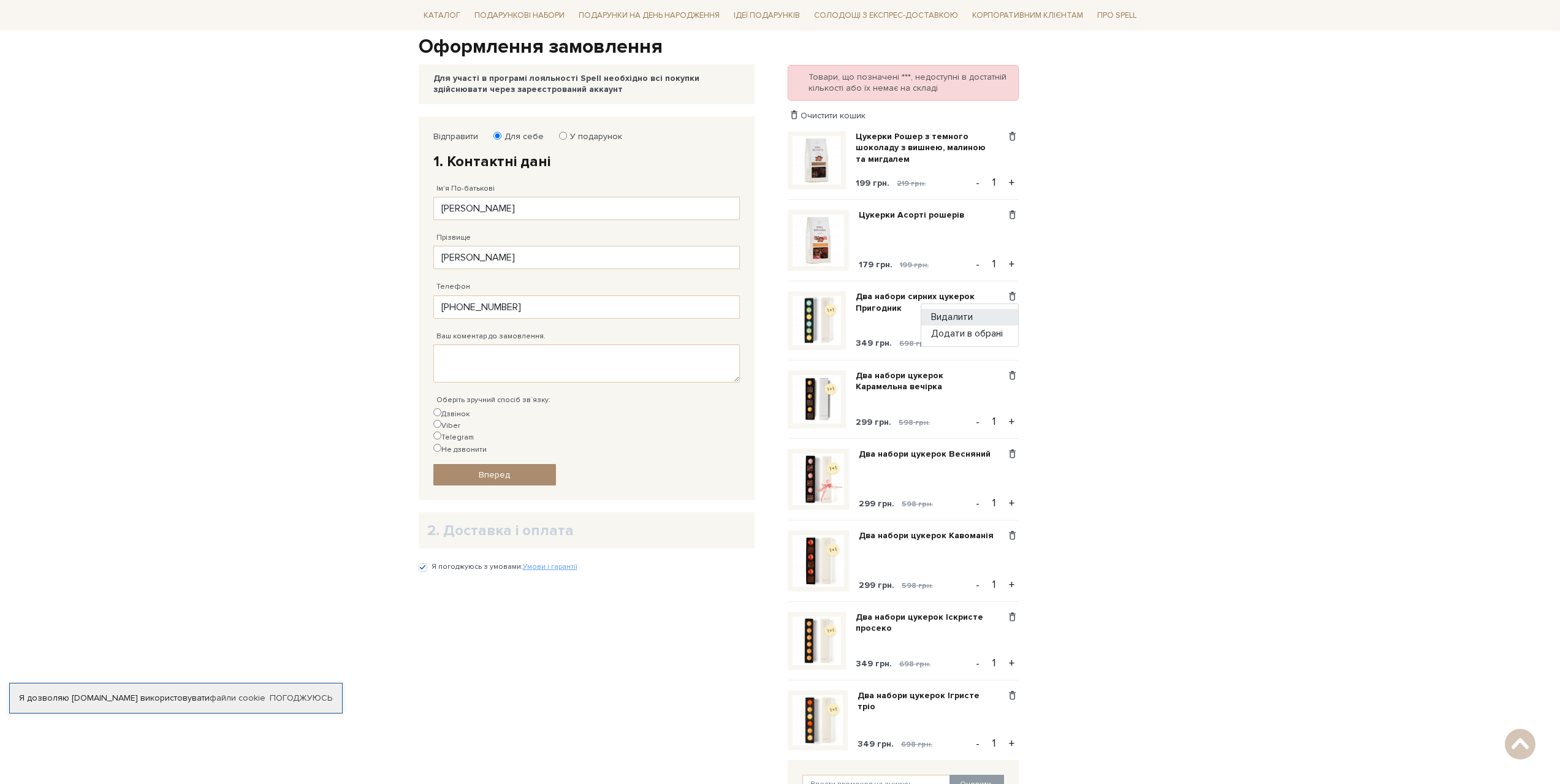
drag, startPoint x: 951, startPoint y: 314, endPoint x: 970, endPoint y: 319, distance: 19.6
click at [952, 314] on link "Видалити" at bounding box center [970, 316] width 97 height 16
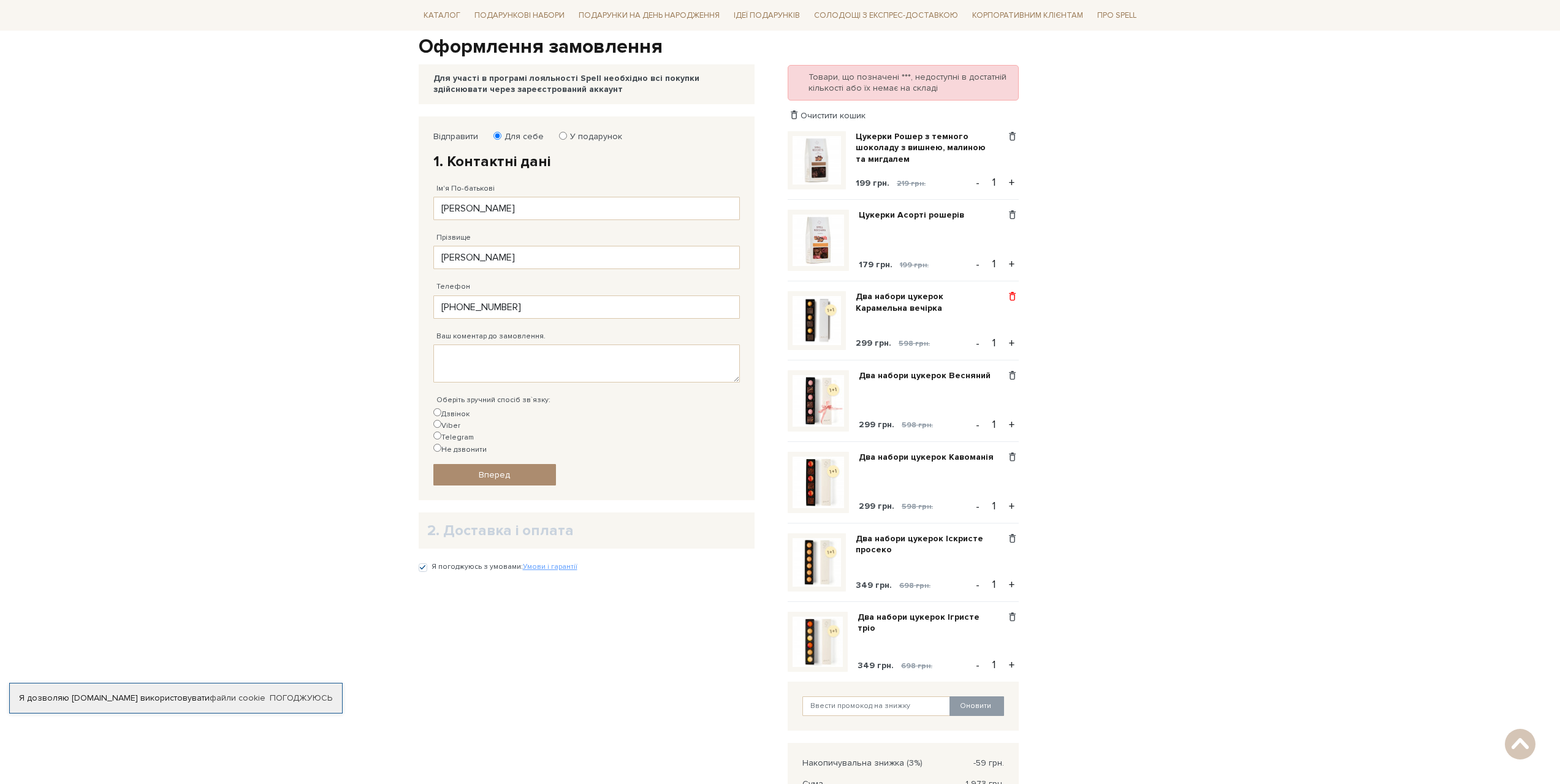
click at [1013, 298] on span at bounding box center [1012, 297] width 13 height 11
click at [958, 322] on link "Видалити" at bounding box center [970, 316] width 97 height 16
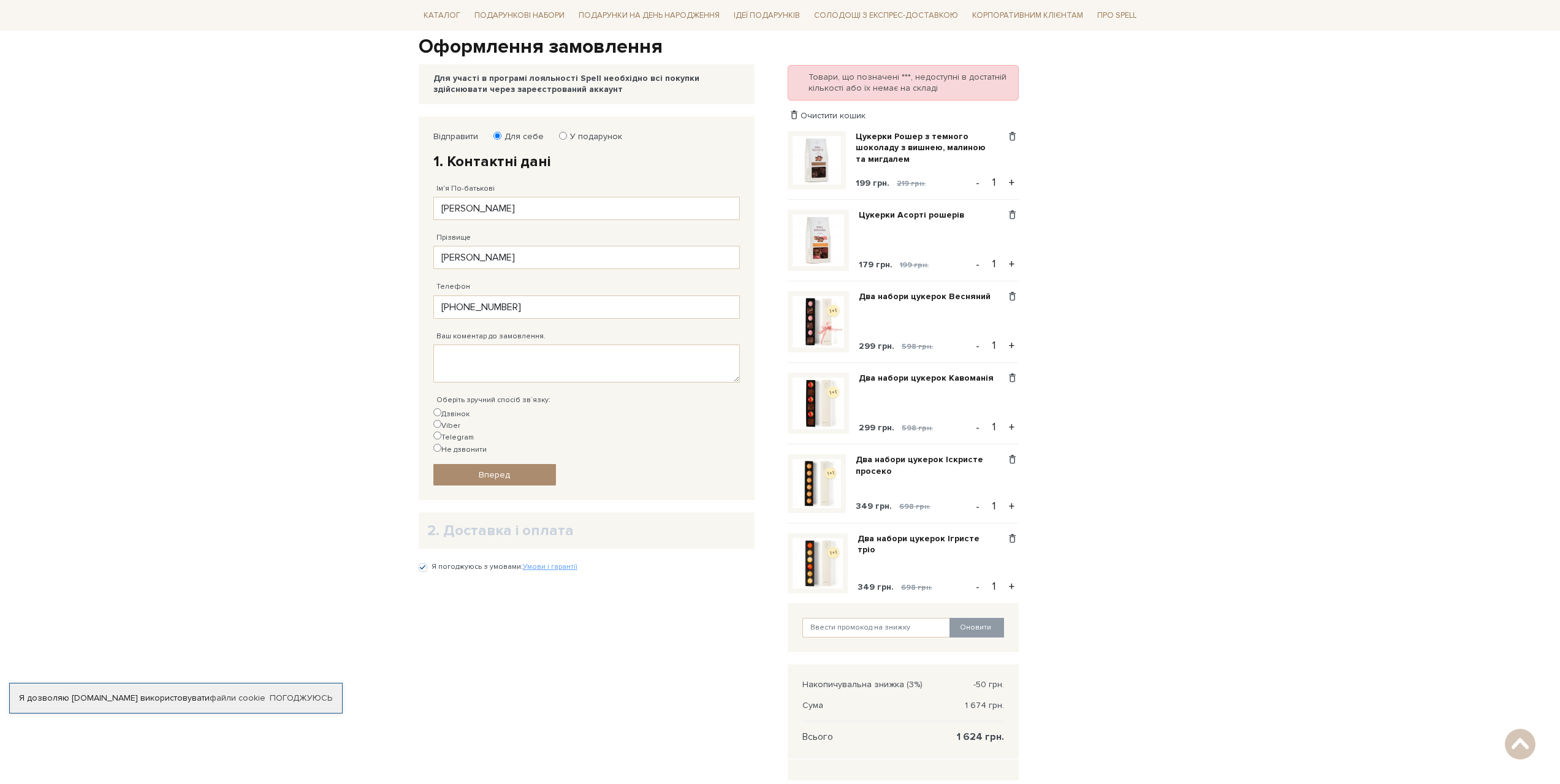
click at [1011, 296] on span at bounding box center [1012, 297] width 13 height 11
click at [964, 319] on link "Видалити" at bounding box center [970, 316] width 97 height 16
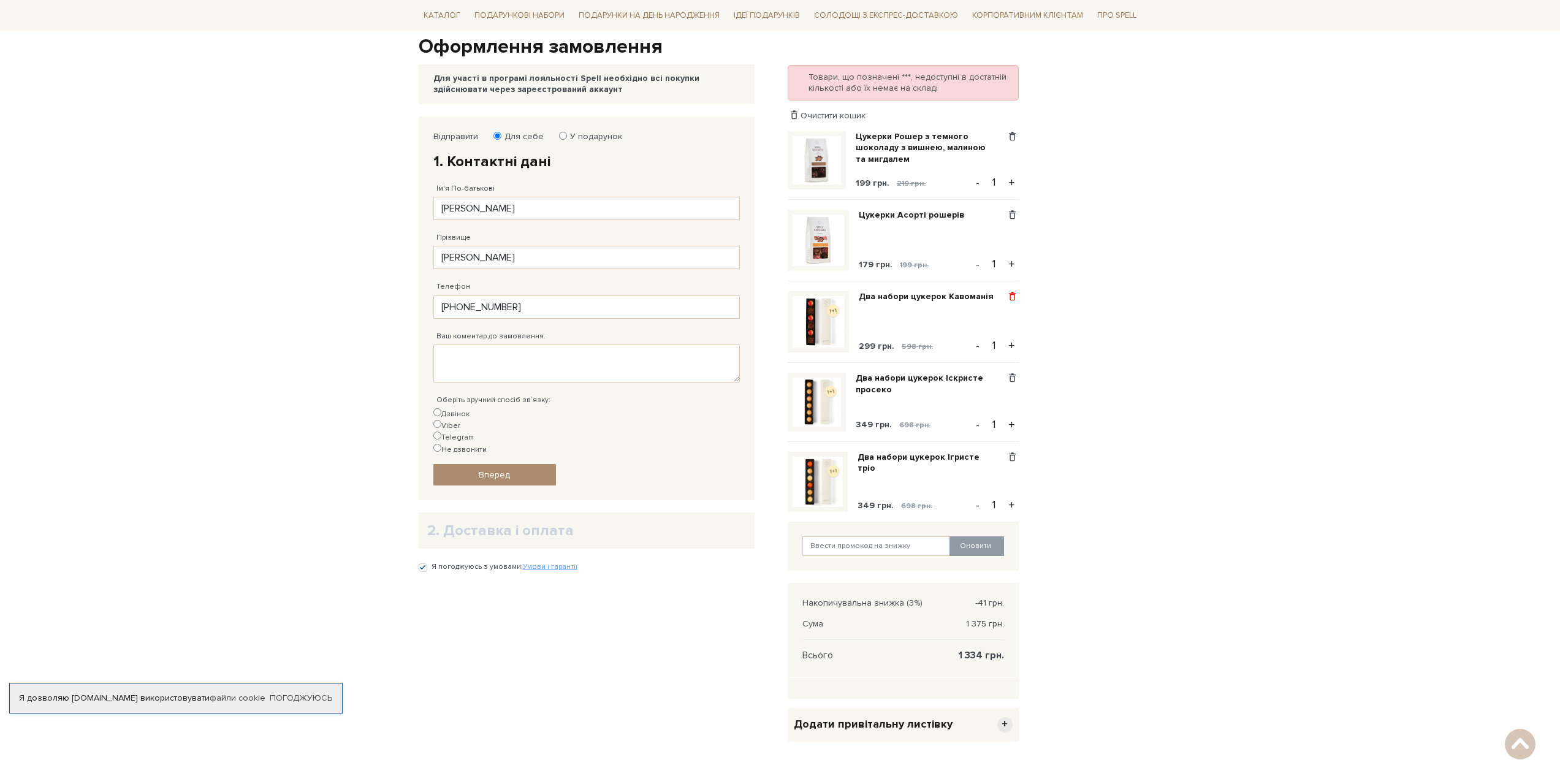
click at [1011, 295] on span at bounding box center [1012, 297] width 13 height 11
click at [958, 315] on link "Видалити" at bounding box center [970, 316] width 97 height 16
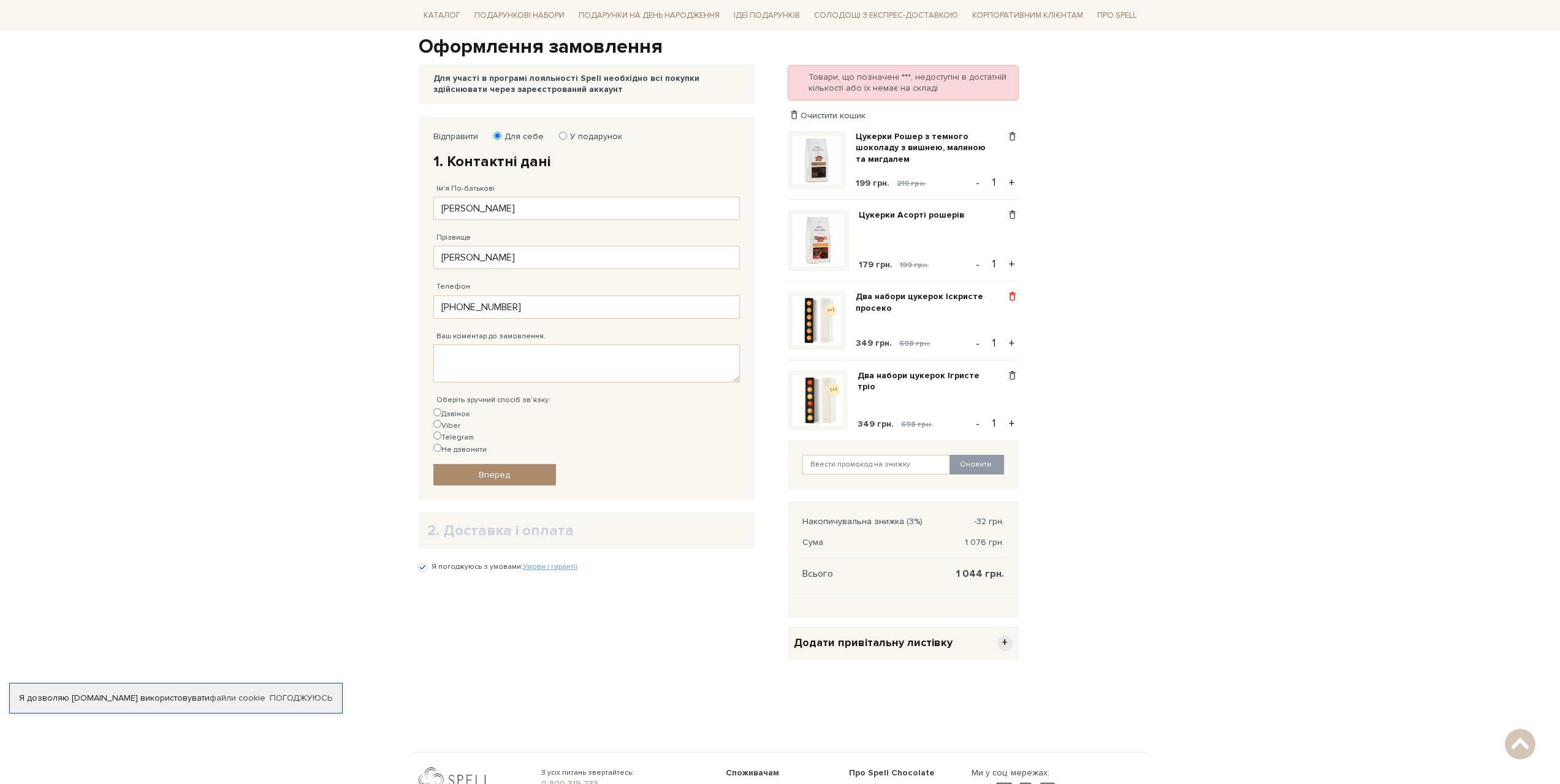
click at [1013, 296] on span at bounding box center [1012, 297] width 13 height 11
click at [967, 320] on link "Видалити" at bounding box center [970, 316] width 97 height 16
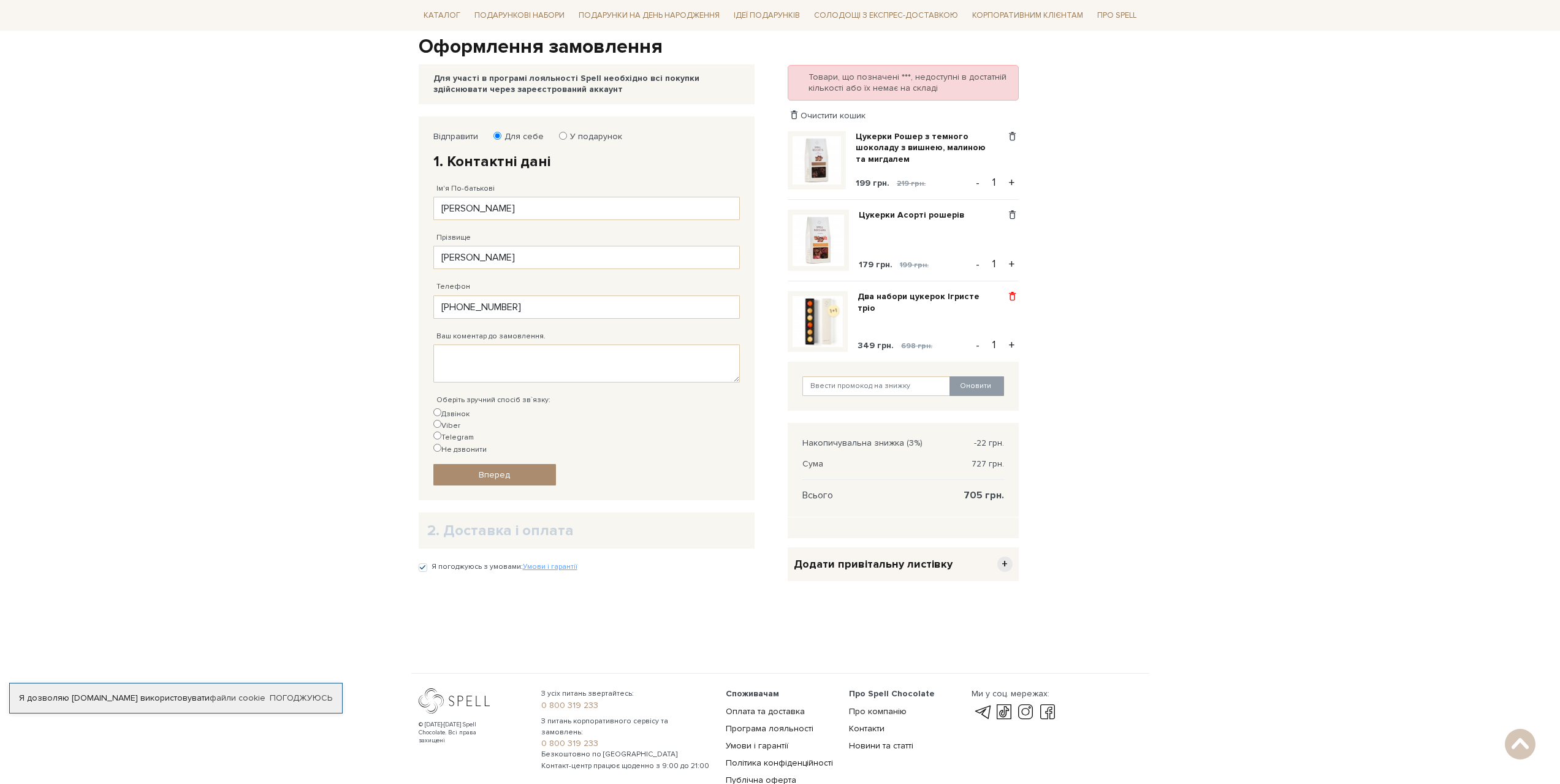
click at [1013, 295] on span at bounding box center [1012, 297] width 13 height 11
click at [980, 318] on link "Видалити" at bounding box center [970, 316] width 97 height 16
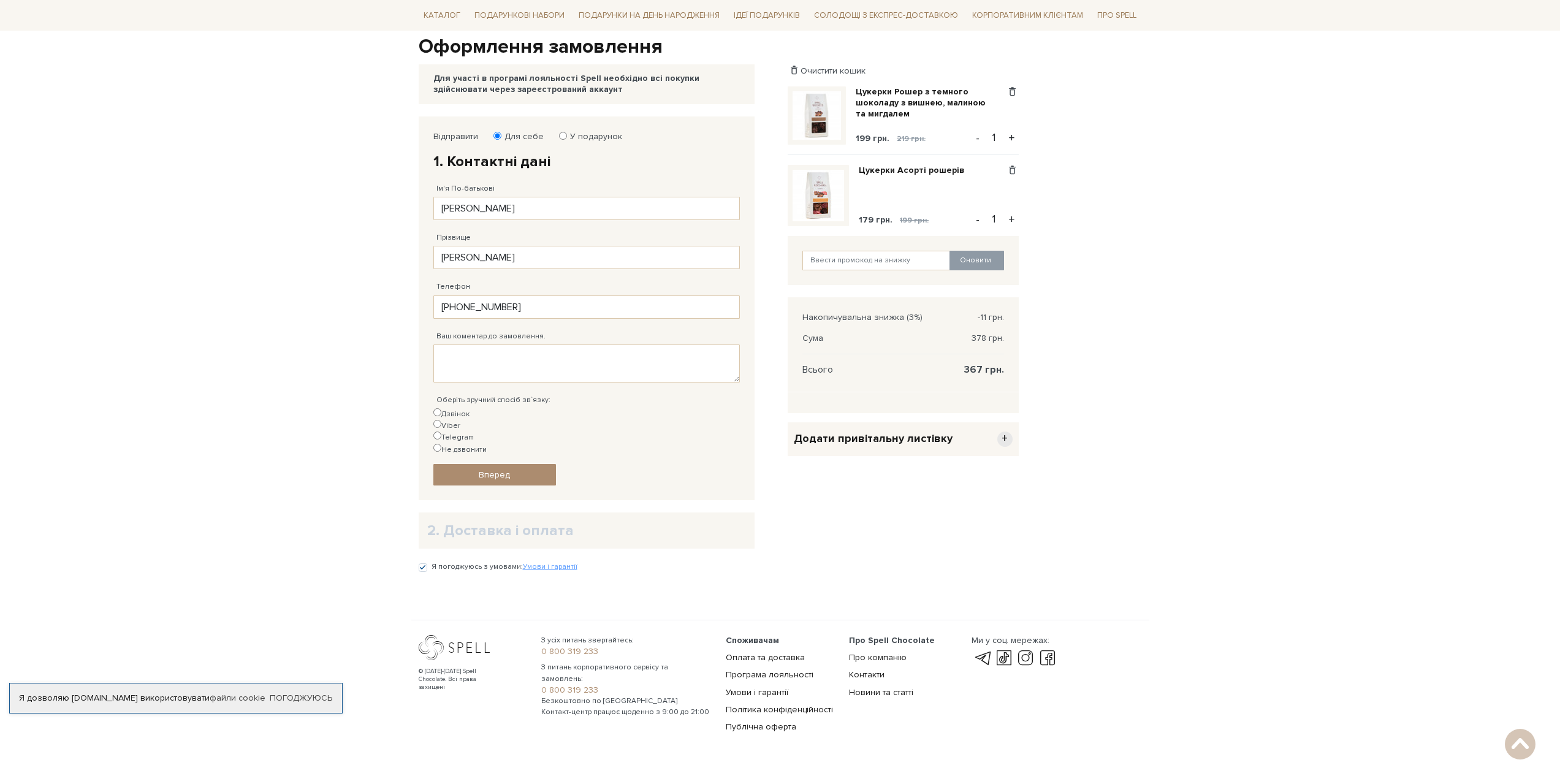
scroll to position [115, 0]
